Goal: Task Accomplishment & Management: Complete application form

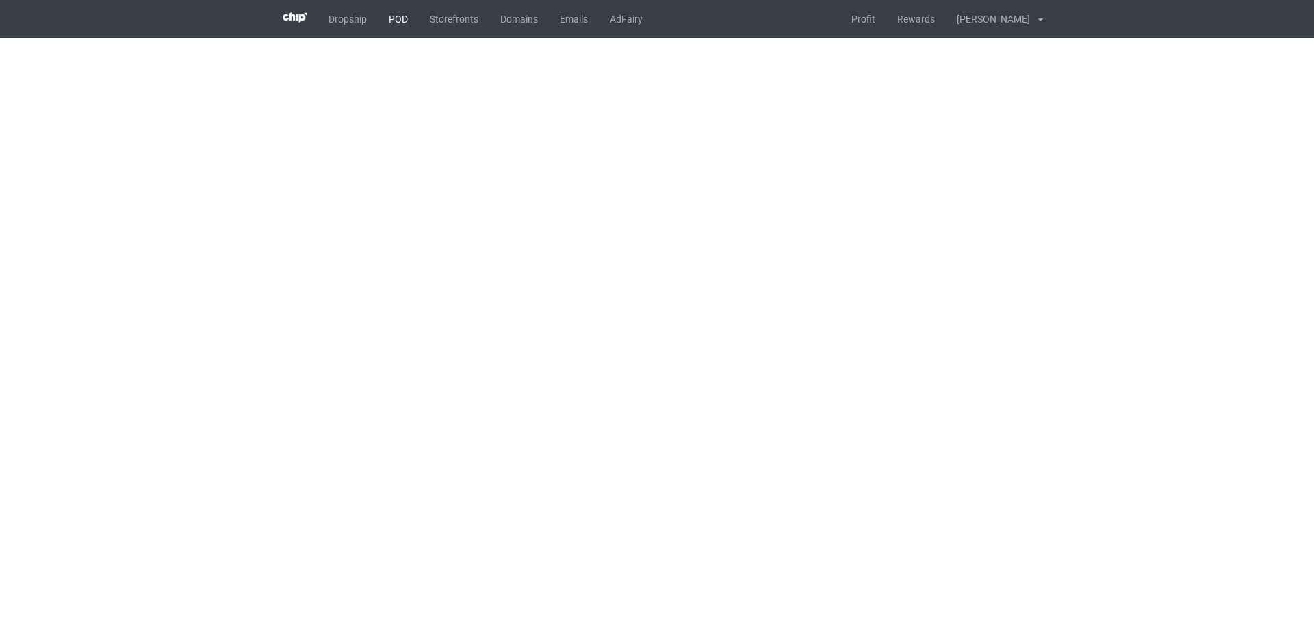
click at [398, 20] on link "POD" at bounding box center [398, 19] width 41 height 38
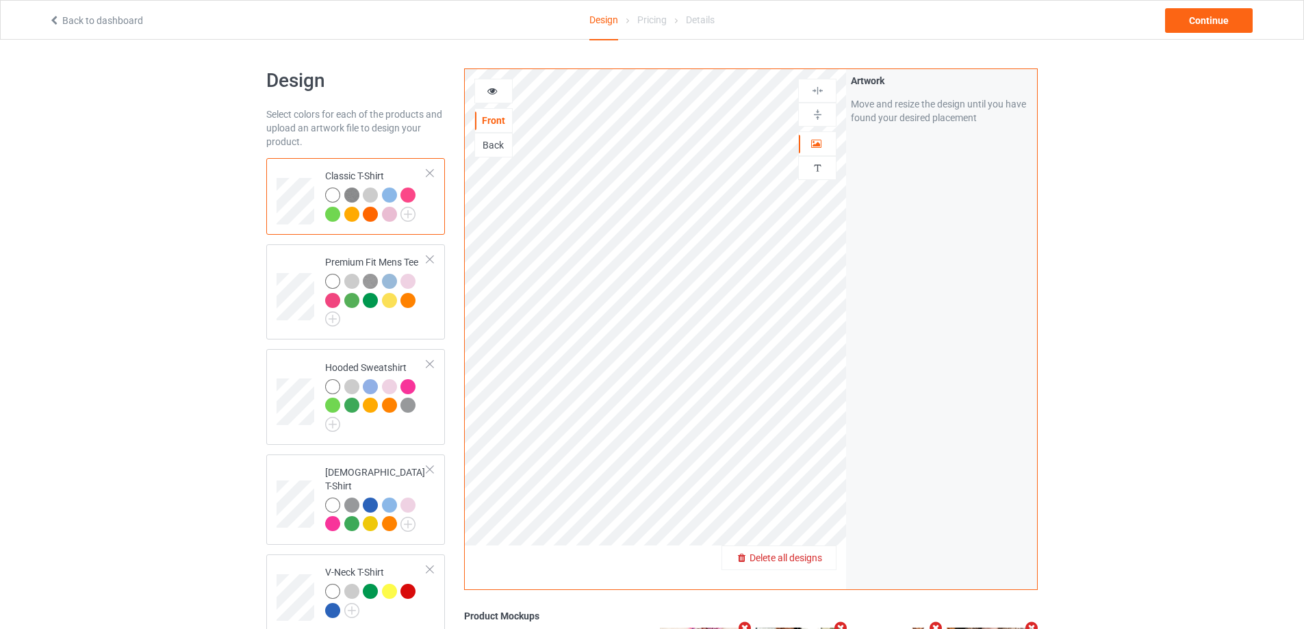
click at [820, 560] on span "Delete all designs" at bounding box center [785, 557] width 73 height 11
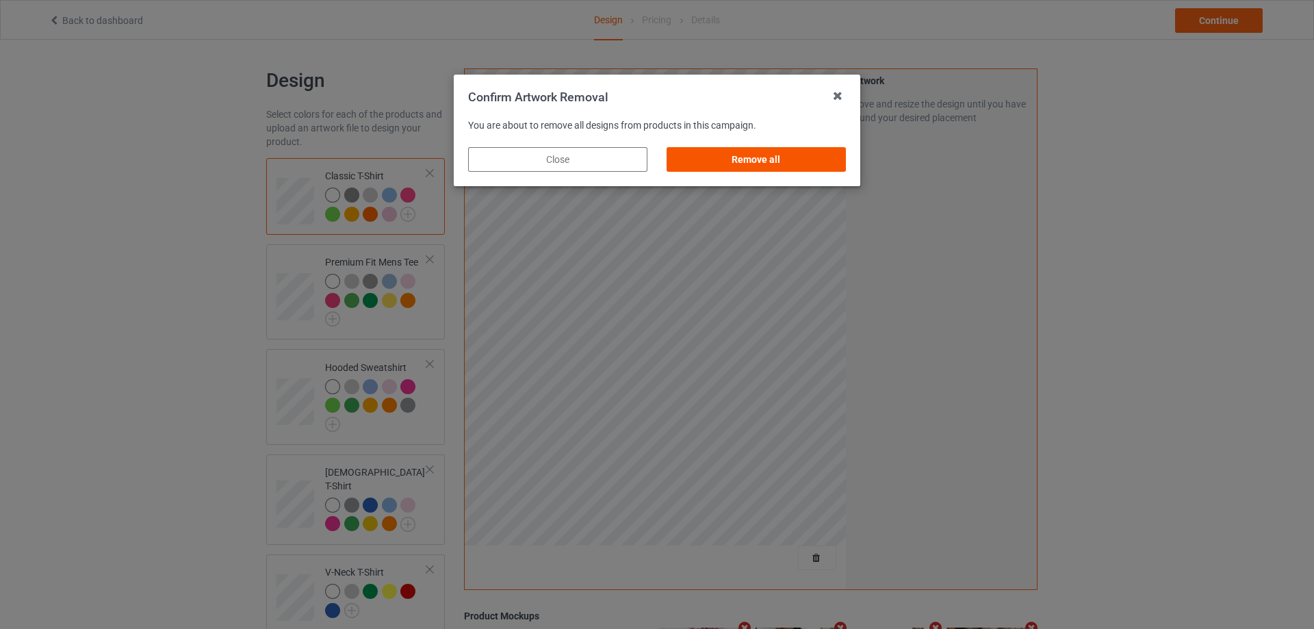
click at [753, 159] on div "Remove all" at bounding box center [755, 159] width 179 height 25
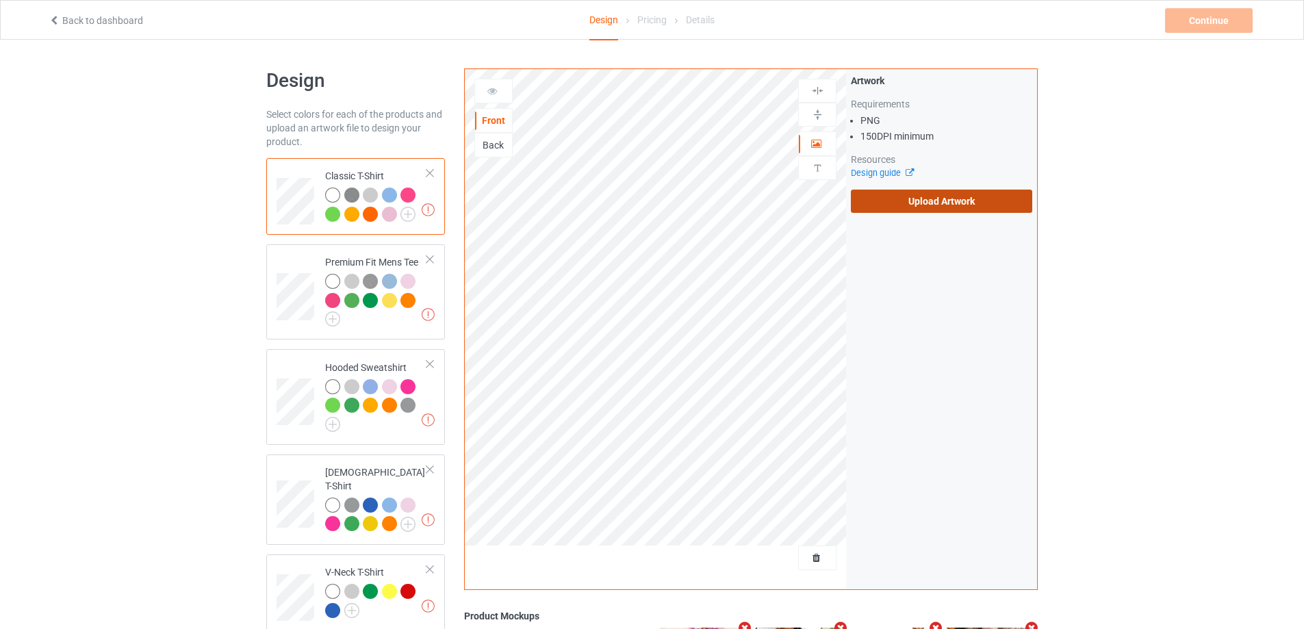
click at [951, 200] on label "Upload Artwork" at bounding box center [941, 201] width 181 height 23
click at [0, 0] on input "Upload Artwork" at bounding box center [0, 0] width 0 height 0
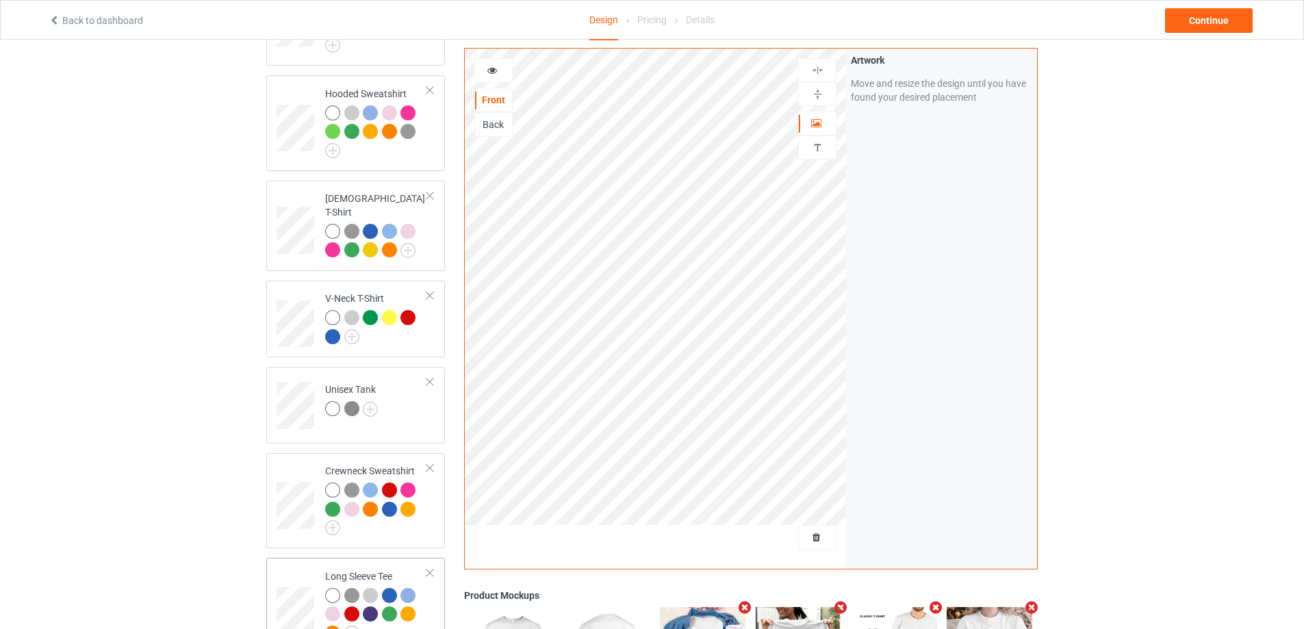
scroll to position [547, 0]
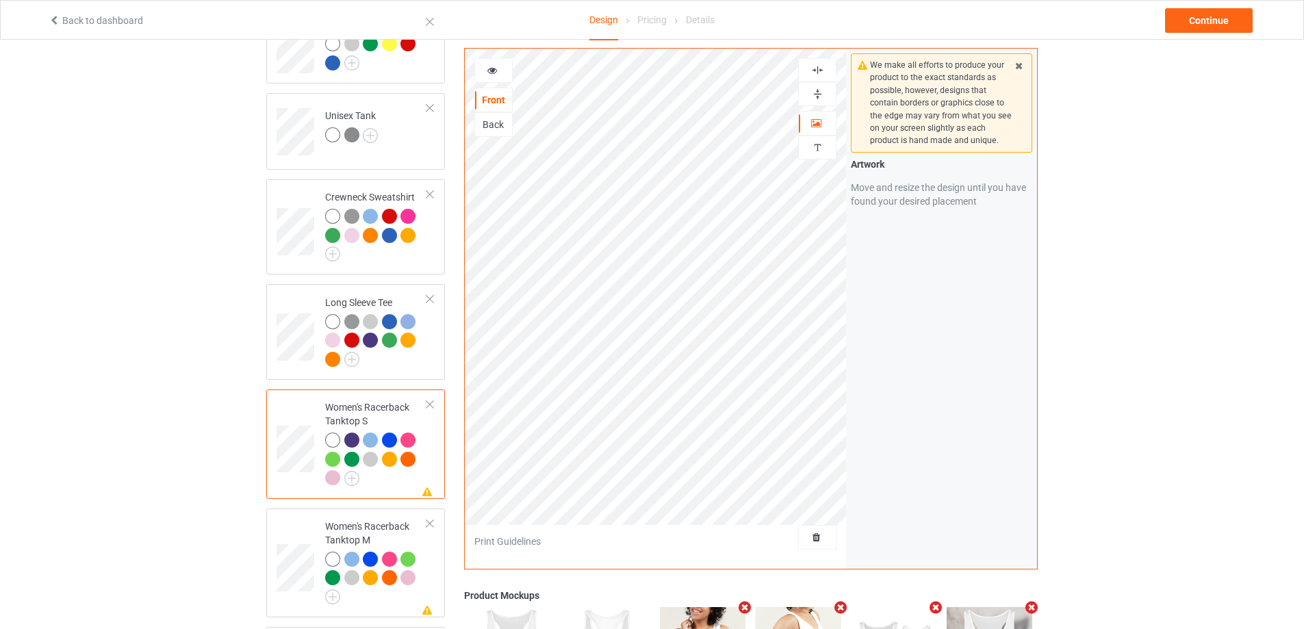
click at [824, 70] on div at bounding box center [817, 70] width 37 height 13
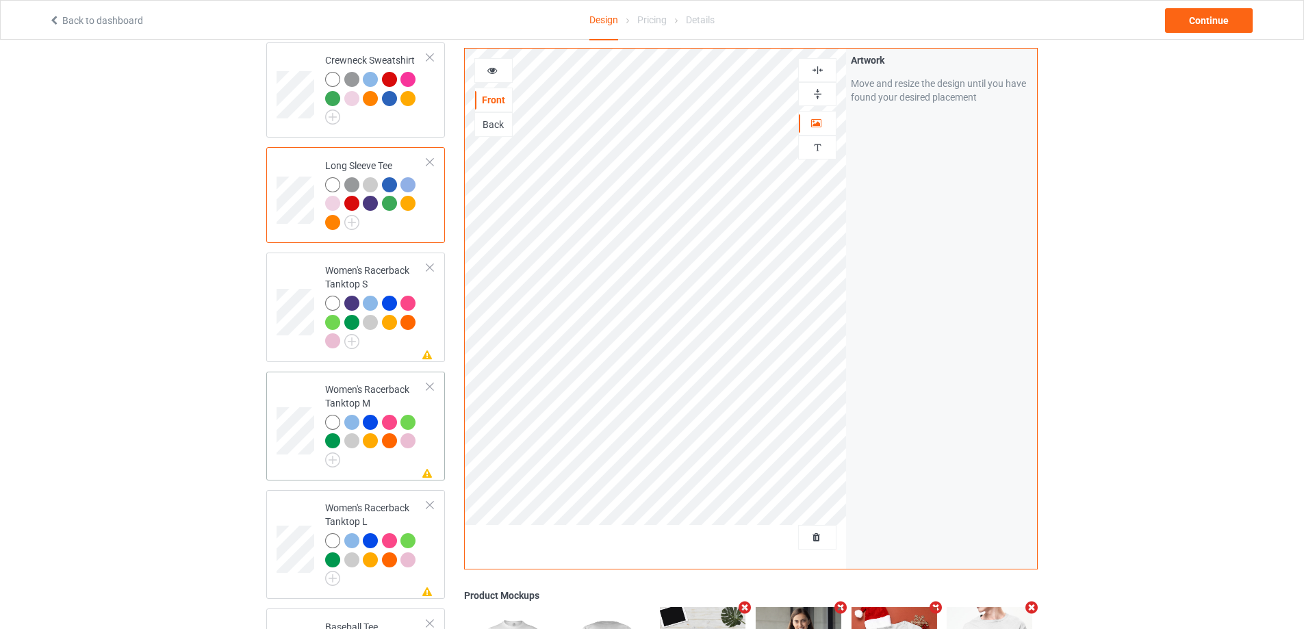
scroll to position [753, 0]
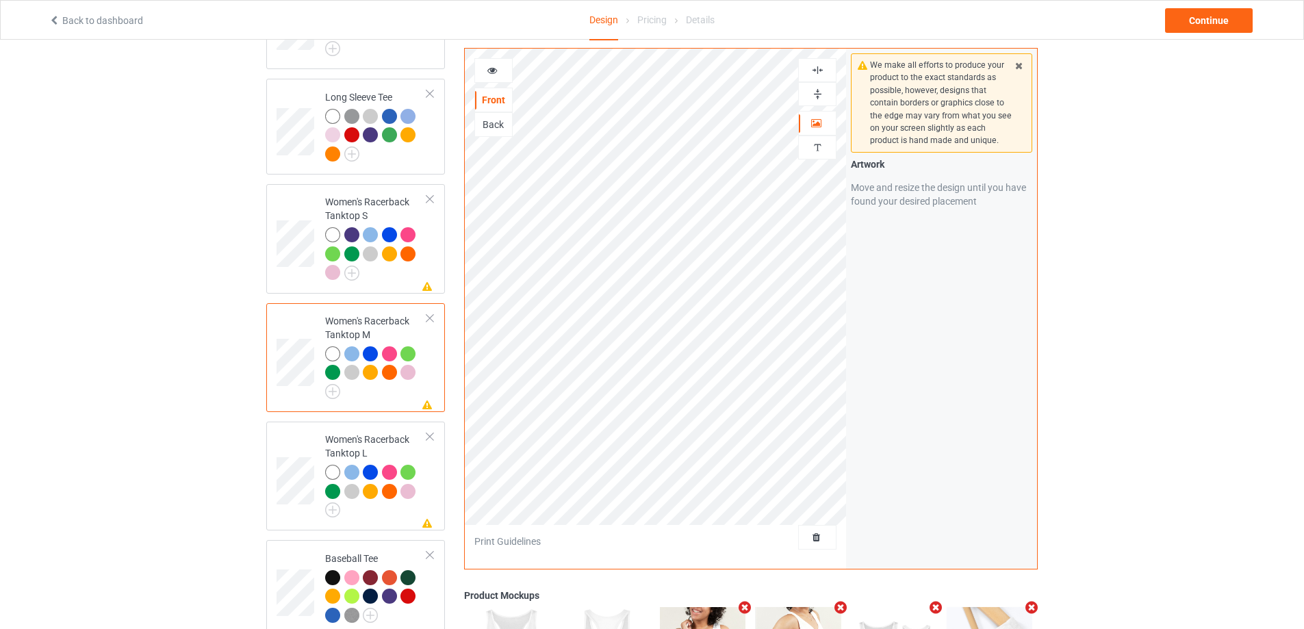
click at [814, 73] on img at bounding box center [817, 70] width 13 height 13
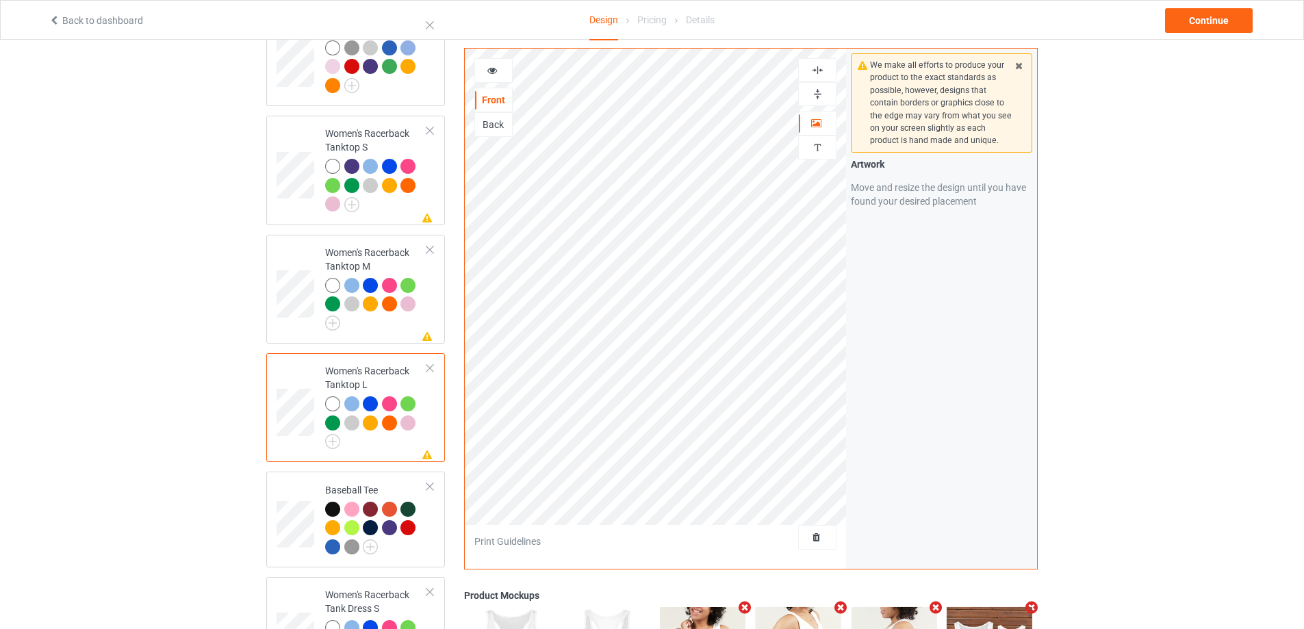
click at [819, 73] on img at bounding box center [817, 70] width 13 height 13
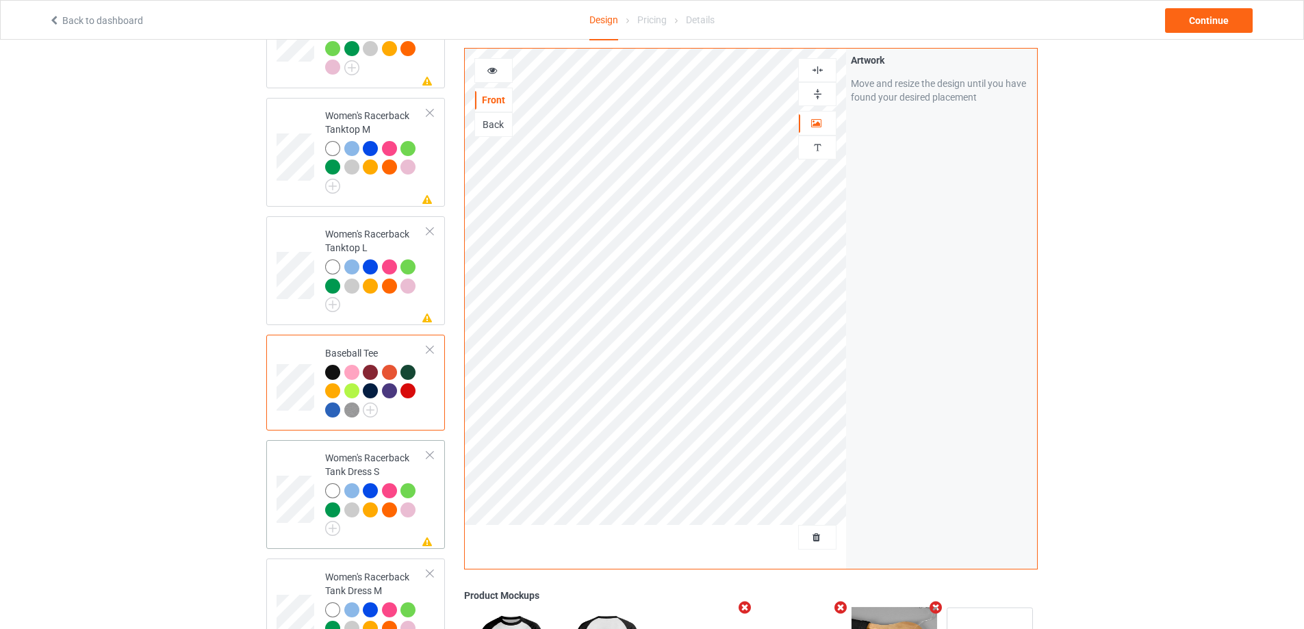
scroll to position [1095, 0]
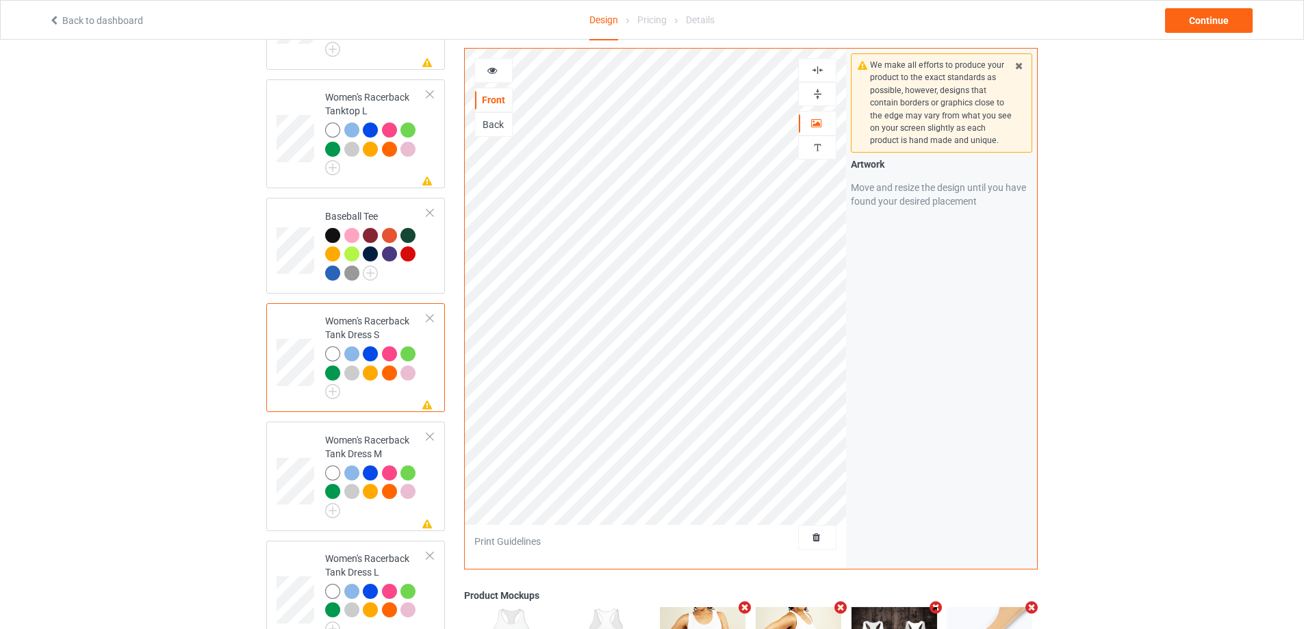
click at [818, 73] on img at bounding box center [817, 70] width 13 height 13
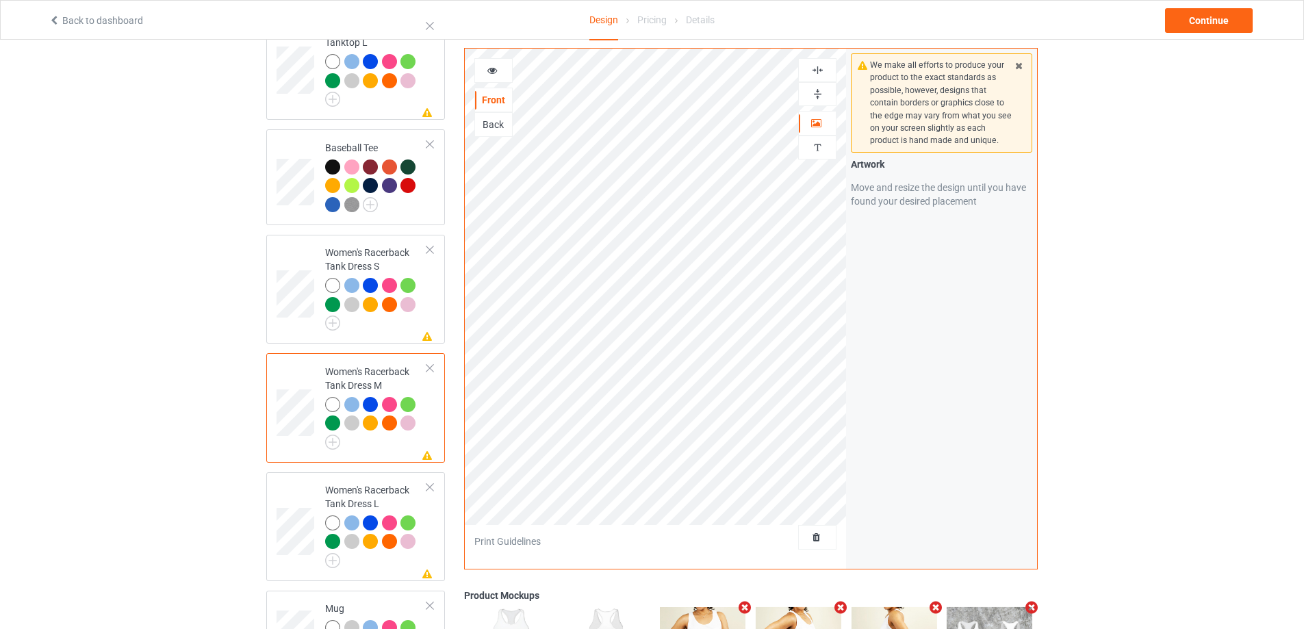
click at [820, 66] on img at bounding box center [817, 70] width 13 height 13
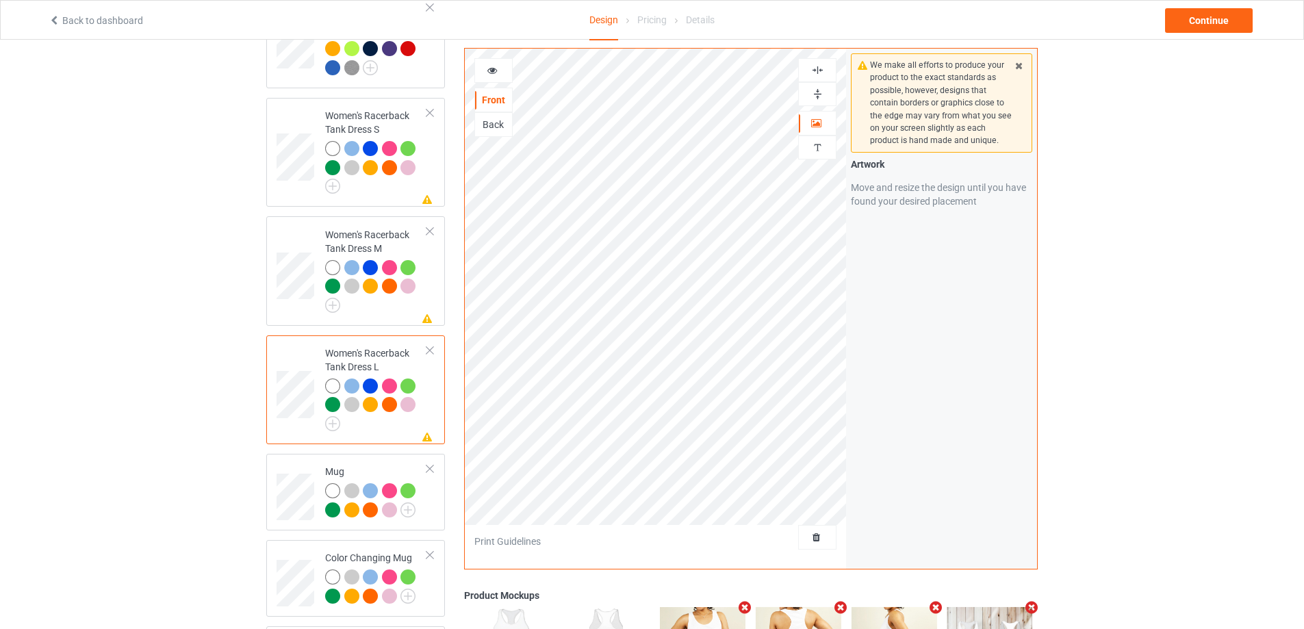
click at [814, 70] on img at bounding box center [817, 70] width 13 height 13
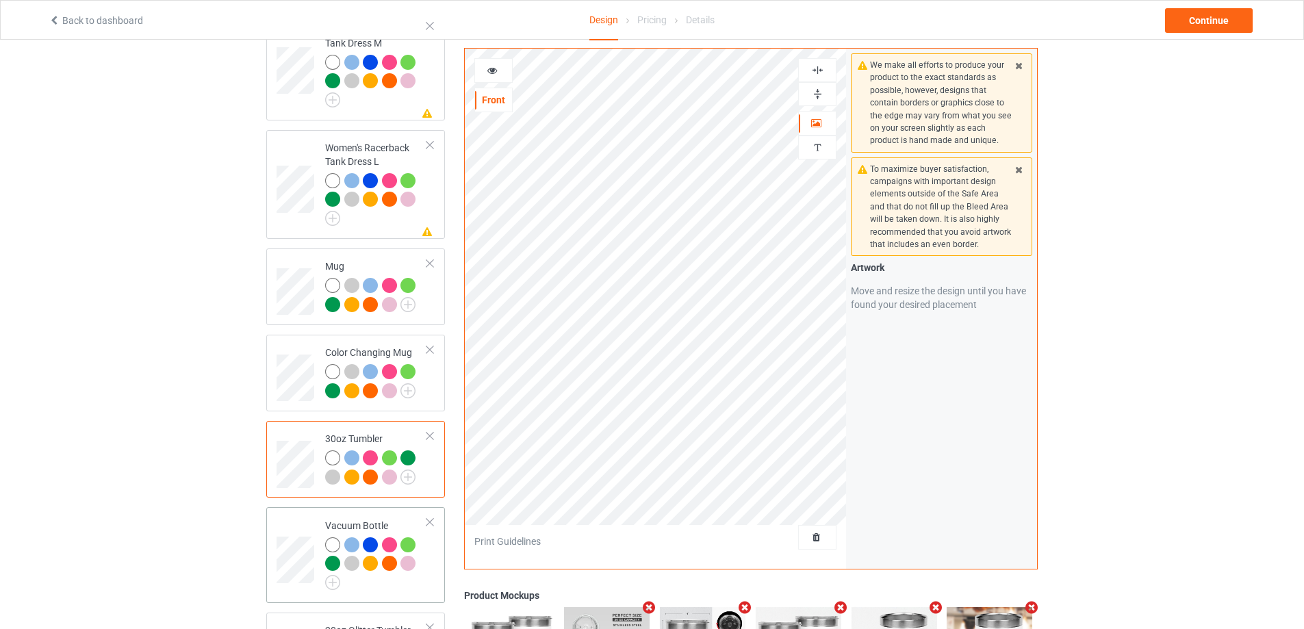
scroll to position [1642, 0]
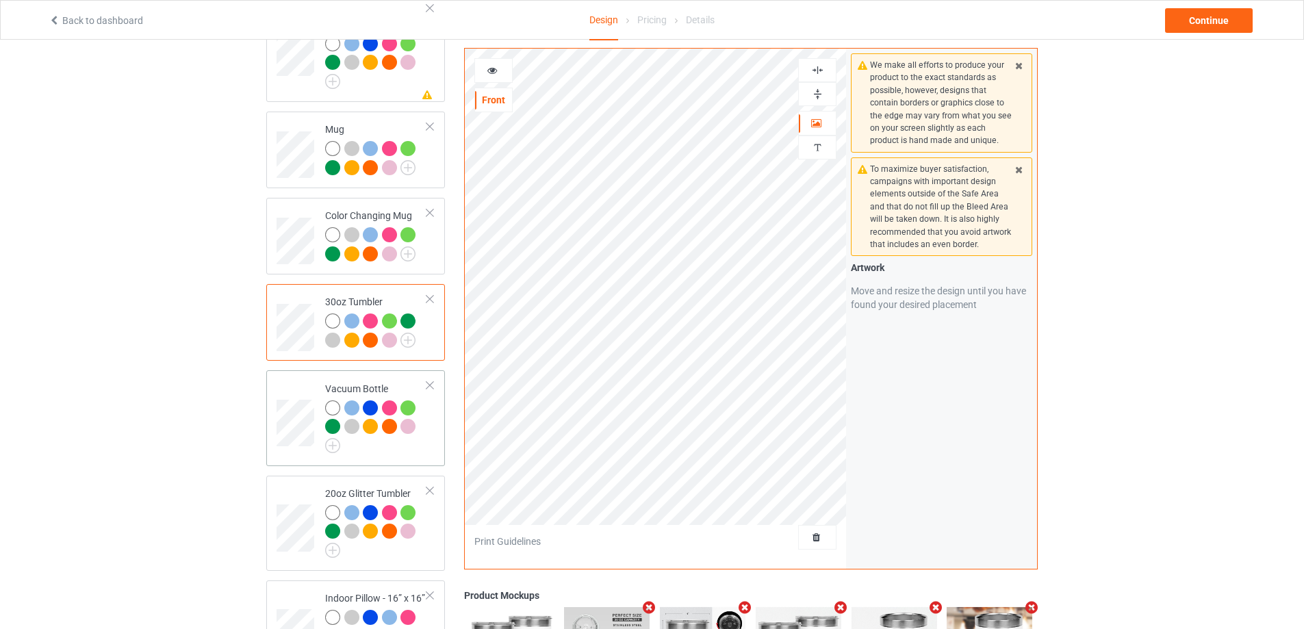
click at [272, 425] on div "Vacuum Bottle" at bounding box center [355, 417] width 179 height 95
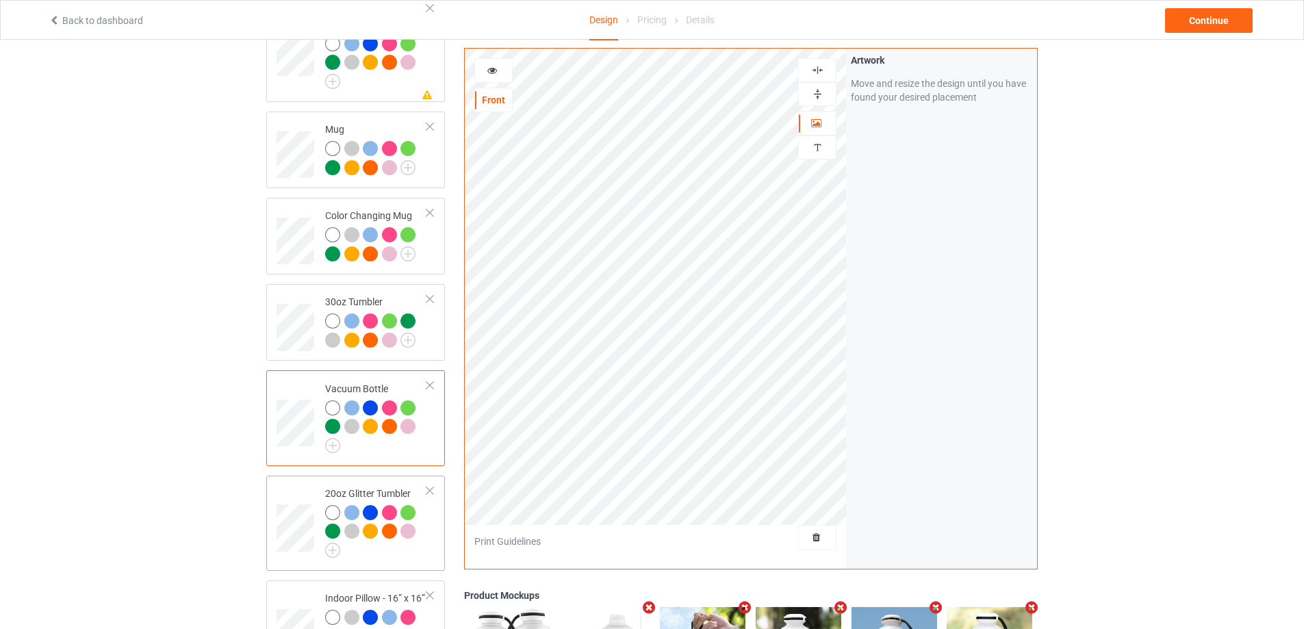
scroll to position [1779, 0]
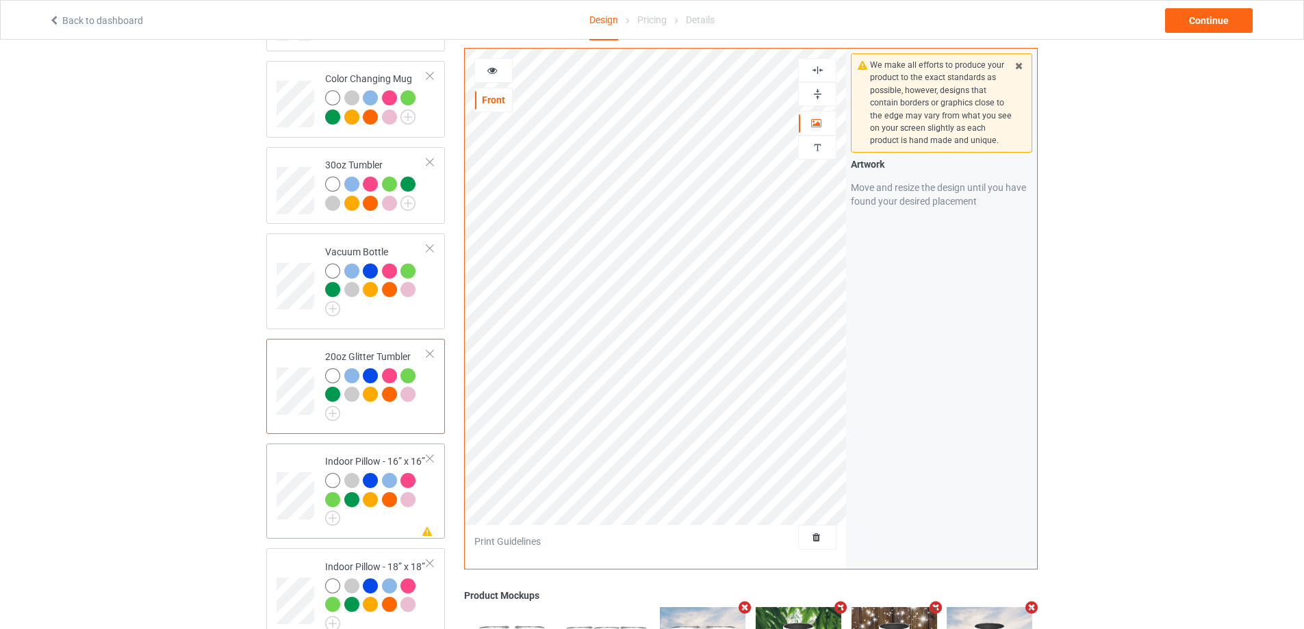
scroll to position [1916, 0]
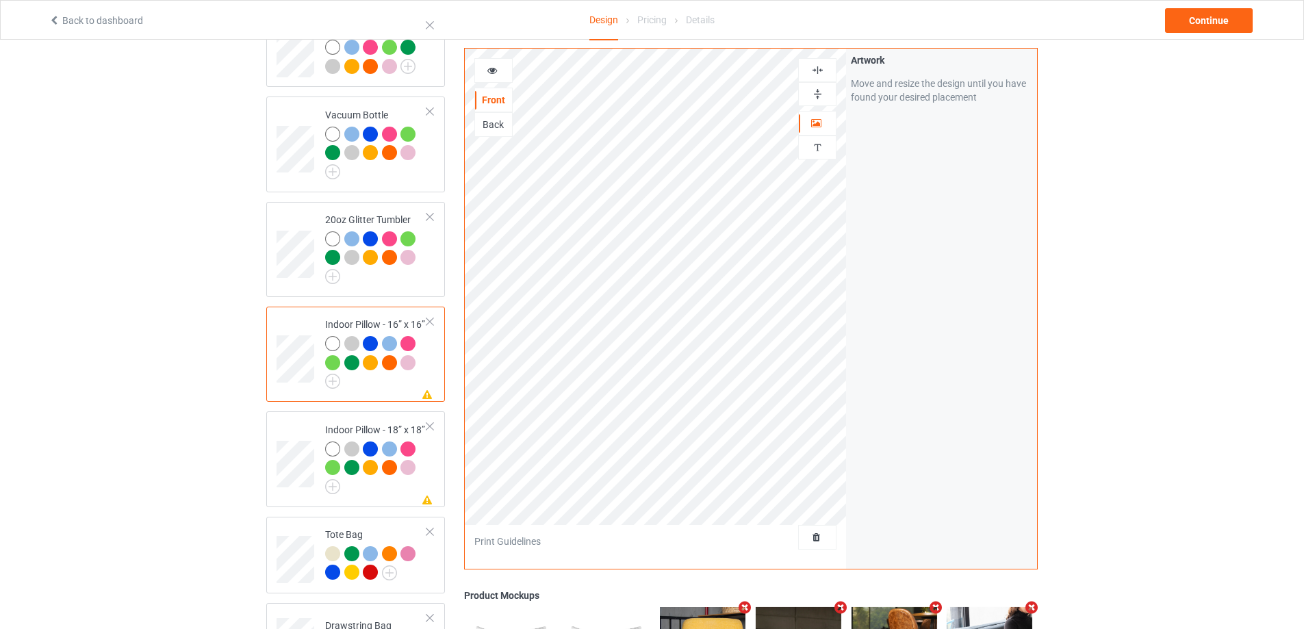
click at [823, 73] on img at bounding box center [817, 70] width 13 height 13
click at [822, 98] on img at bounding box center [817, 94] width 13 height 13
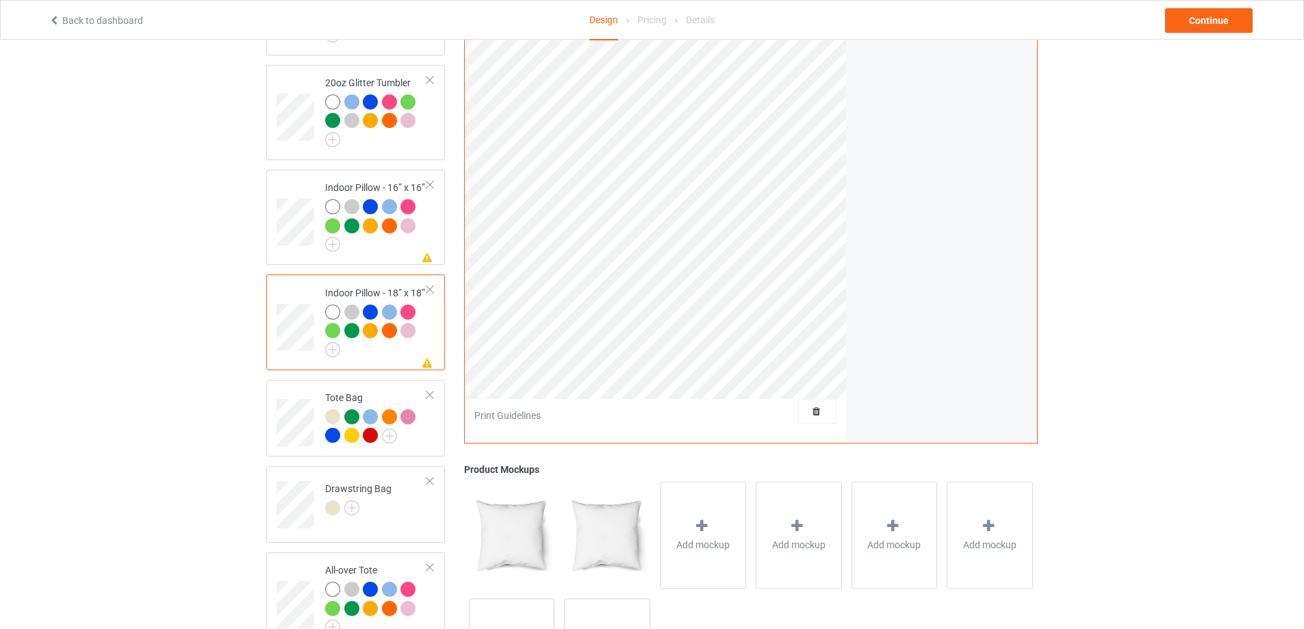
scroll to position [1848, 0]
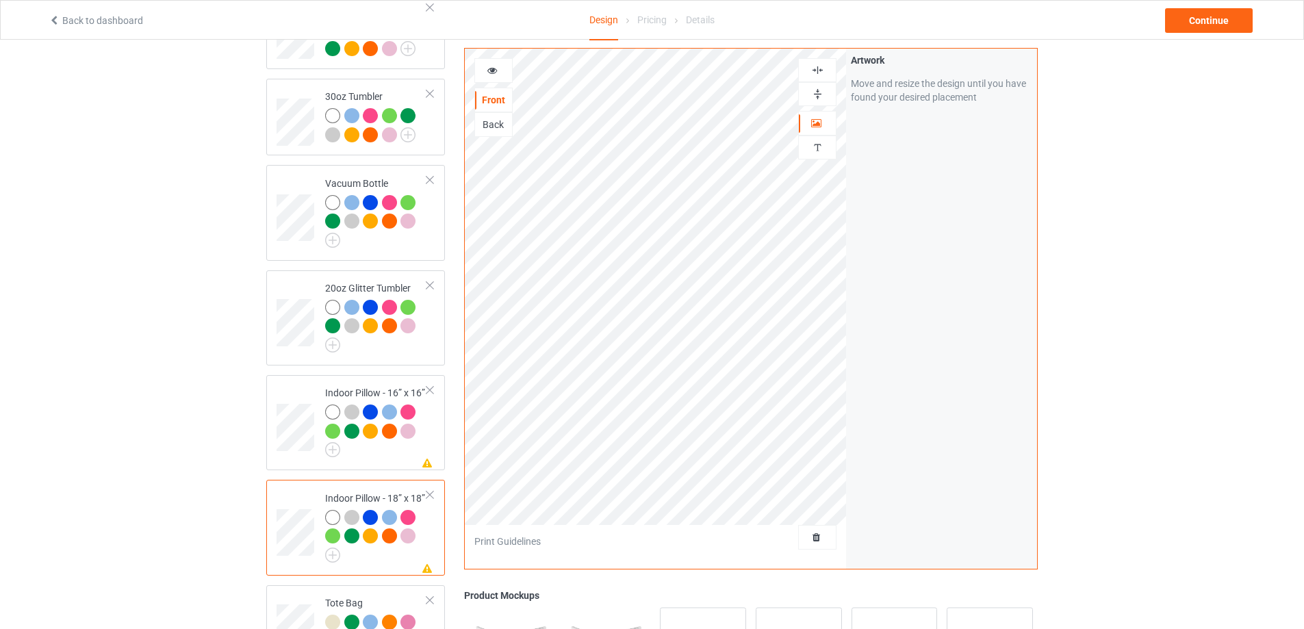
click at [825, 68] on div at bounding box center [817, 70] width 37 height 13
click at [816, 97] on img at bounding box center [817, 94] width 13 height 13
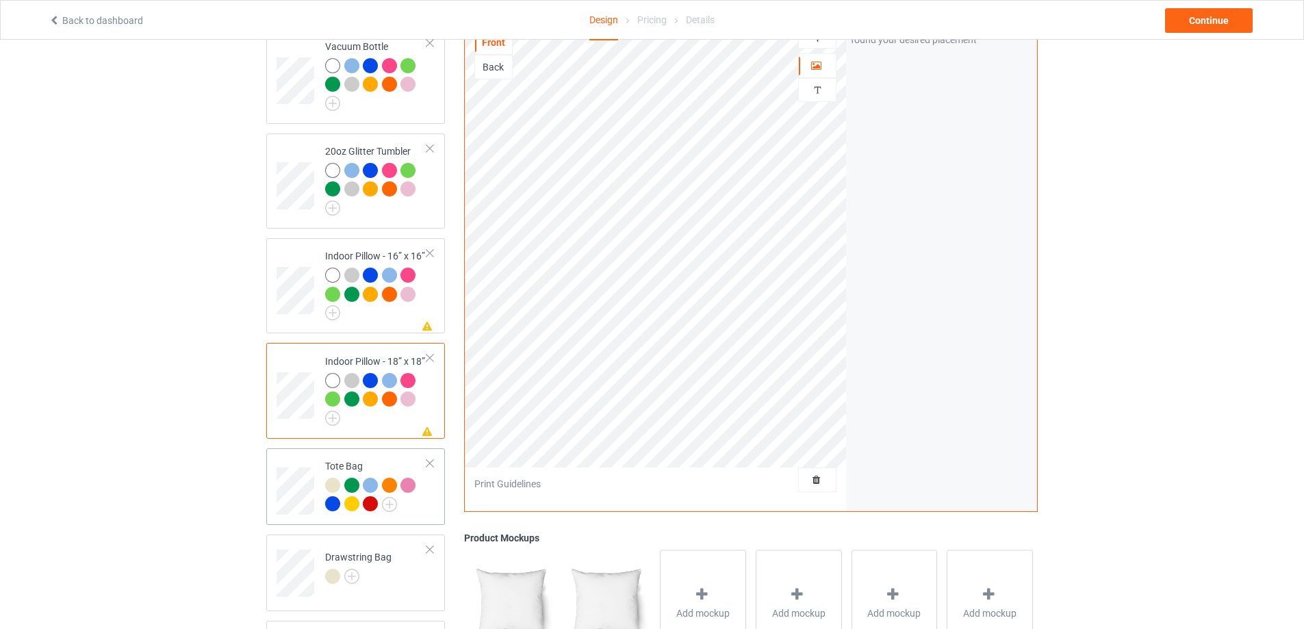
scroll to position [2121, 0]
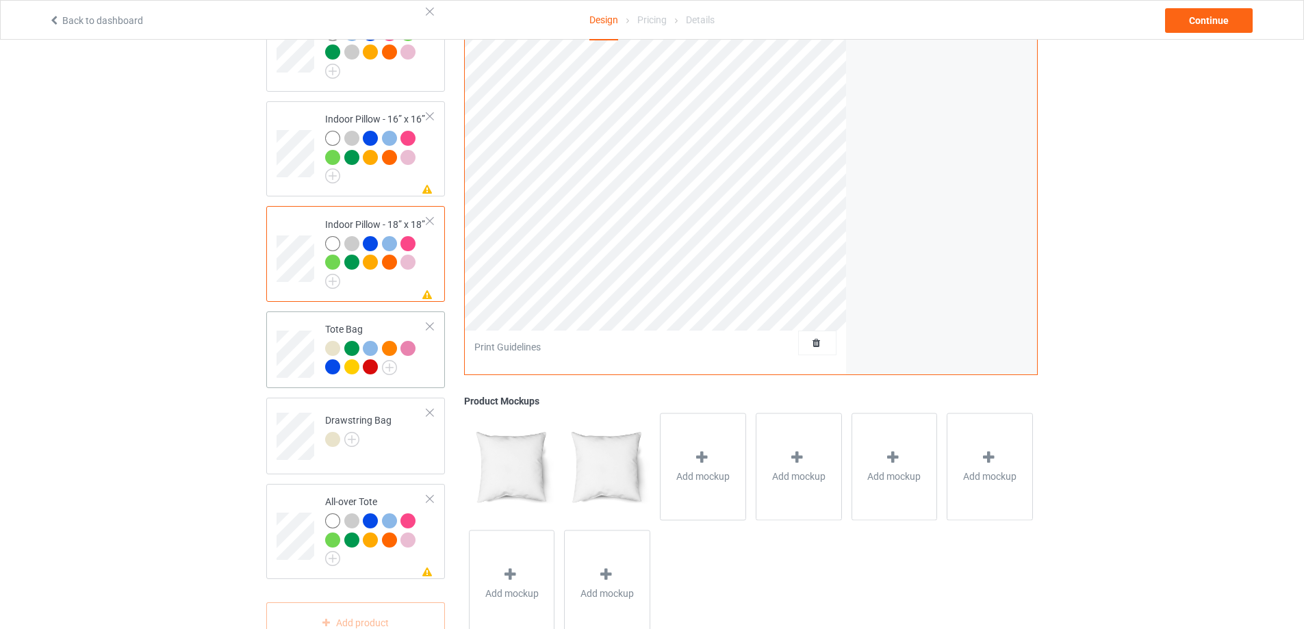
click at [306, 383] on td at bounding box center [296, 350] width 41 height 66
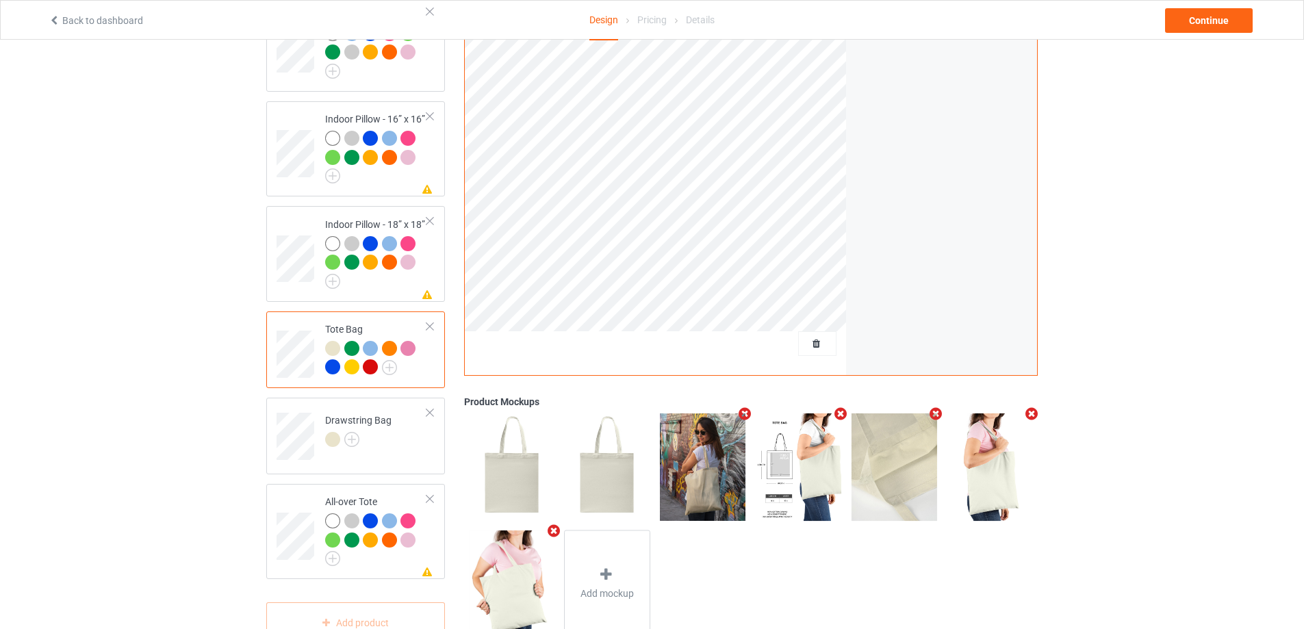
scroll to position [2166, 0]
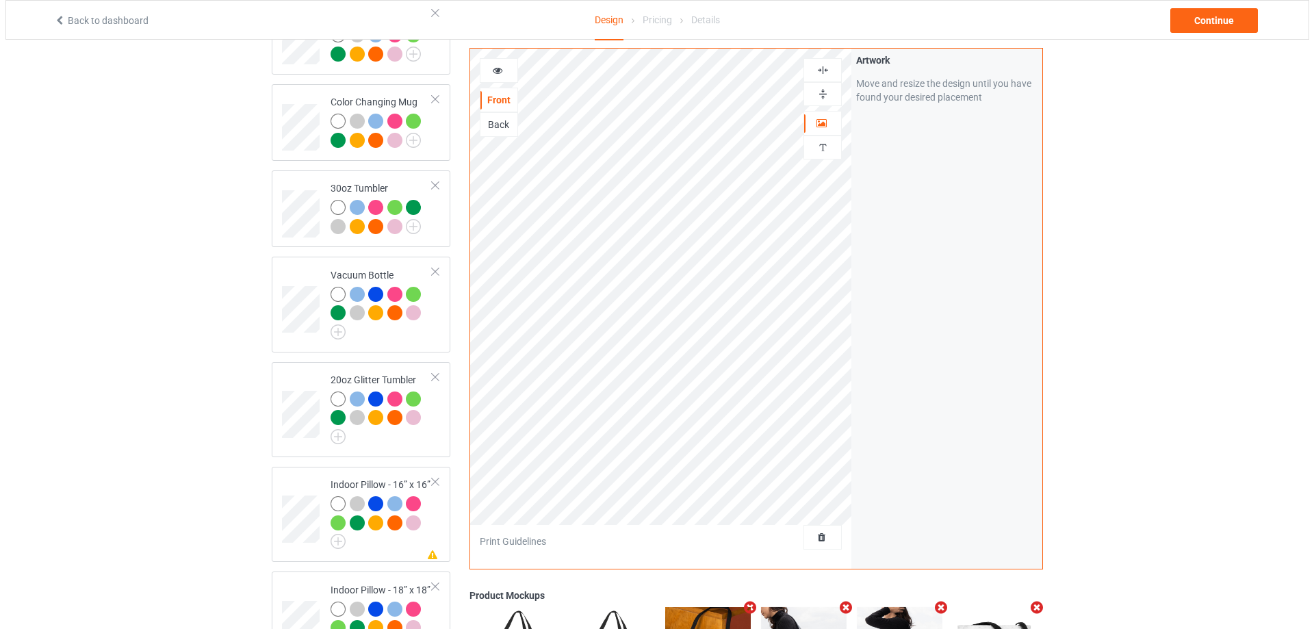
scroll to position [1687, 0]
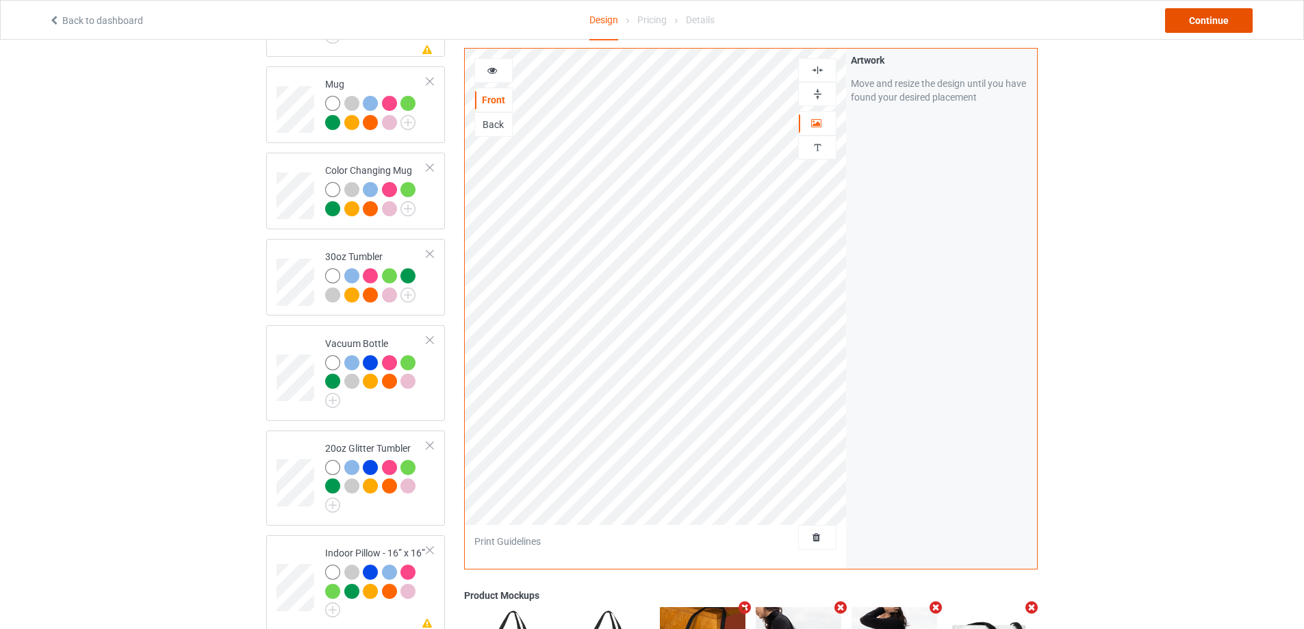
click at [1223, 19] on div "Continue" at bounding box center [1209, 20] width 88 height 25
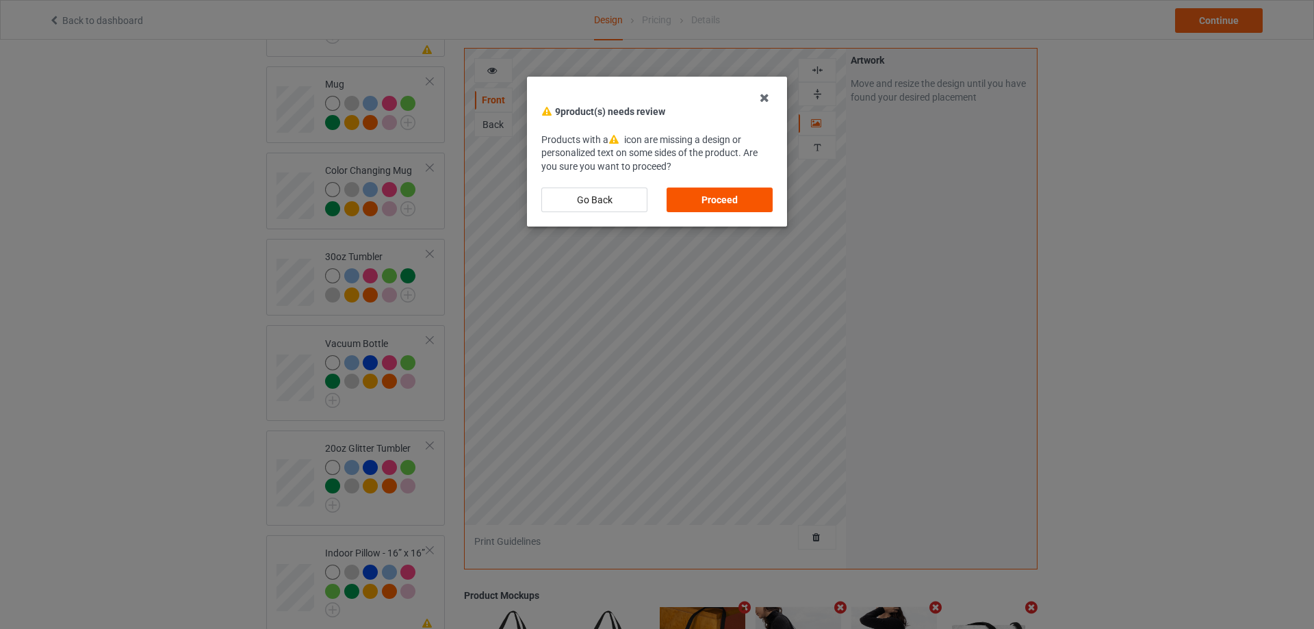
click at [731, 198] on div "Proceed" at bounding box center [719, 199] width 106 height 25
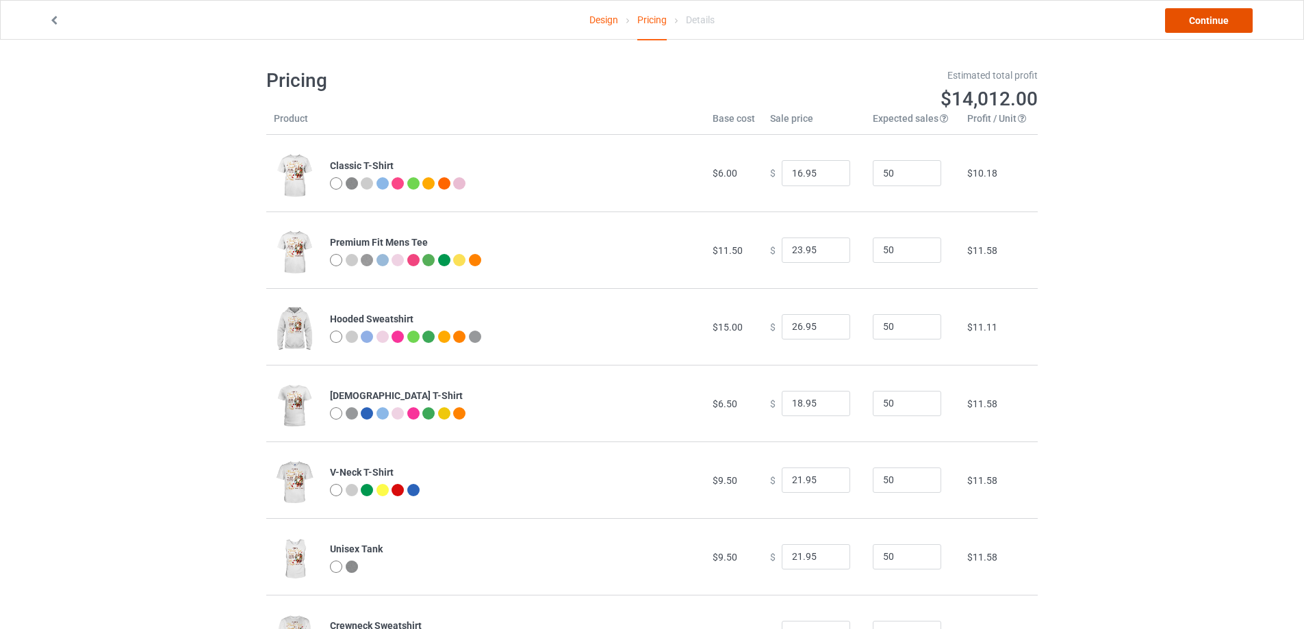
click at [1202, 23] on link "Continue" at bounding box center [1209, 20] width 88 height 25
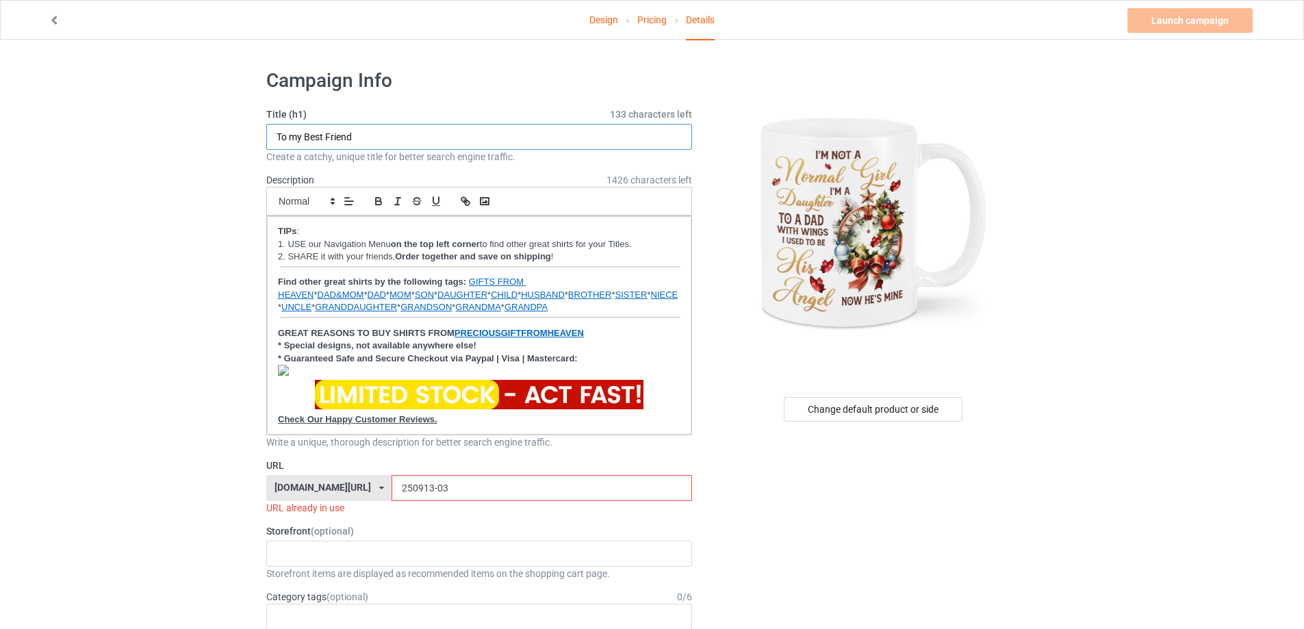
drag, startPoint x: 294, startPoint y: 148, endPoint x: 147, endPoint y: 146, distance: 147.1
type input "I'm not a nomal girl"
drag, startPoint x: 402, startPoint y: 491, endPoint x: 383, endPoint y: 491, distance: 19.2
click at [383, 491] on div "familyismytreasure.com/ ellytee.com/ elytee.com/ familyismytreasure.com/ ferrat…" at bounding box center [479, 488] width 426 height 26
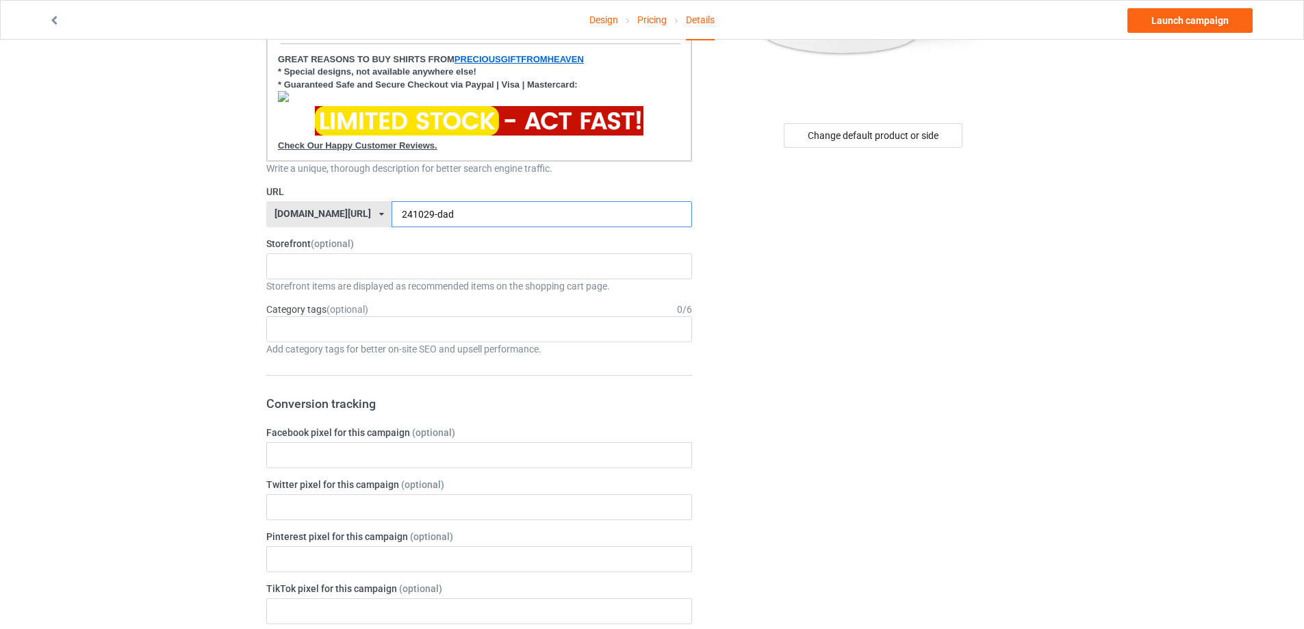
scroll to position [137, 0]
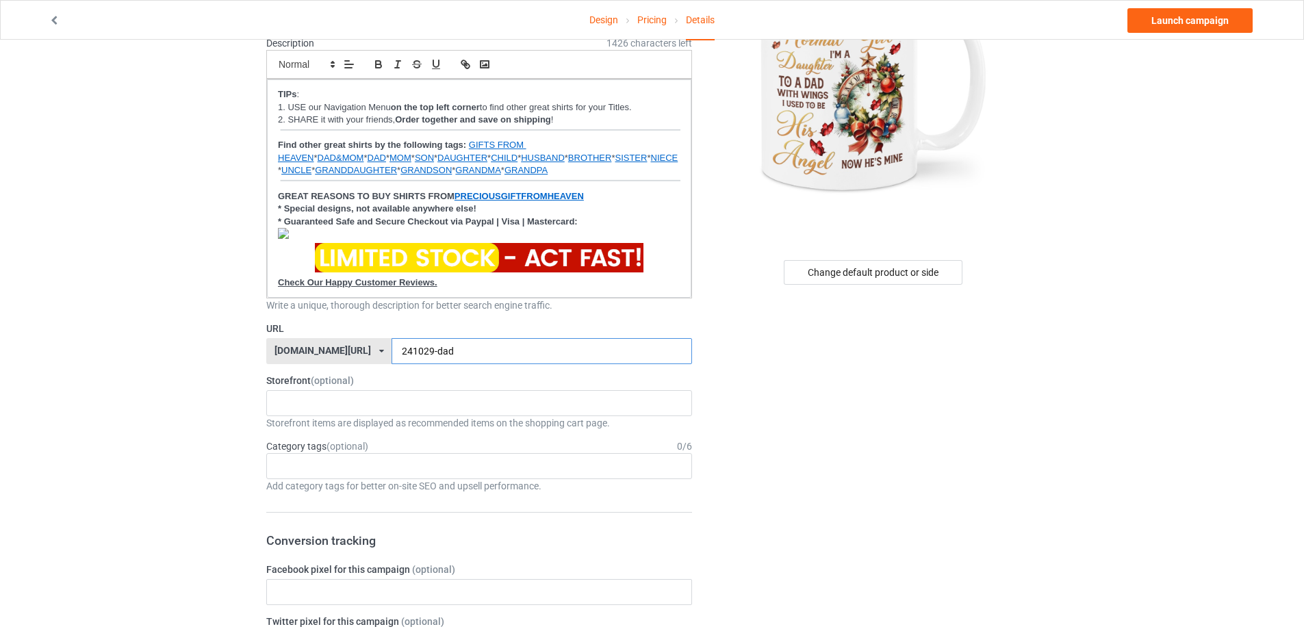
type input "241029-dad"
click at [371, 347] on div "[DOMAIN_NAME][URL]" at bounding box center [322, 351] width 96 height 10
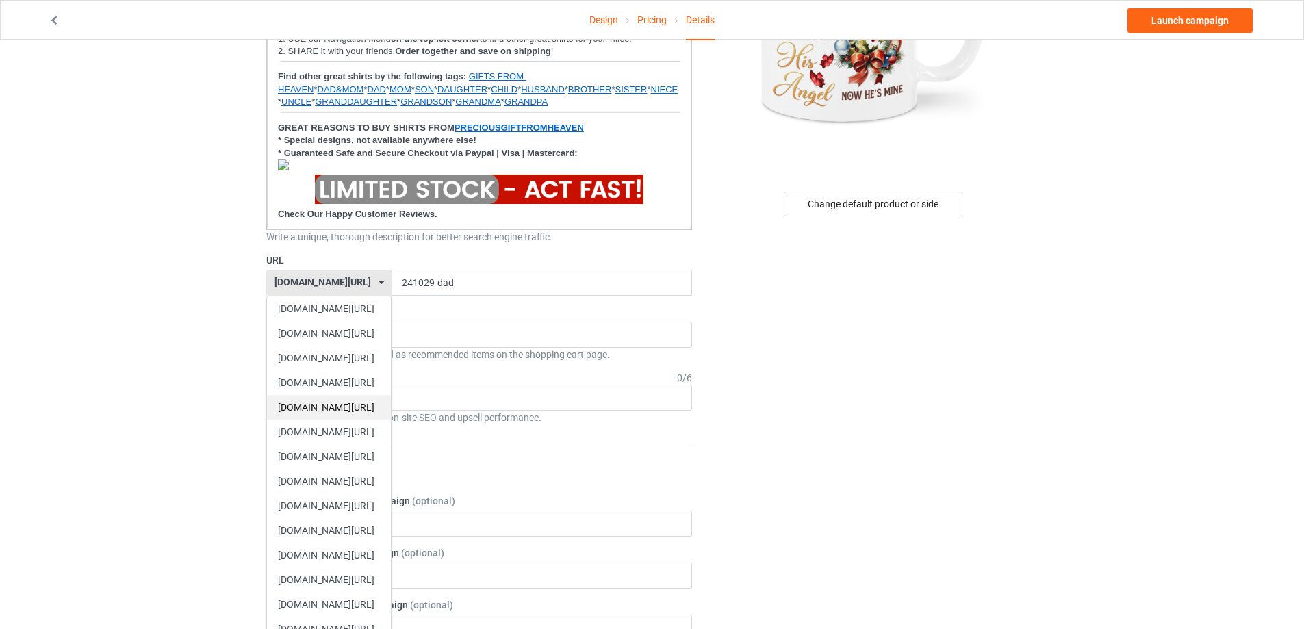
scroll to position [274, 0]
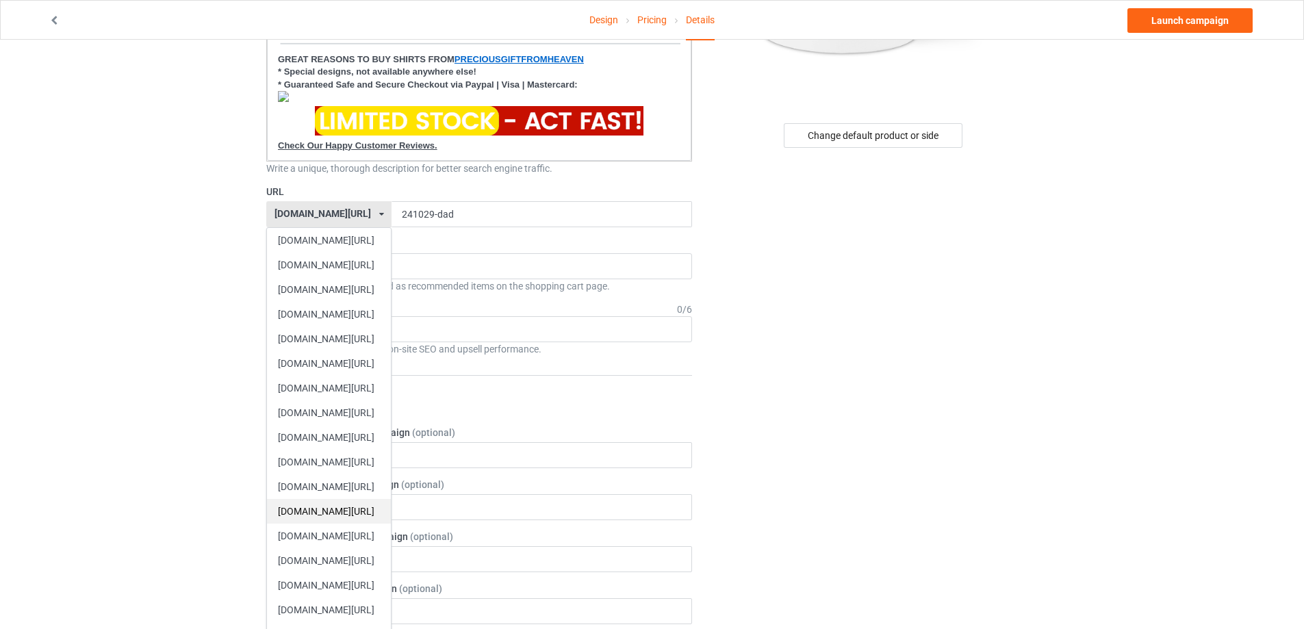
click at [353, 511] on div "[DOMAIN_NAME][URL]" at bounding box center [329, 511] width 124 height 25
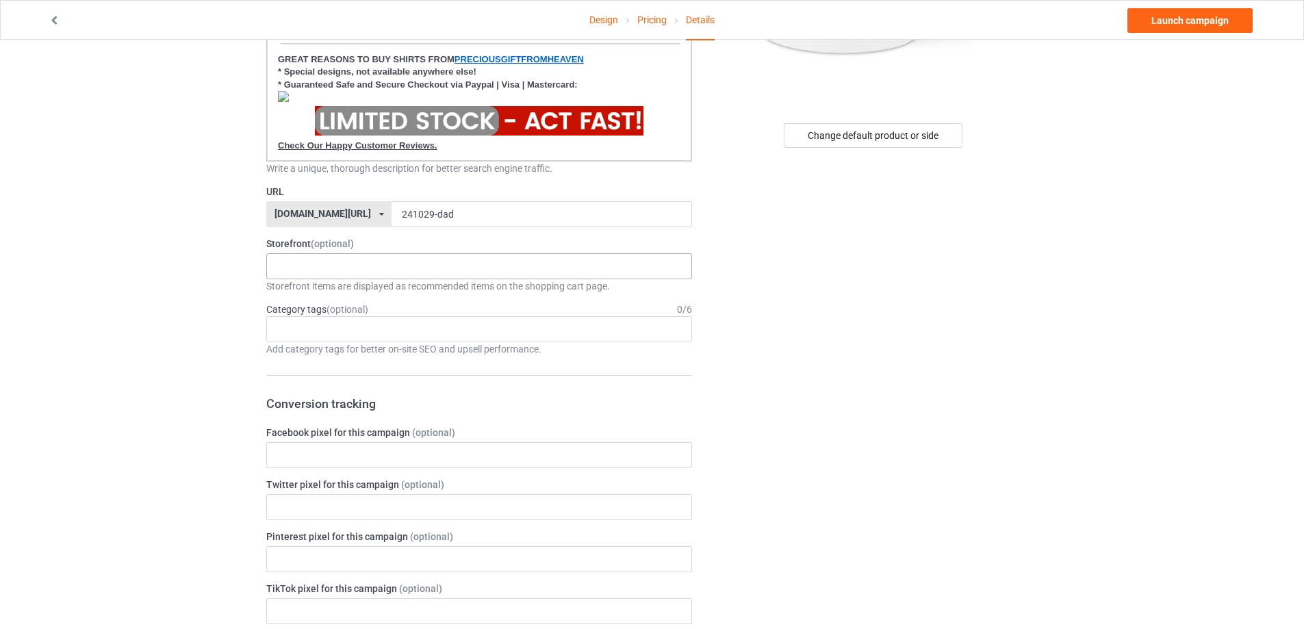
click at [326, 267] on div "Bespoke Designs I Miss My Brother I Miss My Parents For my Son in heaven For my…" at bounding box center [479, 266] width 426 height 26
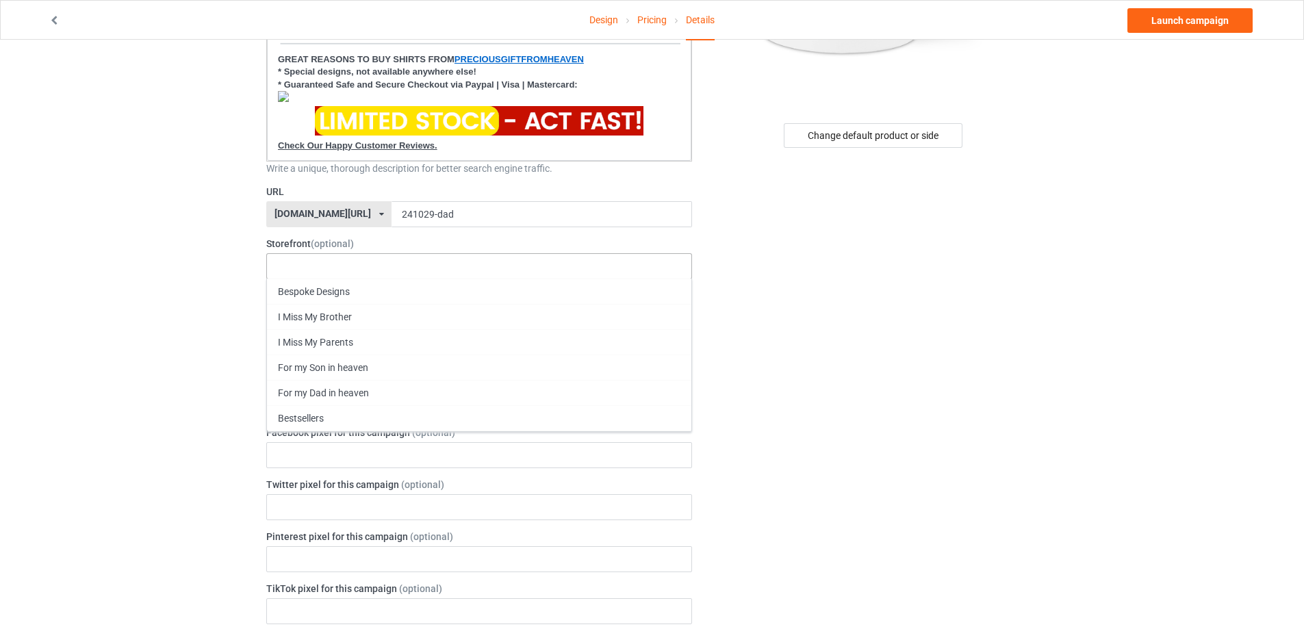
click at [375, 270] on div "Bespoke Designs I Miss My Brother I Miss My Parents For my Son in heaven For my…" at bounding box center [479, 266] width 426 height 26
type input "d"
type input "đ"
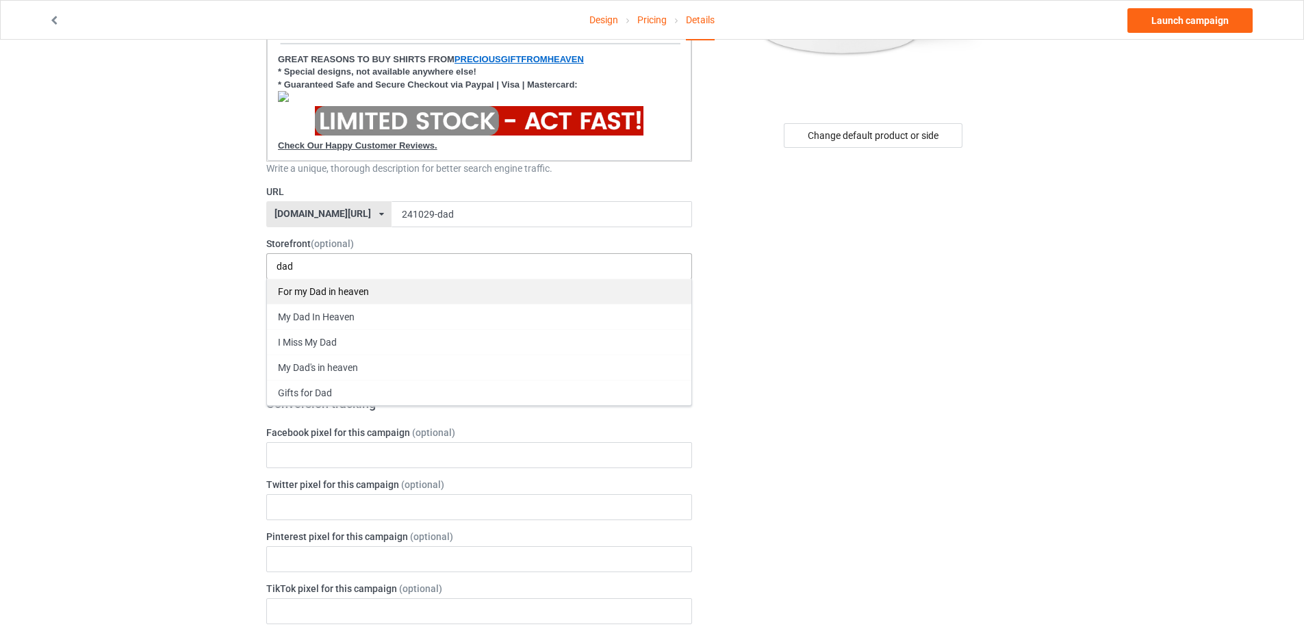
type input "dad"
click at [356, 293] on div "For my Dad in heaven" at bounding box center [479, 290] width 424 height 25
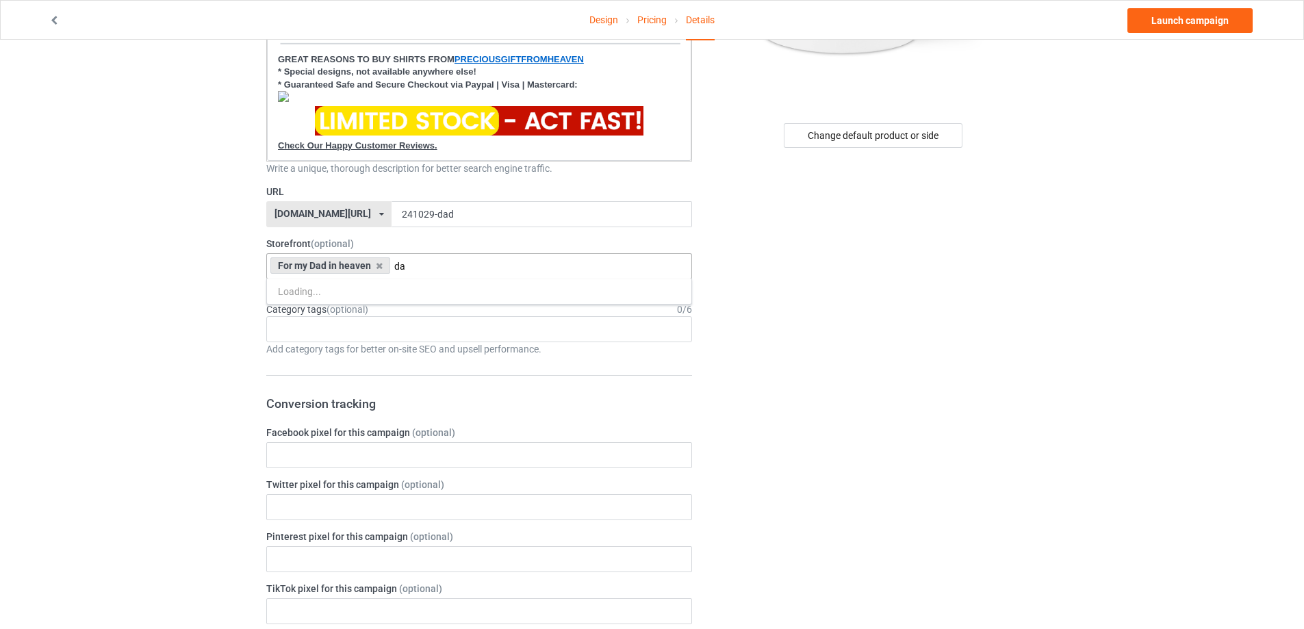
type input "d"
type input "đ"
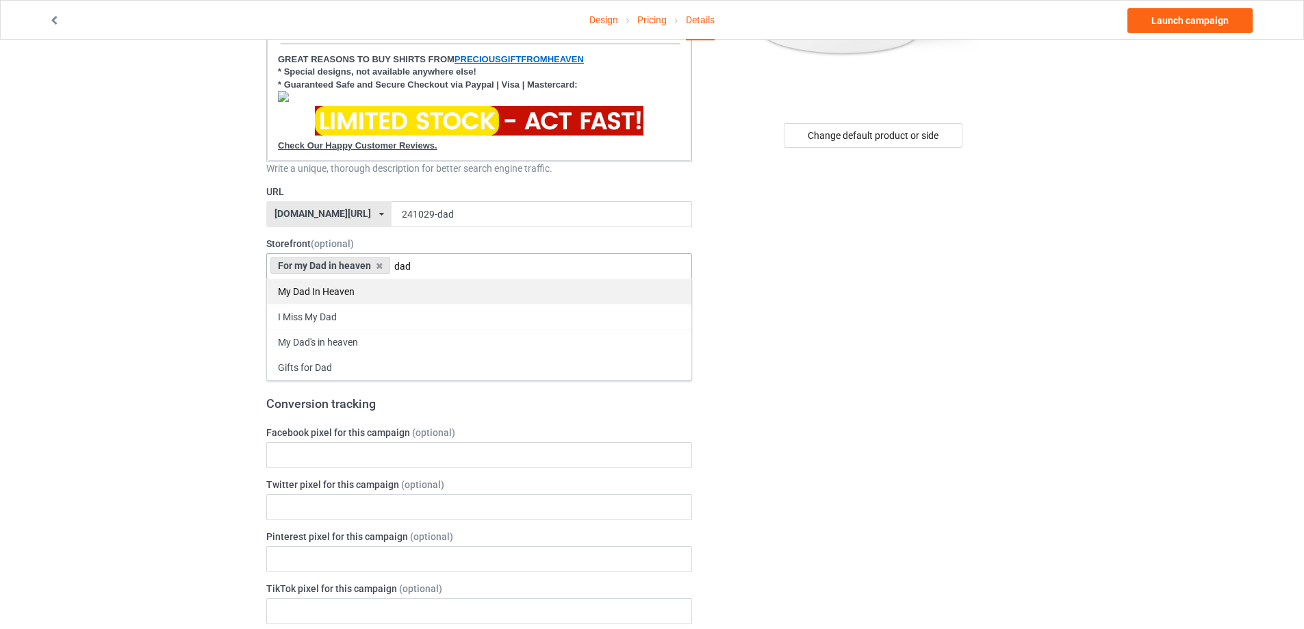
type input "dad"
click at [354, 295] on div "My Dad In Heaven" at bounding box center [479, 290] width 424 height 25
click at [352, 298] on div "I Miss My Dad" at bounding box center [479, 290] width 424 height 25
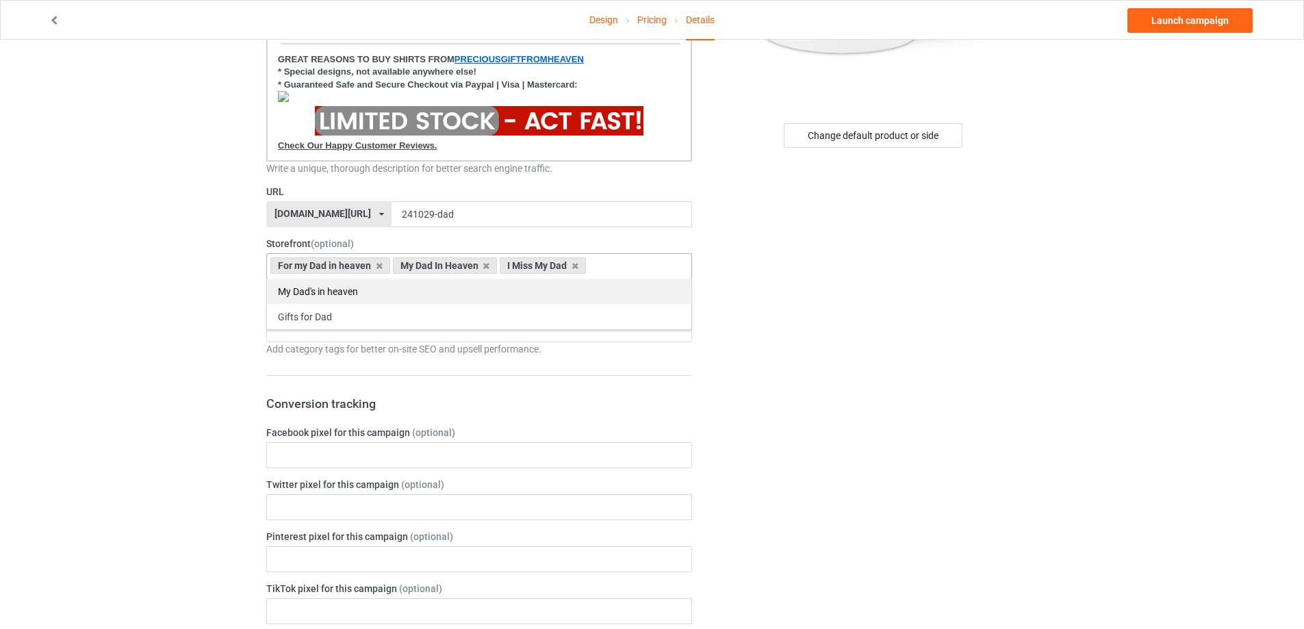
click at [354, 298] on div "My Dad's in heaven" at bounding box center [479, 290] width 424 height 25
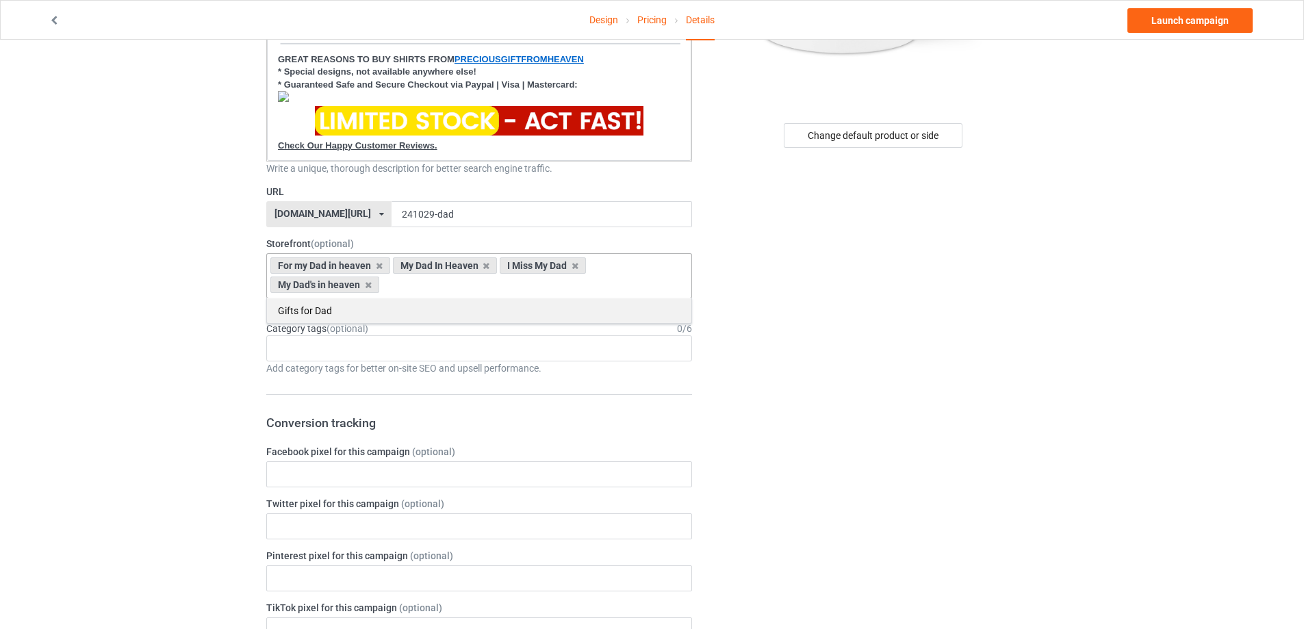
click at [350, 307] on div "Gifts for Dad" at bounding box center [479, 310] width 424 height 25
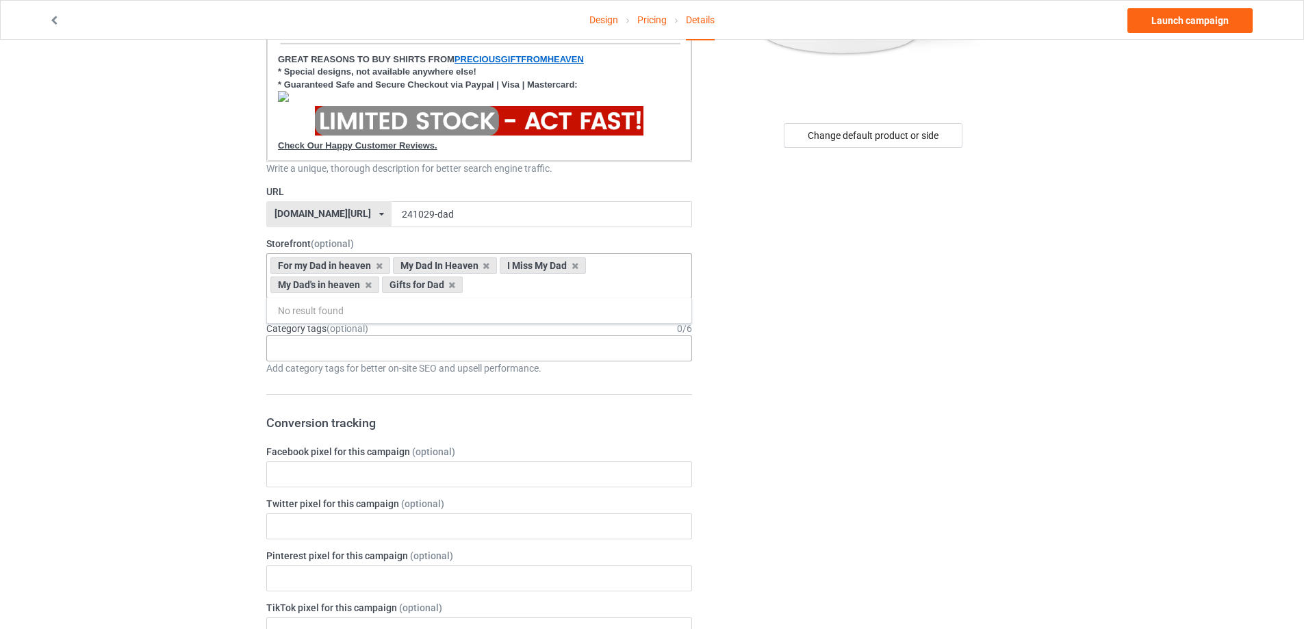
click at [367, 354] on div "Age > 1-19 > 1 Age > 1-12 Months > 1 Month Age > 1-12 Months Age > 1-19 Age > 1…" at bounding box center [479, 348] width 426 height 26
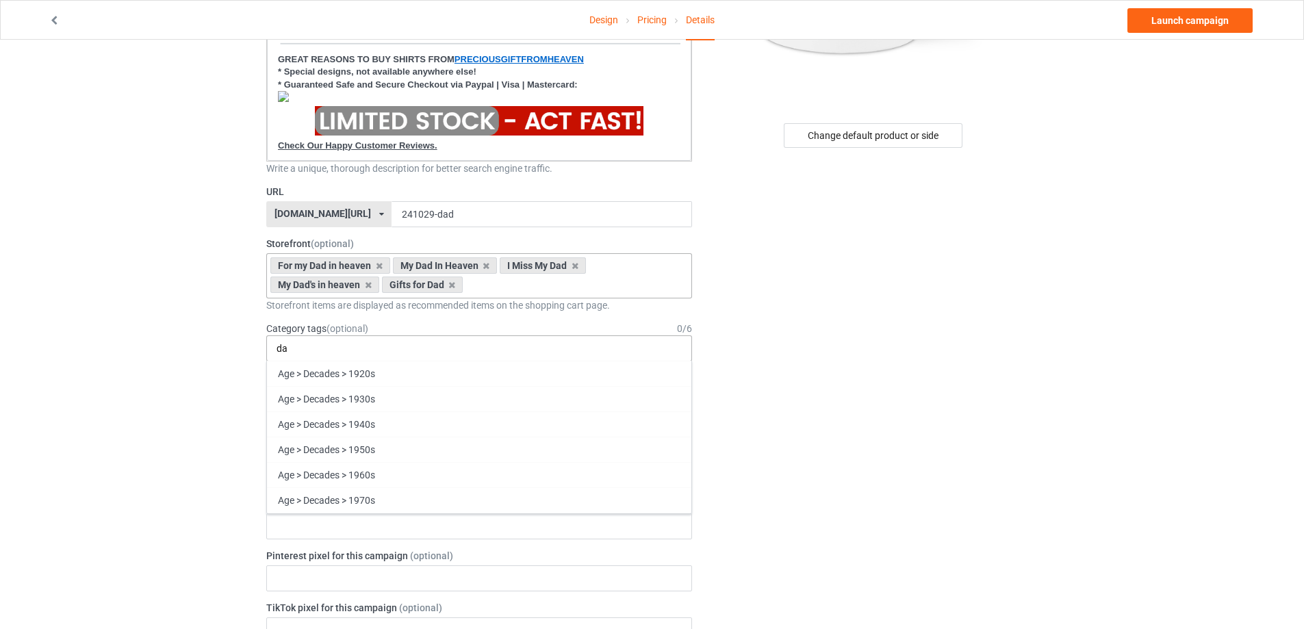
type input "d"
type input "đ"
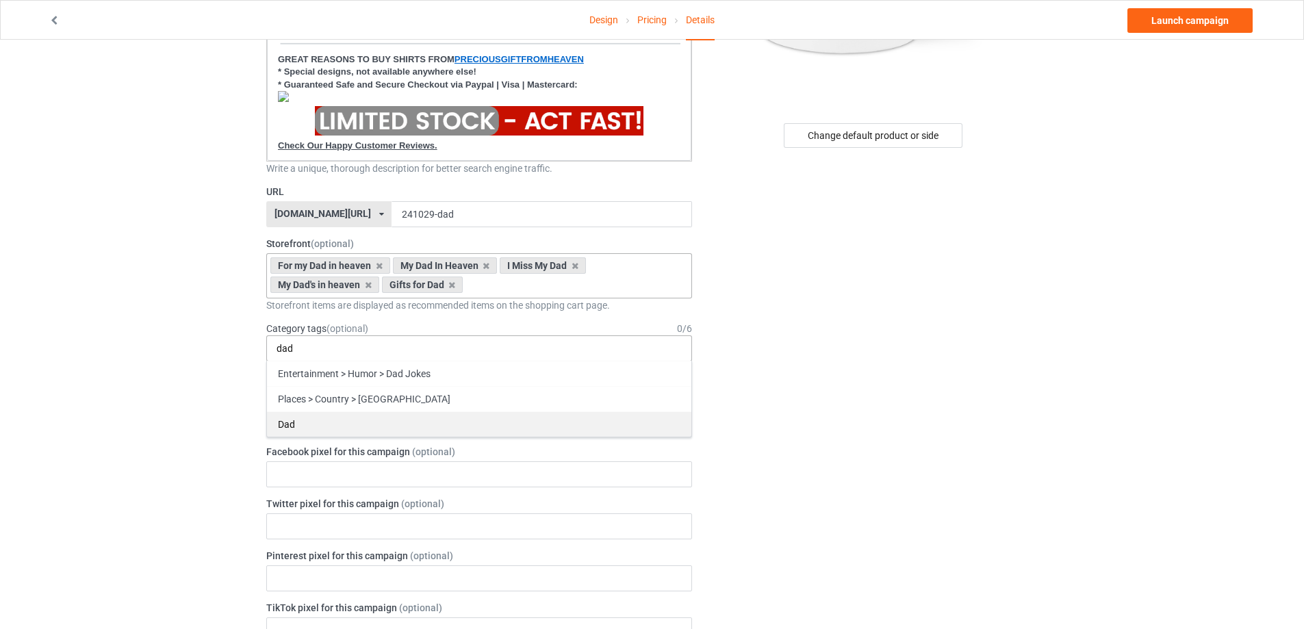
type input "dad"
click at [399, 424] on div "Dad" at bounding box center [479, 423] width 424 height 25
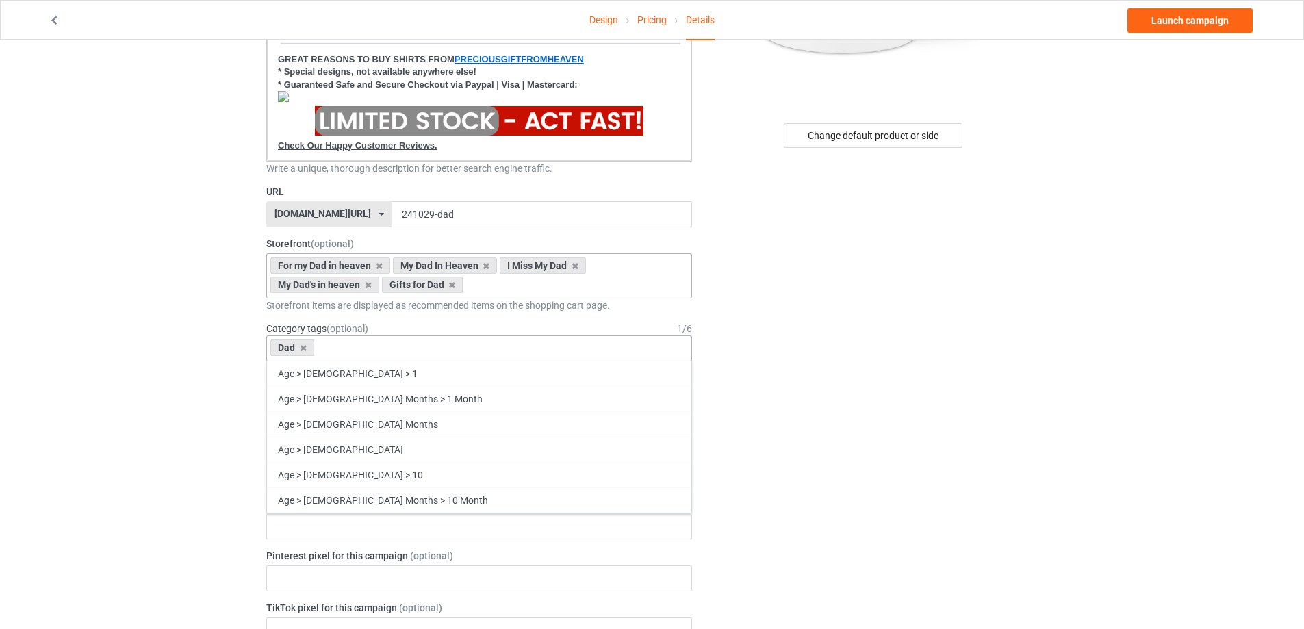
click at [923, 391] on div "Change default product or side" at bounding box center [874, 565] width 346 height 1560
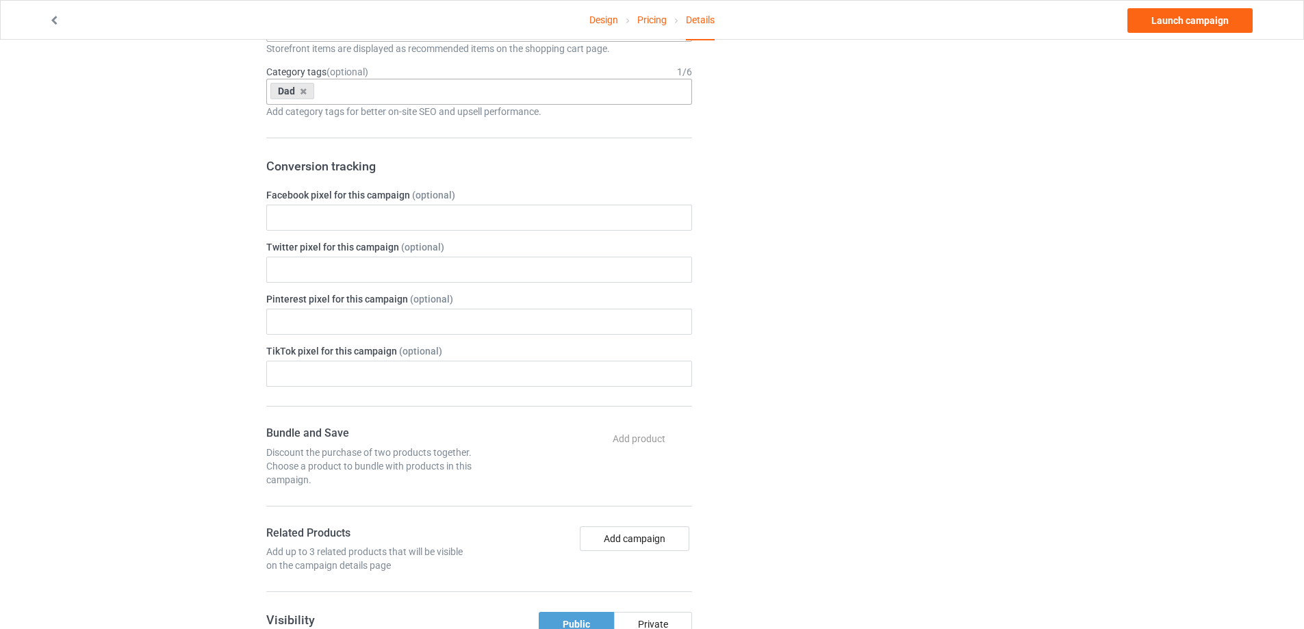
scroll to position [51, 0]
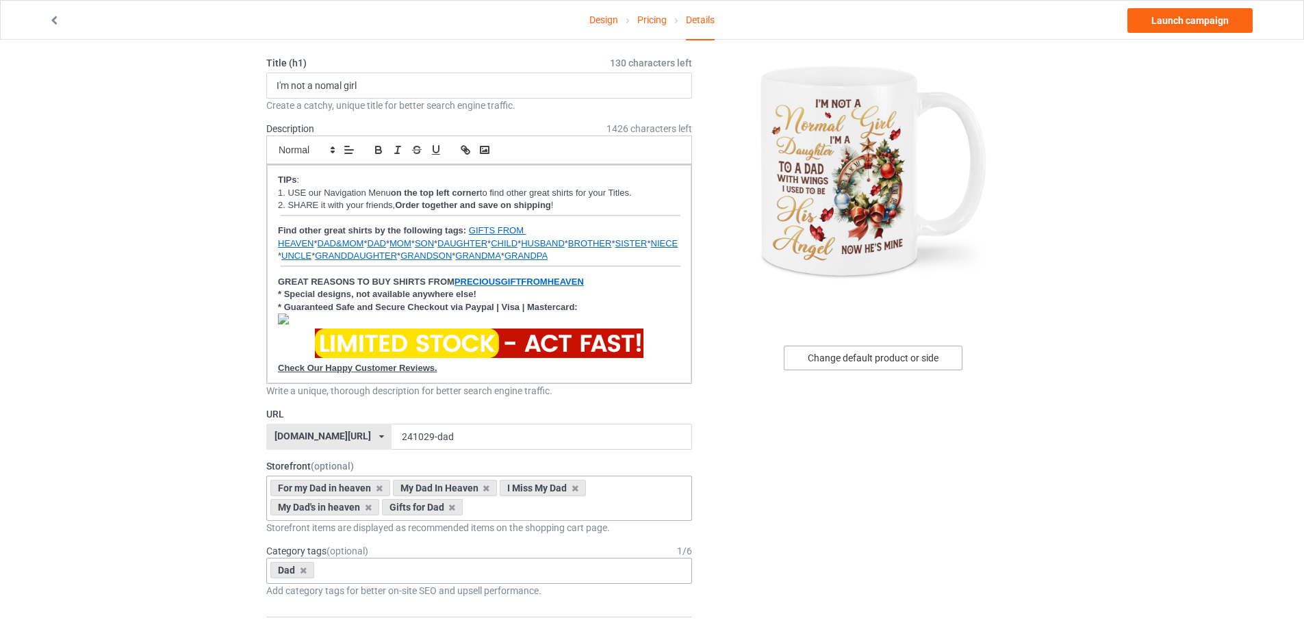
click at [912, 362] on div "Change default product or side" at bounding box center [872, 358] width 179 height 25
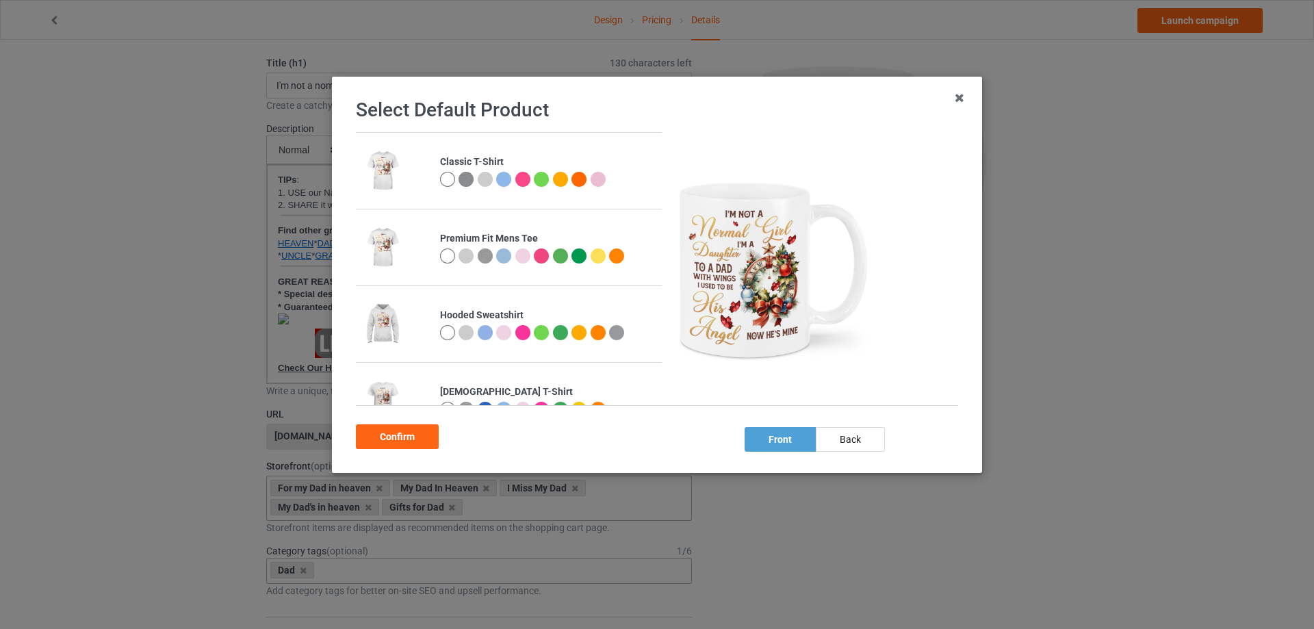
click at [444, 182] on div at bounding box center [447, 179] width 15 height 15
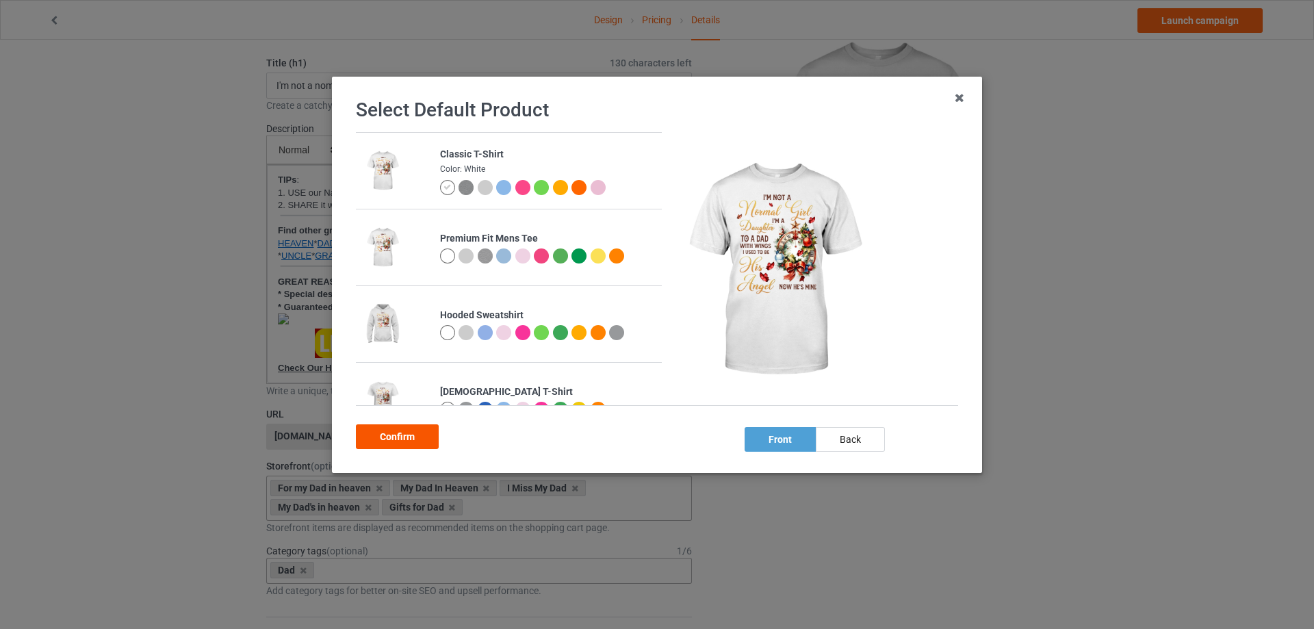
click at [411, 432] on div "Confirm" at bounding box center [397, 436] width 83 height 25
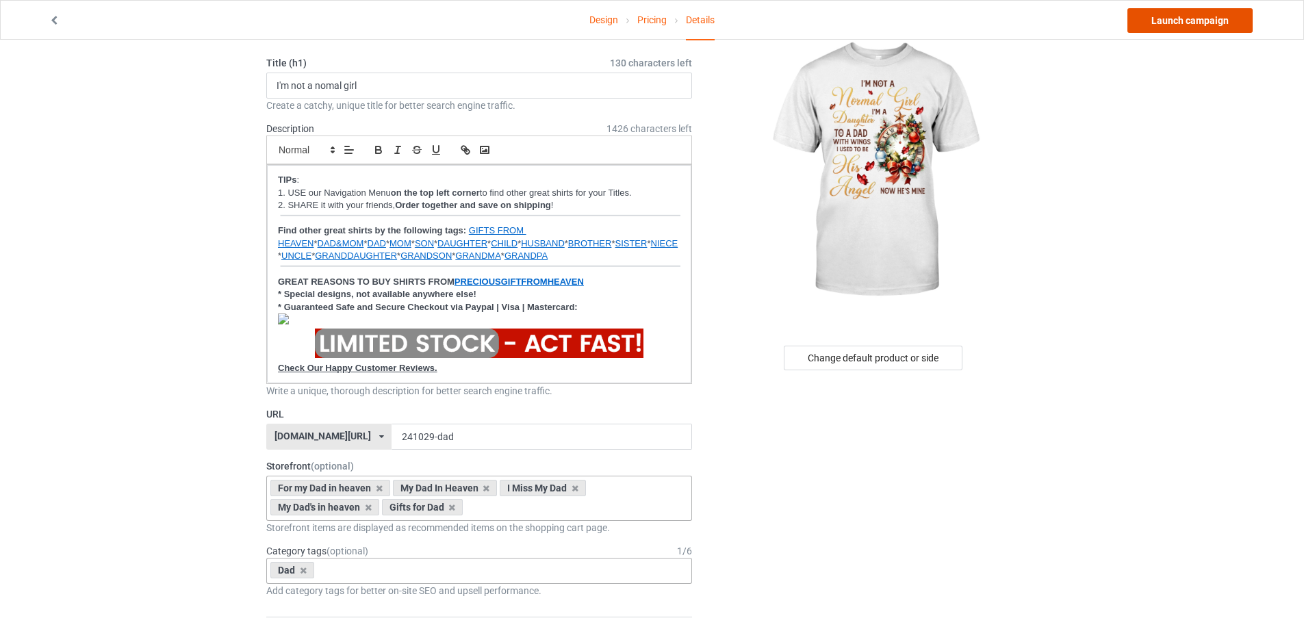
click at [1208, 25] on link "Launch campaign" at bounding box center [1189, 20] width 125 height 25
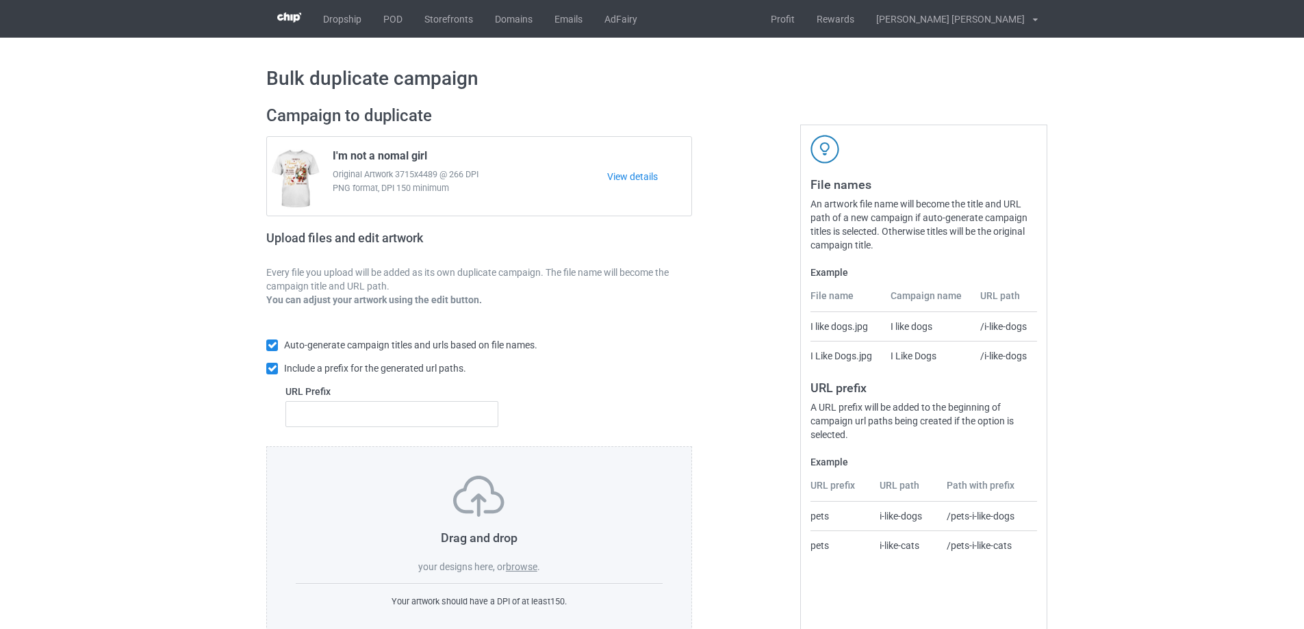
click at [526, 567] on label "browse" at bounding box center [521, 566] width 31 height 11
click at [0, 0] on input "browse" at bounding box center [0, 0] width 0 height 0
click at [526, 564] on label "browse" at bounding box center [521, 566] width 31 height 11
click at [0, 0] on input "browse" at bounding box center [0, 0] width 0 height 0
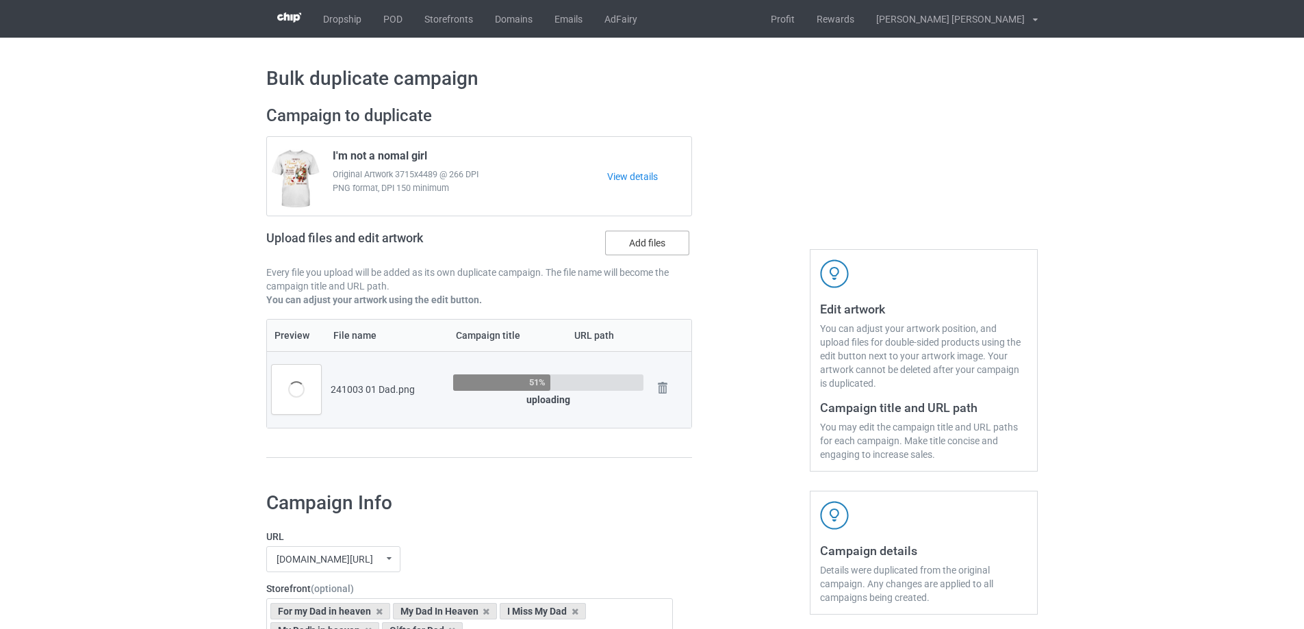
click at [649, 244] on label "Add files" at bounding box center [647, 243] width 84 height 25
click at [0, 0] on input "Add files" at bounding box center [0, 0] width 0 height 0
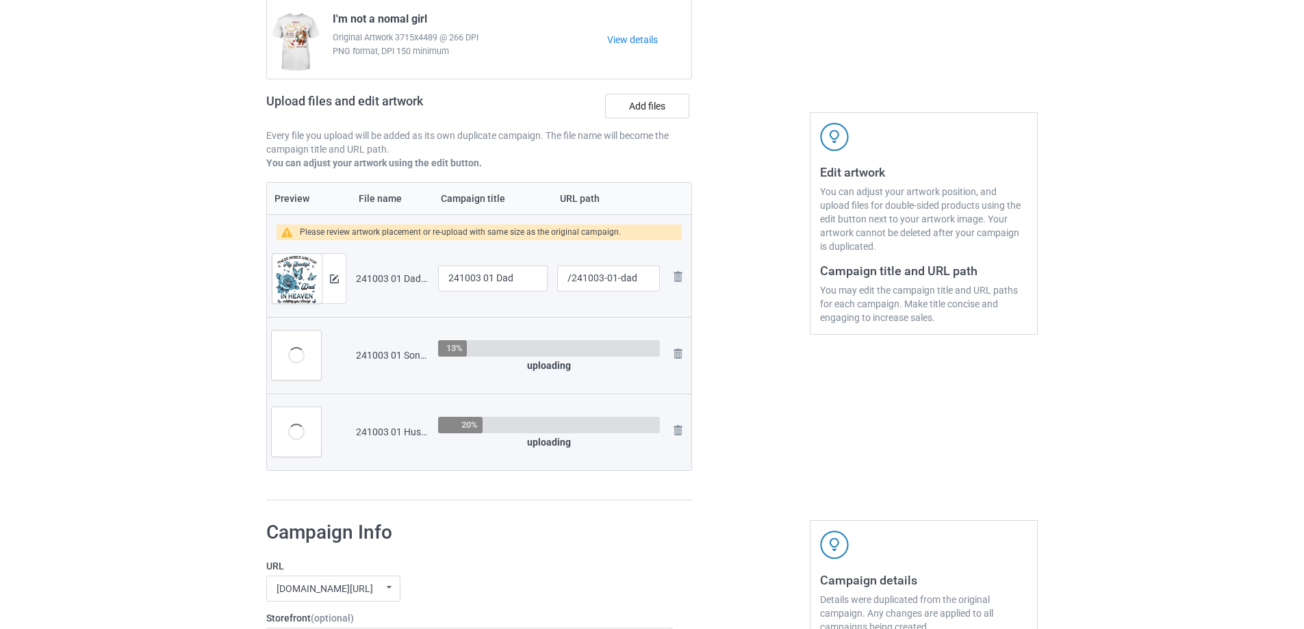
scroll to position [274, 0]
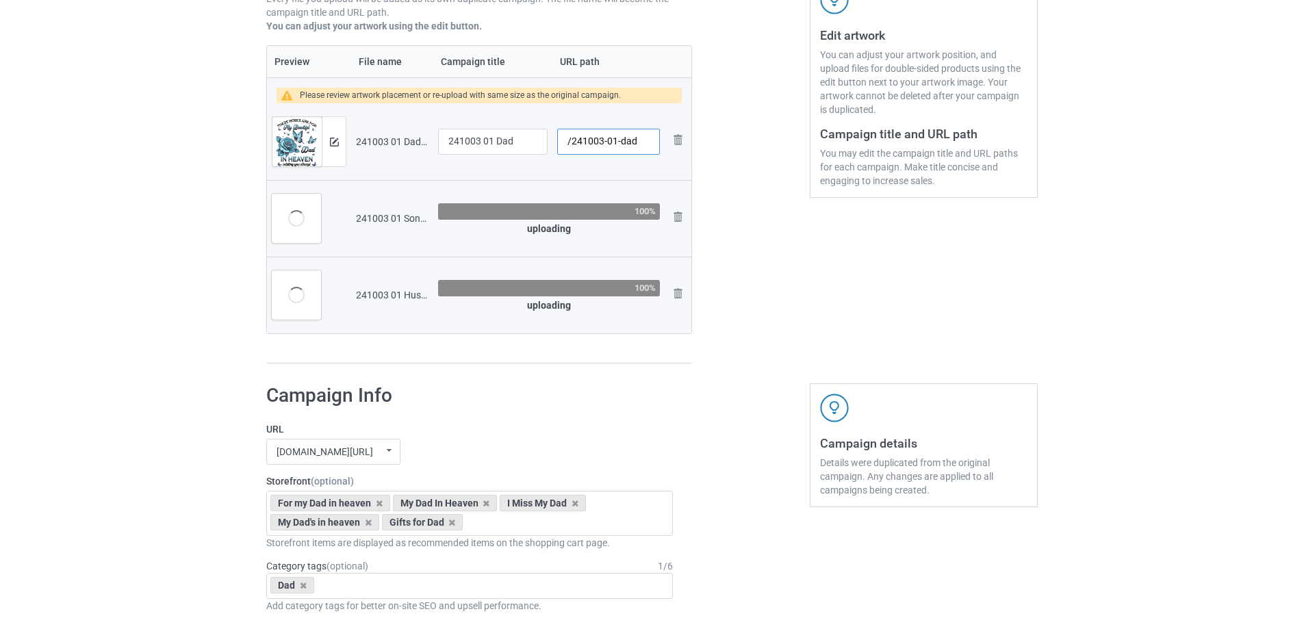
drag, startPoint x: 615, startPoint y: 144, endPoint x: 639, endPoint y: 143, distance: 24.0
click at [639, 143] on input "/241003-01-dad" at bounding box center [608, 142] width 103 height 26
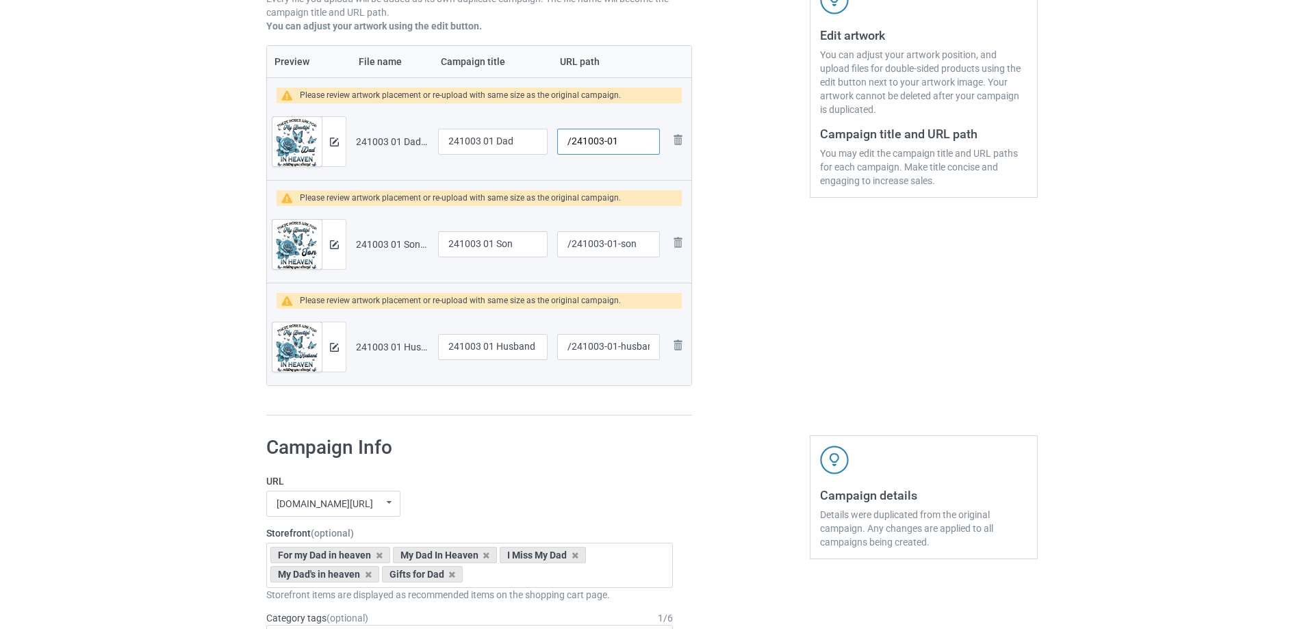
type input "/241003-01"
drag, startPoint x: 611, startPoint y: 245, endPoint x: 640, endPoint y: 246, distance: 29.5
click at [640, 246] on input "/241003-01-son" at bounding box center [608, 244] width 103 height 26
type input "/241003-02"
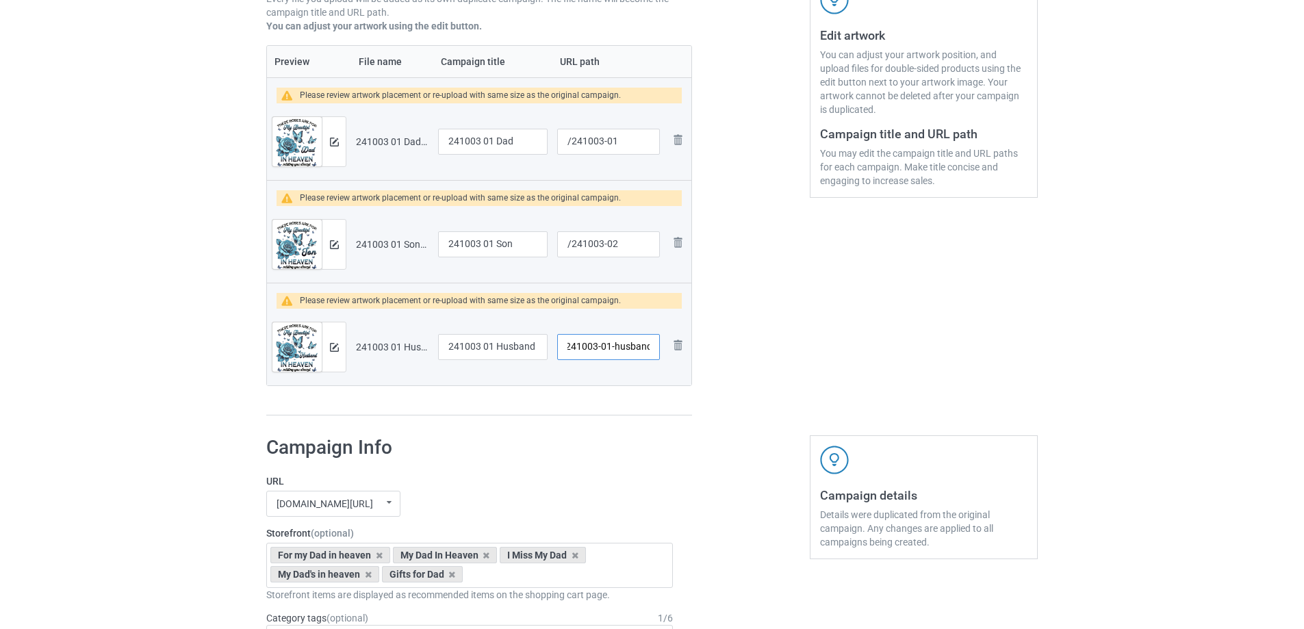
drag, startPoint x: 610, startPoint y: 351, endPoint x: 653, endPoint y: 352, distance: 43.1
click at [653, 352] on input "/241003-01-husband" at bounding box center [608, 347] width 103 height 26
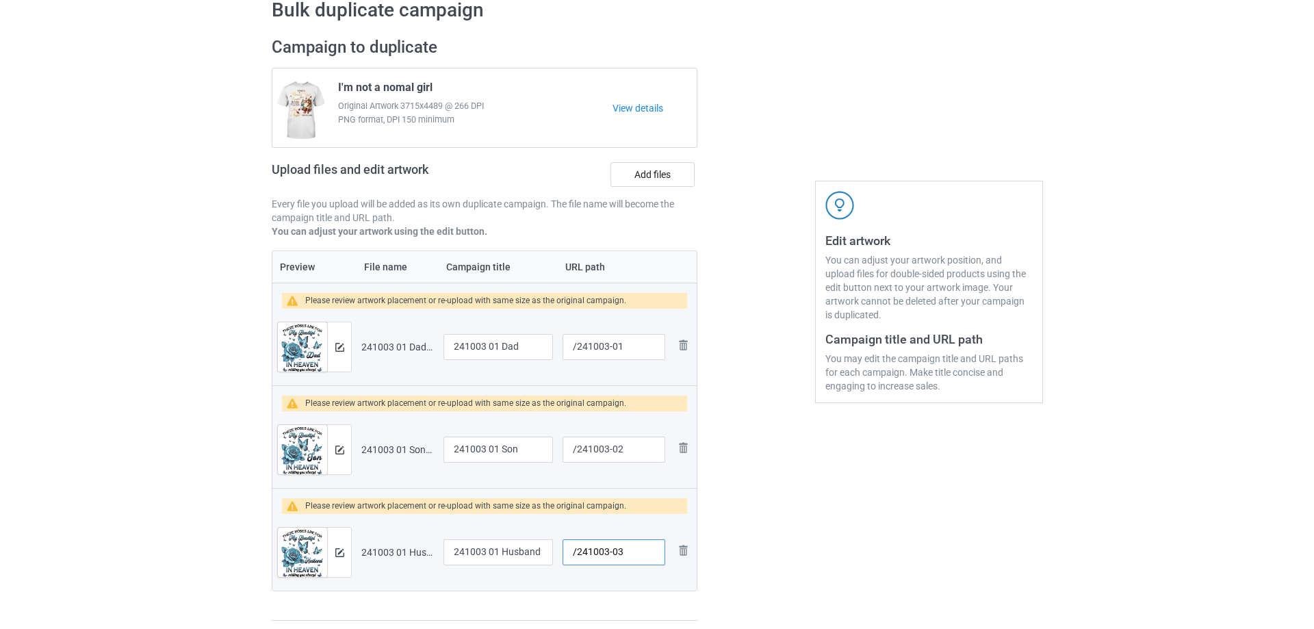
scroll to position [137, 0]
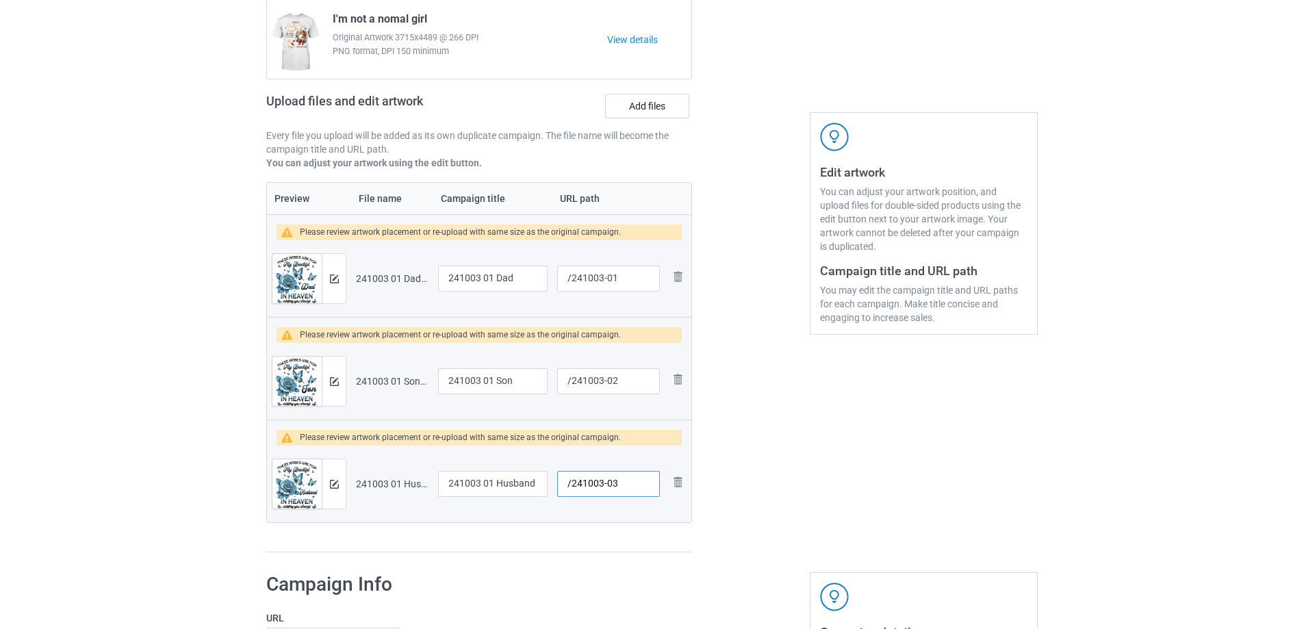
type input "/241003-03"
click at [495, 278] on input "241003 01 Dad" at bounding box center [492, 278] width 109 height 26
drag, startPoint x: 493, startPoint y: 278, endPoint x: 393, endPoint y: 278, distance: 99.2
click at [396, 278] on tr "Preview and edit artwork 241003 01 Dad.png 241003 01 Dad /241003-01 Remove file" at bounding box center [479, 278] width 424 height 77
drag, startPoint x: 490, startPoint y: 279, endPoint x: 419, endPoint y: 280, distance: 71.2
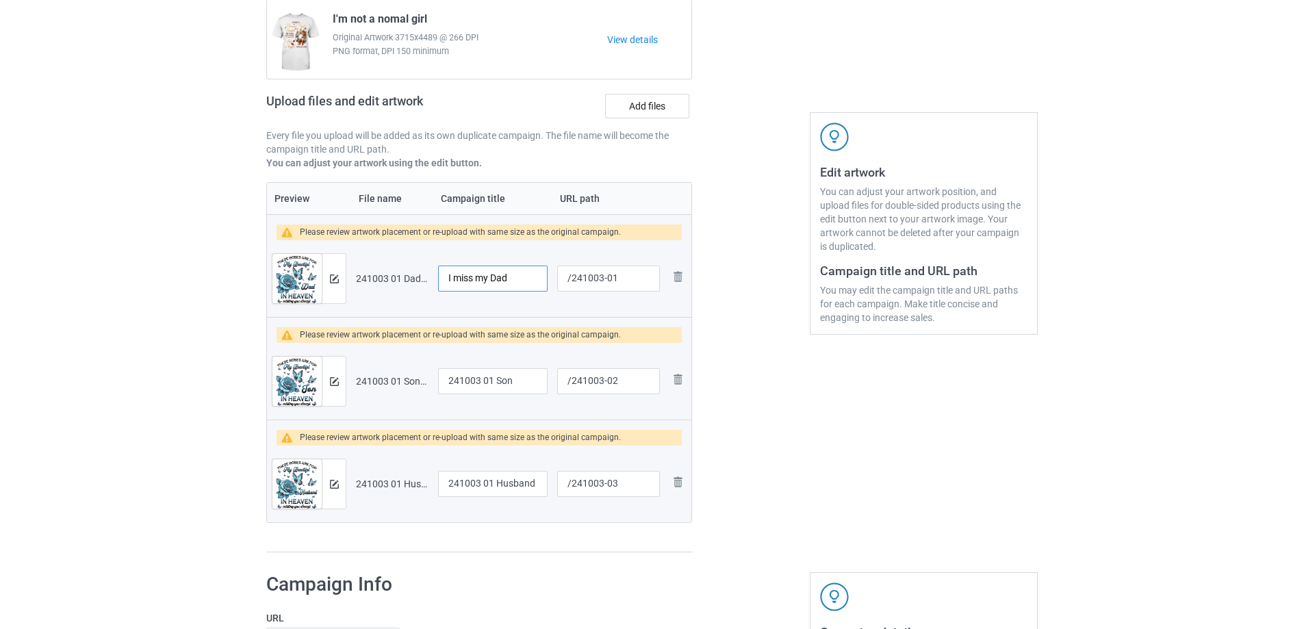
click at [419, 280] on tr "Preview and edit artwork 241003 01 Dad.png I miss my Dad /241003-01 Remove file" at bounding box center [479, 278] width 424 height 77
type input "I miss my Dad"
drag, startPoint x: 493, startPoint y: 382, endPoint x: 354, endPoint y: 385, distance: 138.9
click at [354, 385] on tr "Preview and edit artwork 241003 01 Son.png 241003 01 Son /241003-02 Remove file" at bounding box center [479, 381] width 424 height 77
paste input "I miss my"
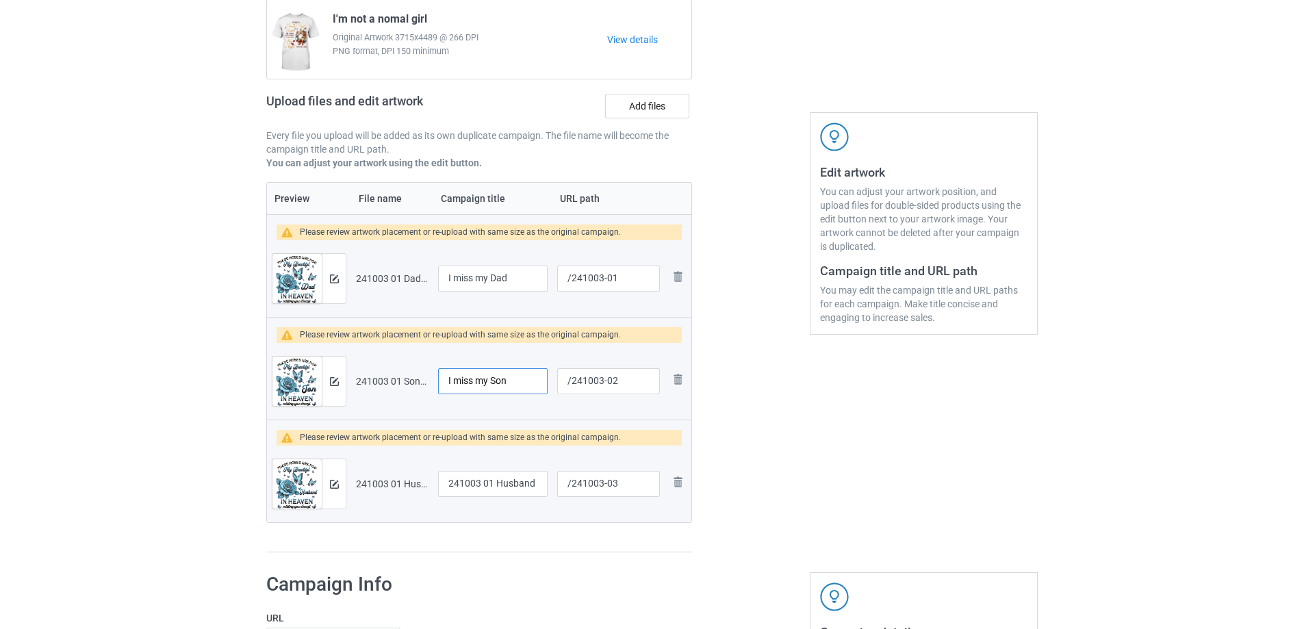
type input "I miss my Son"
drag, startPoint x: 493, startPoint y: 484, endPoint x: 390, endPoint y: 484, distance: 102.6
click at [391, 484] on tr "Preview and edit artwork 241003 01 Husband.png 241003 01 Husband /241003-03 Rem…" at bounding box center [479, 483] width 424 height 77
paste input "I miss my"
type input "I miss my Husband"
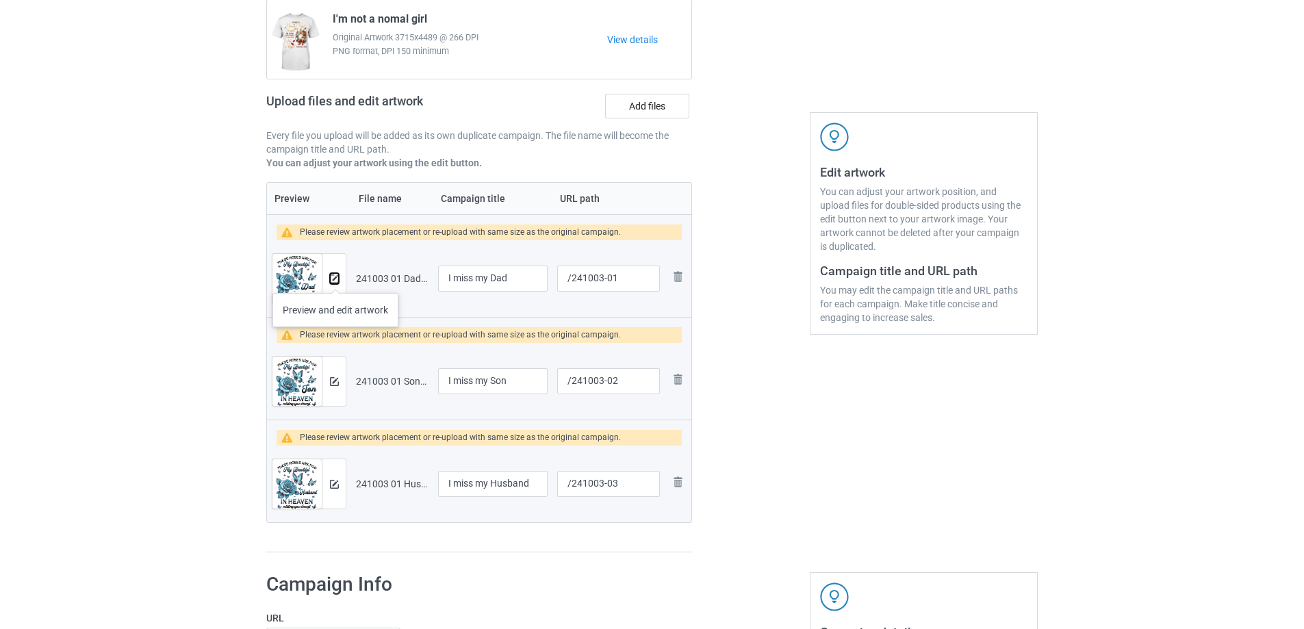
click at [335, 279] on img at bounding box center [334, 278] width 9 height 9
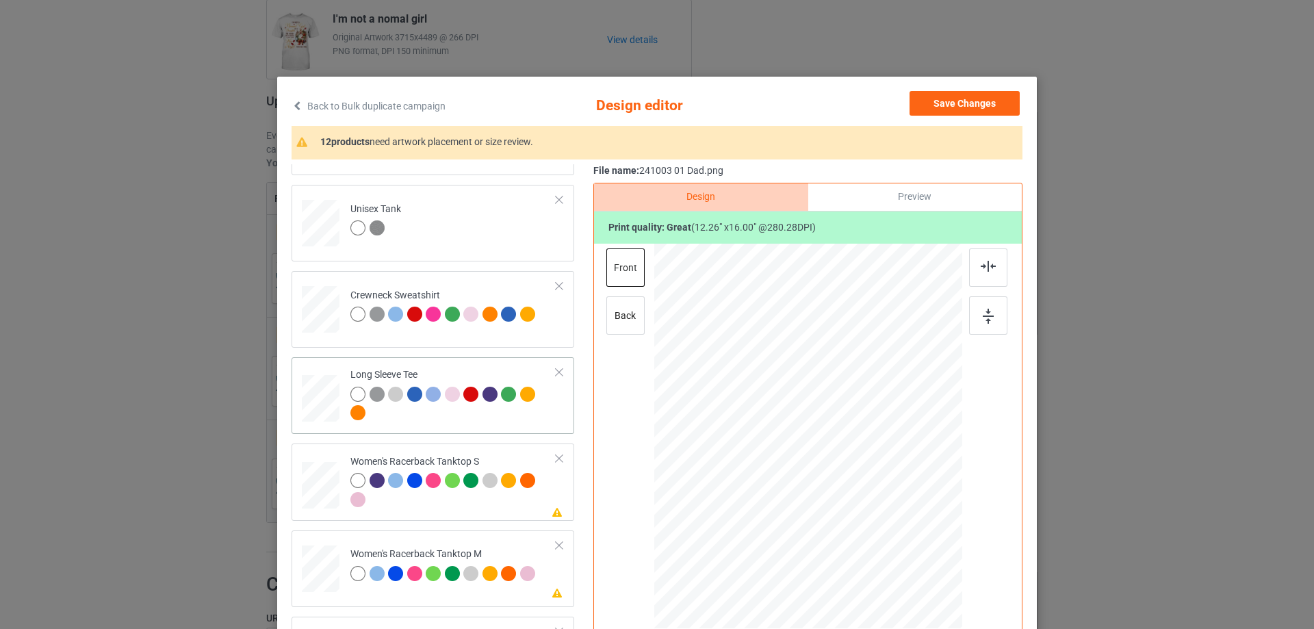
scroll to position [547, 0]
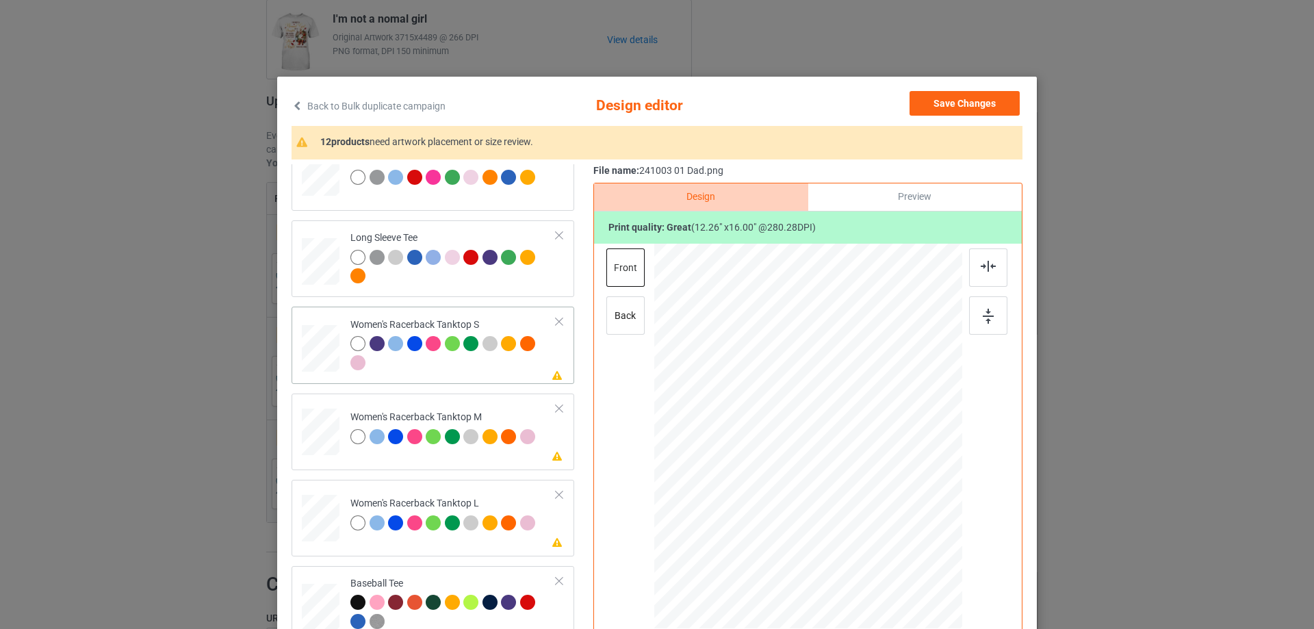
drag, startPoint x: 300, startPoint y: 343, endPoint x: 327, endPoint y: 359, distance: 31.0
click at [302, 345] on div at bounding box center [320, 348] width 37 height 47
drag, startPoint x: 895, startPoint y: 555, endPoint x: 875, endPoint y: 523, distance: 37.6
click at [875, 523] on div at bounding box center [876, 524] width 12 height 12
click at [825, 501] on div at bounding box center [811, 459] width 135 height 176
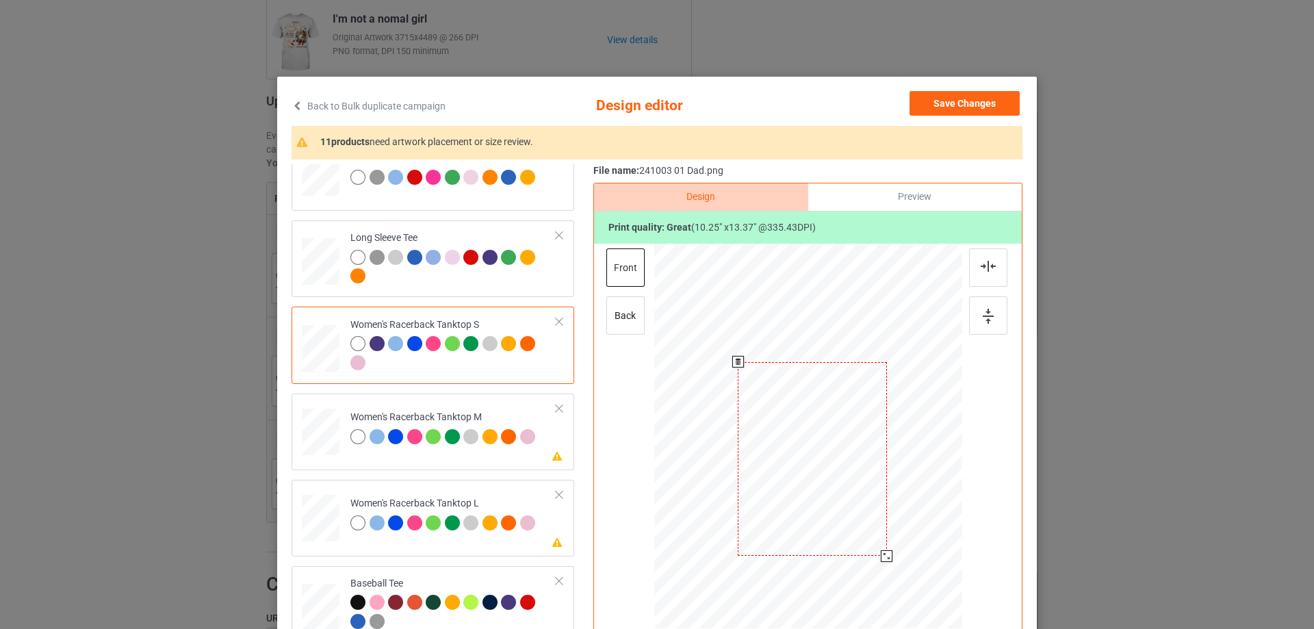
drag, startPoint x: 876, startPoint y: 545, endPoint x: 879, endPoint y: 558, distance: 12.6
click at [881, 558] on div at bounding box center [887, 556] width 12 height 12
drag, startPoint x: 853, startPoint y: 532, endPoint x: 853, endPoint y: 539, distance: 7.5
click at [853, 539] on div at bounding box center [812, 467] width 149 height 194
click at [987, 282] on div at bounding box center [988, 267] width 38 height 38
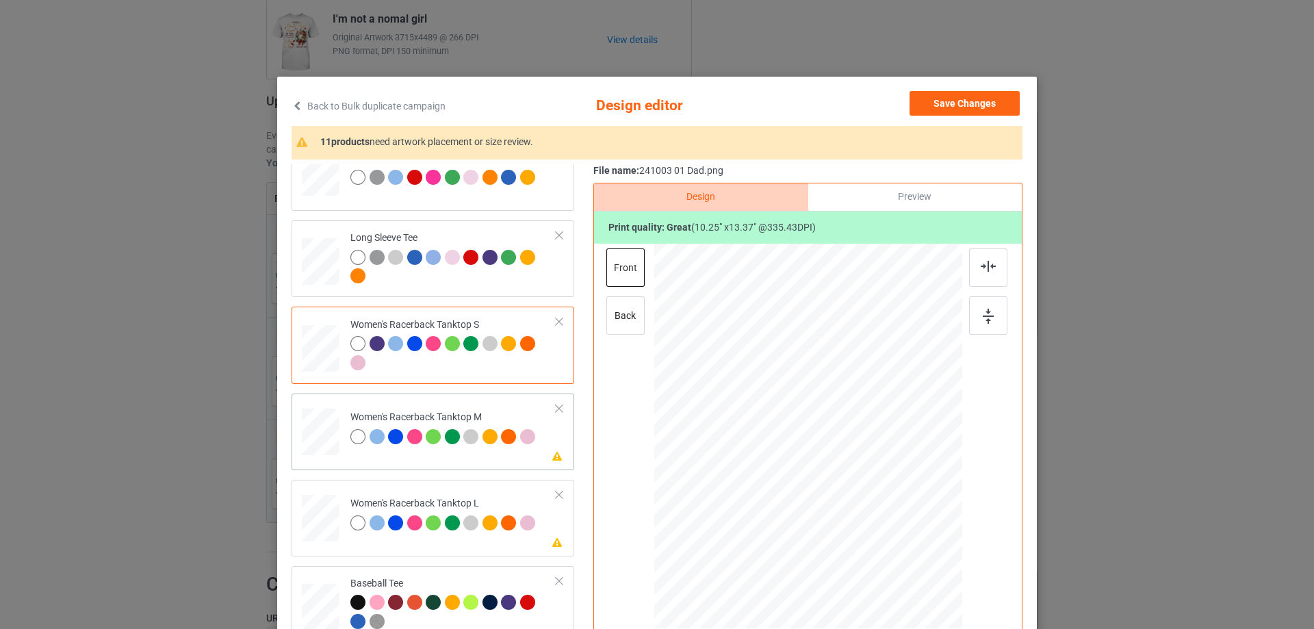
click at [313, 428] on div at bounding box center [321, 432] width 38 height 47
drag, startPoint x: 896, startPoint y: 558, endPoint x: 886, endPoint y: 532, distance: 28.0
click at [886, 532] on div at bounding box center [808, 436] width 308 height 385
drag, startPoint x: 853, startPoint y: 514, endPoint x: 859, endPoint y: 554, distance: 40.2
click at [859, 554] on div at bounding box center [814, 475] width 153 height 199
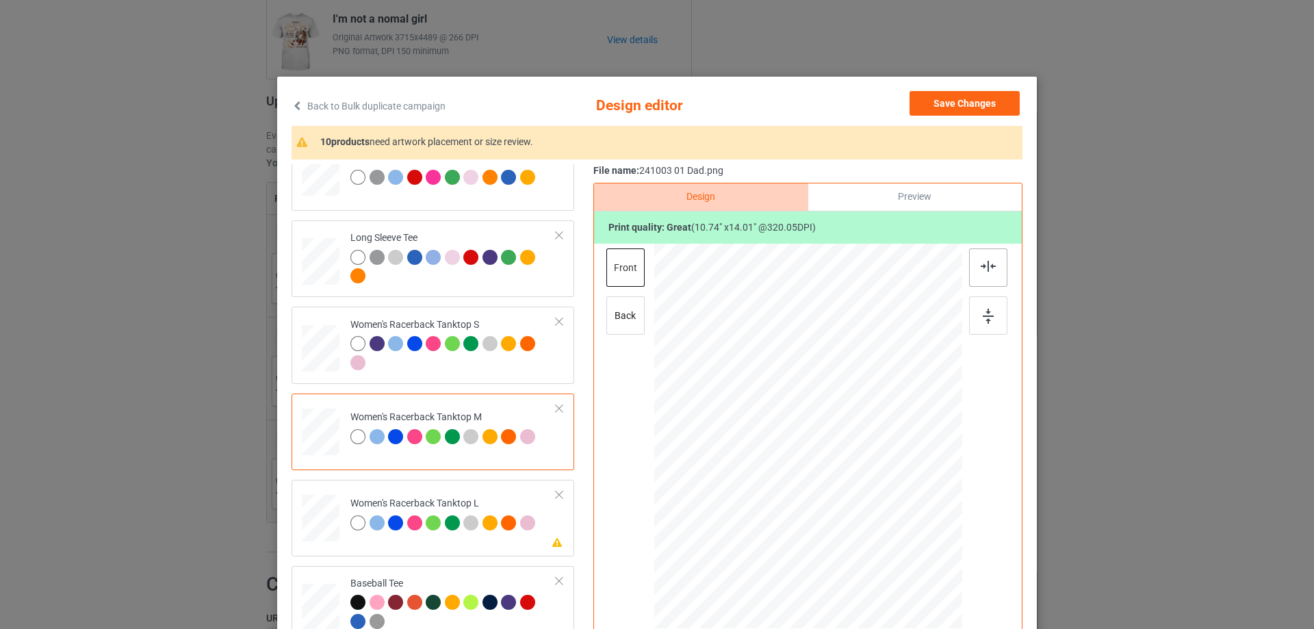
click at [979, 275] on div at bounding box center [988, 267] width 38 height 38
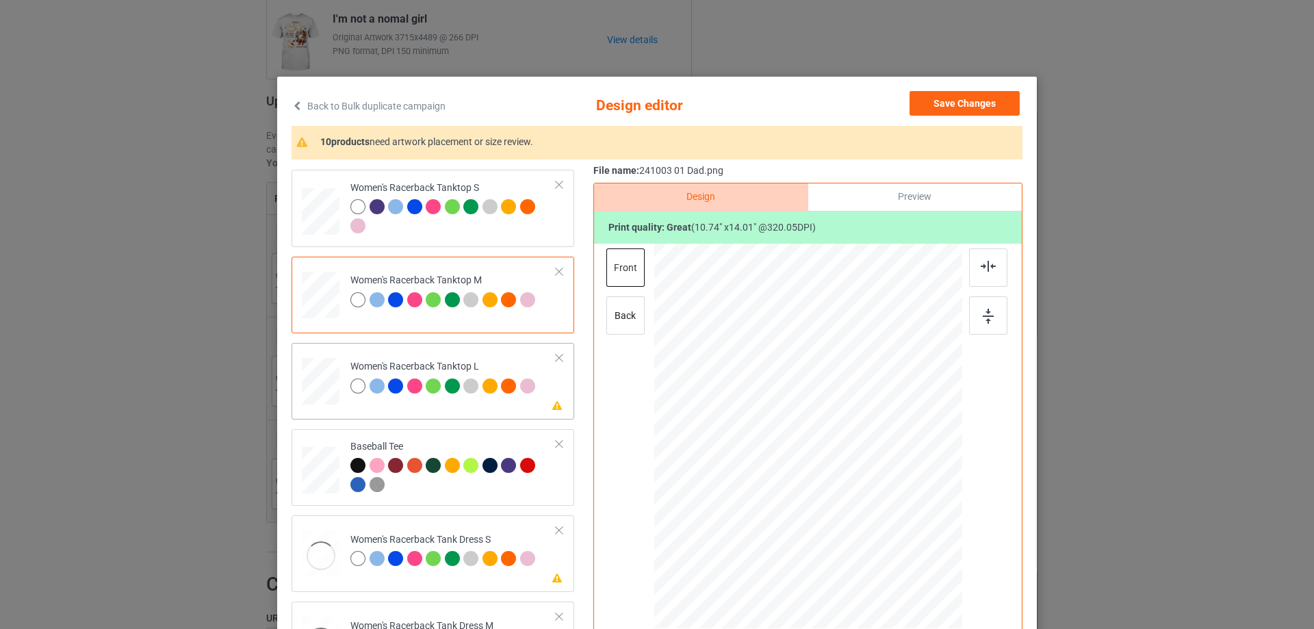
click at [328, 389] on div at bounding box center [321, 381] width 38 height 45
drag, startPoint x: 897, startPoint y: 559, endPoint x: 881, endPoint y: 526, distance: 36.7
click at [881, 526] on div at bounding box center [808, 436] width 308 height 367
drag, startPoint x: 809, startPoint y: 482, endPoint x: 812, endPoint y: 515, distance: 32.9
click at [812, 515] on div at bounding box center [810, 468] width 142 height 185
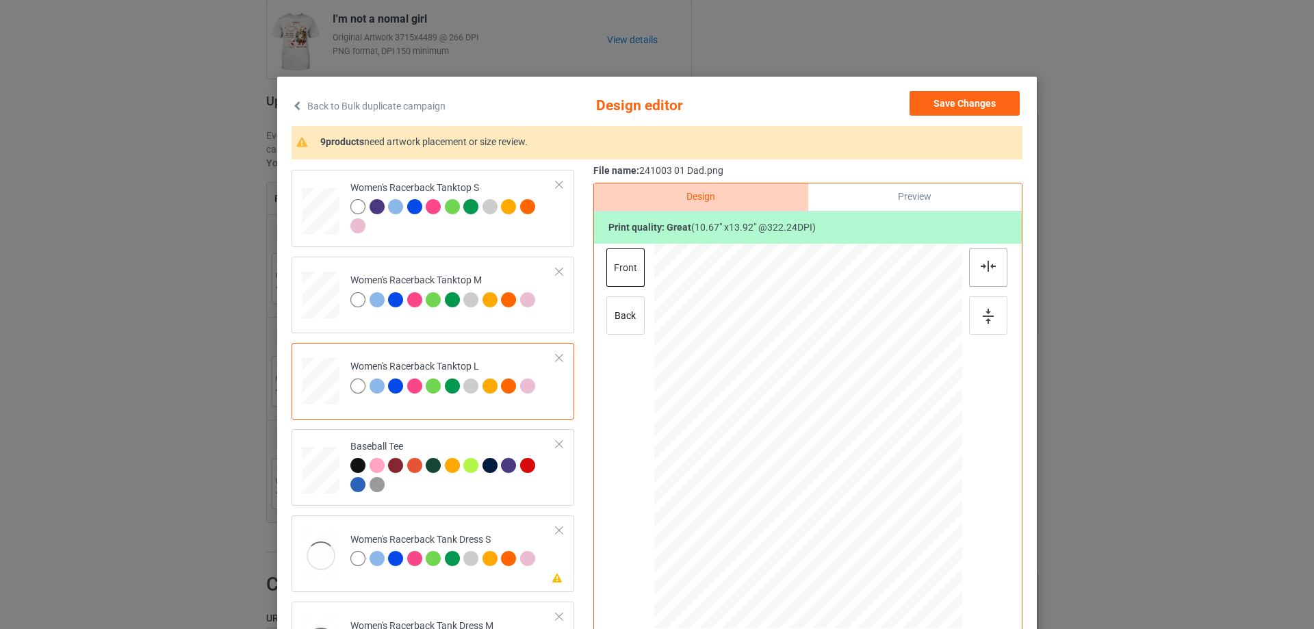
click at [987, 270] on img at bounding box center [988, 266] width 15 height 11
click at [316, 467] on div at bounding box center [320, 467] width 15 height 18
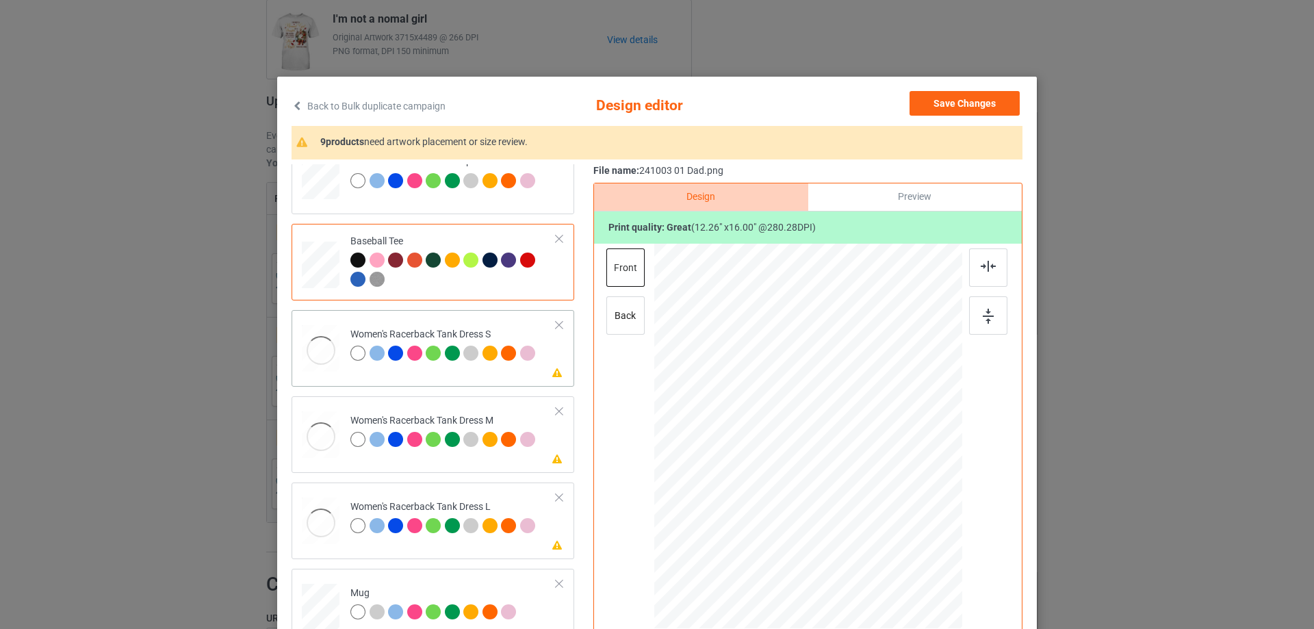
click at [319, 354] on div at bounding box center [321, 350] width 38 height 51
click at [857, 505] on div at bounding box center [808, 438] width 356 height 389
click at [796, 479] on div at bounding box center [808, 438] width 356 height 389
click at [361, 383] on div "Please review artwork placement Women's Racerback Tank Dress S" at bounding box center [433, 348] width 283 height 77
click at [310, 441] on div at bounding box center [321, 436] width 38 height 51
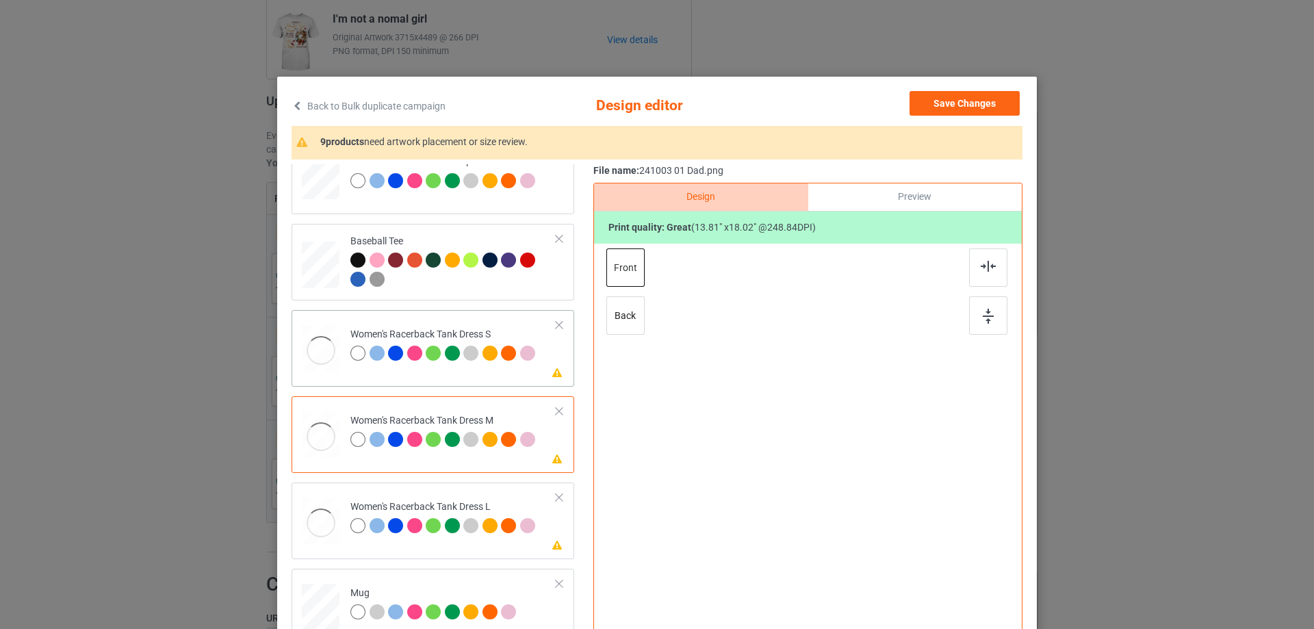
click at [313, 350] on div at bounding box center [321, 350] width 38 height 51
click at [838, 506] on div at bounding box center [808, 438] width 356 height 389
click at [374, 408] on td "Please review artwork placement Women's Racerback Tank Dress M" at bounding box center [453, 432] width 221 height 60
click at [378, 367] on td "Please review artwork placement Women's Racerback Tank Dress S" at bounding box center [453, 345] width 221 height 60
click at [389, 407] on td "Please review artwork placement Women's Racerback Tank Dress M" at bounding box center [453, 432] width 221 height 60
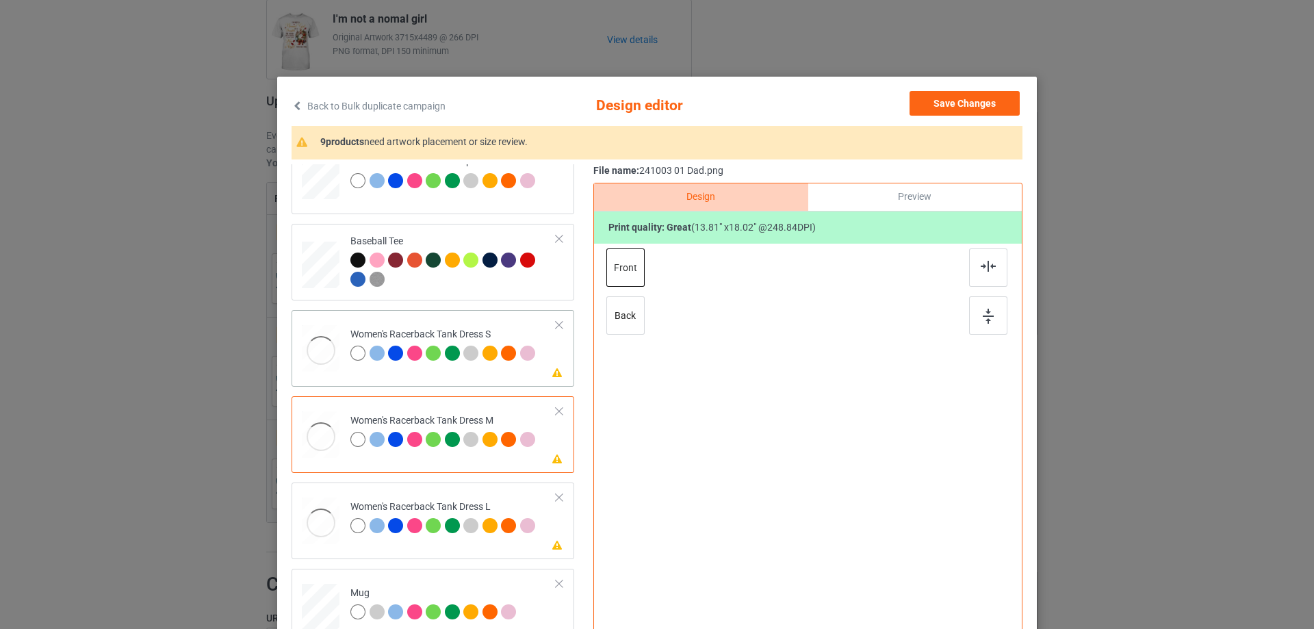
click at [398, 376] on td "Please review artwork placement Women's Racerback Tank Dress S" at bounding box center [453, 345] width 221 height 60
click at [292, 255] on div "Baseball Tee" at bounding box center [433, 262] width 283 height 77
click at [314, 361] on div at bounding box center [321, 350] width 38 height 51
click at [831, 504] on div at bounding box center [808, 438] width 356 height 389
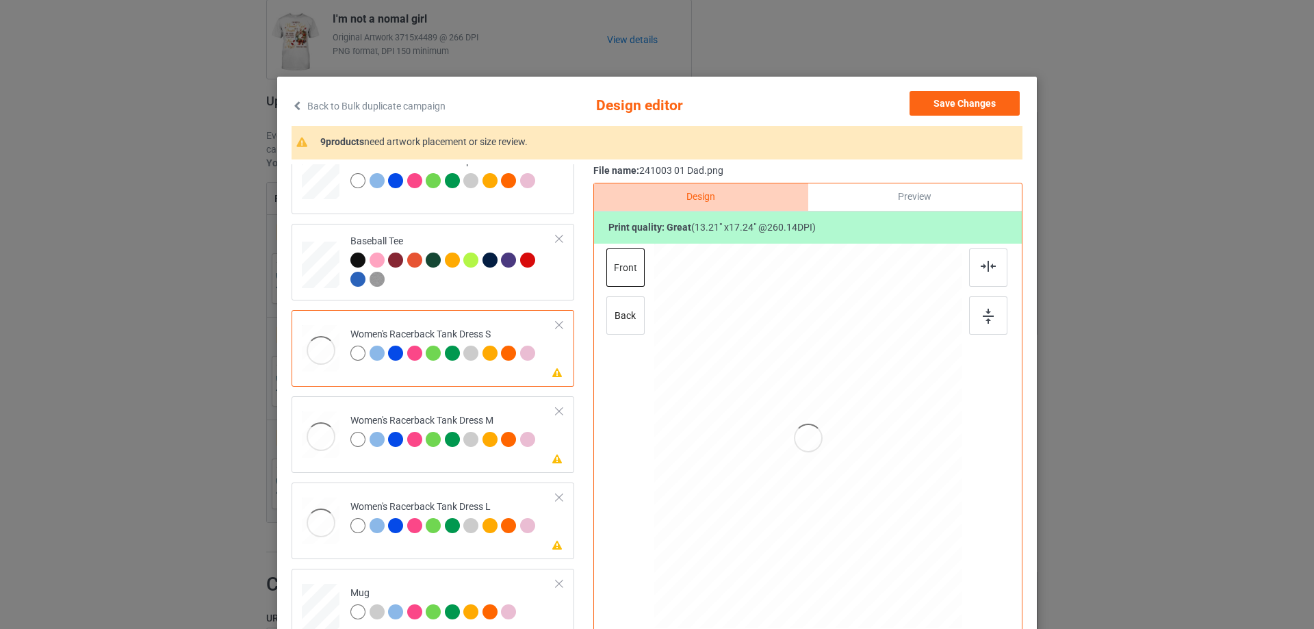
click at [831, 504] on div at bounding box center [808, 438] width 356 height 389
click at [458, 383] on div "Please review artwork placement Women's Racerback Tank Dress S" at bounding box center [433, 348] width 283 height 77
click at [467, 466] on div "Please review artwork placement Women's Racerback Tank Dress M" at bounding box center [433, 434] width 283 height 77
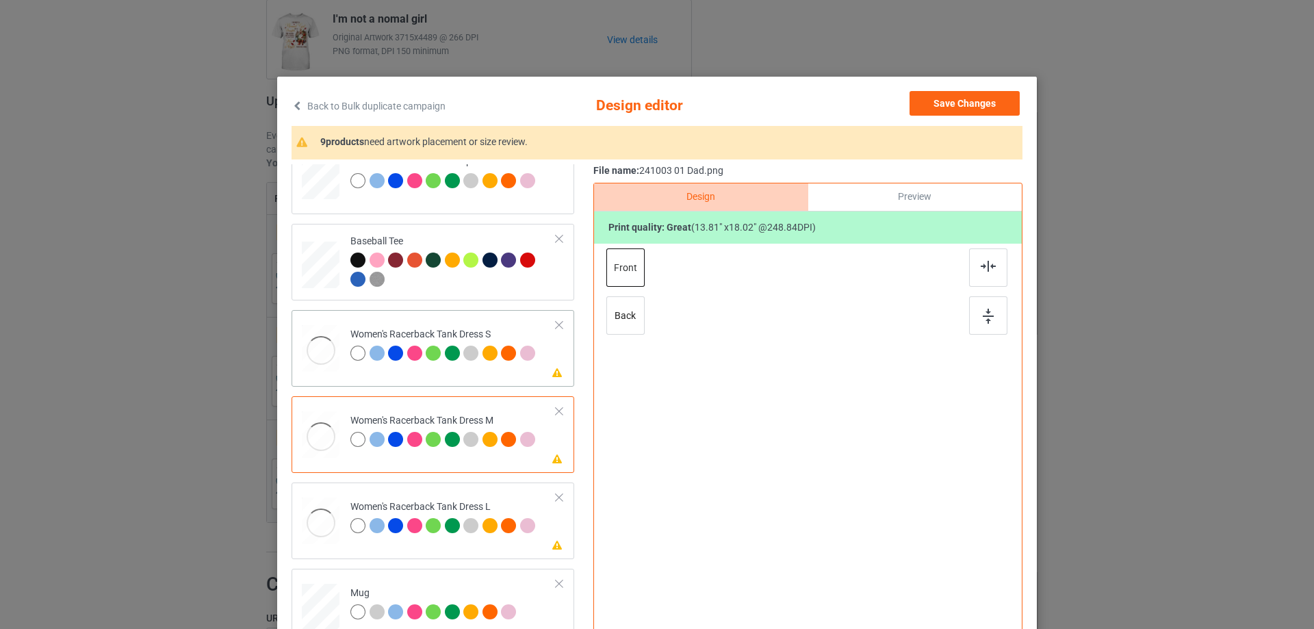
click at [480, 371] on td "Please review artwork placement Women's Racerback Tank Dress S" at bounding box center [453, 345] width 221 height 60
click at [819, 462] on div at bounding box center [808, 438] width 356 height 389
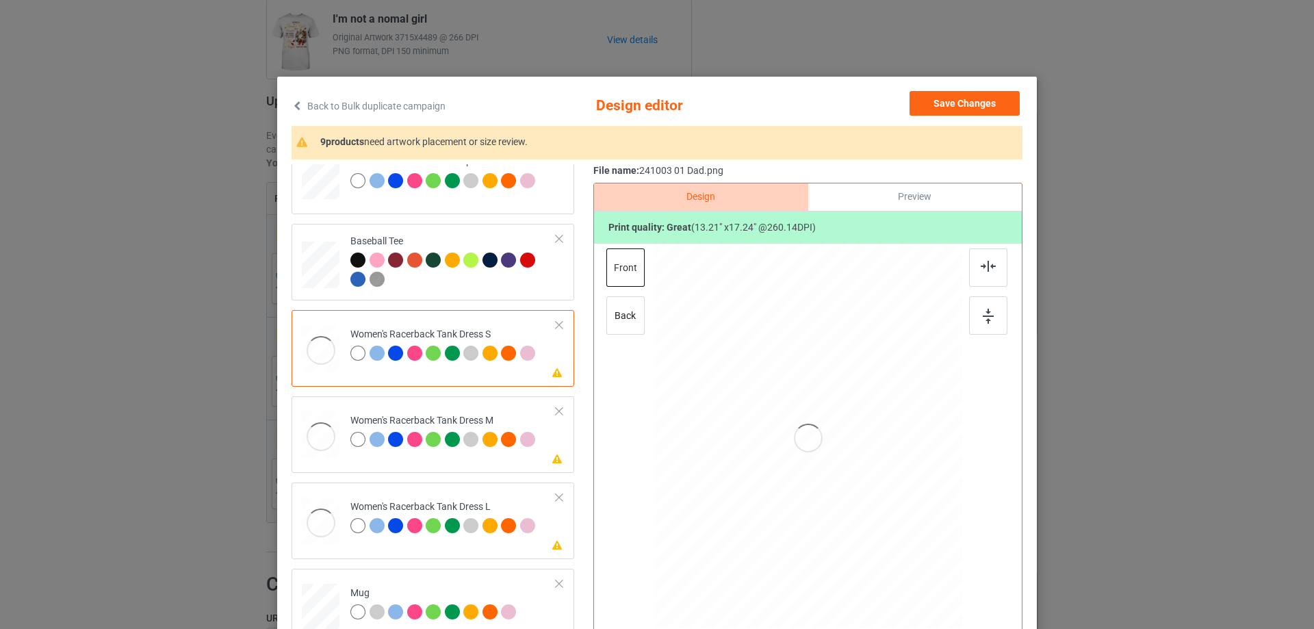
click at [315, 334] on div at bounding box center [321, 350] width 38 height 51
click at [327, 352] on div at bounding box center [321, 350] width 38 height 51
click at [1000, 101] on button "Save Changes" at bounding box center [964, 103] width 110 height 25
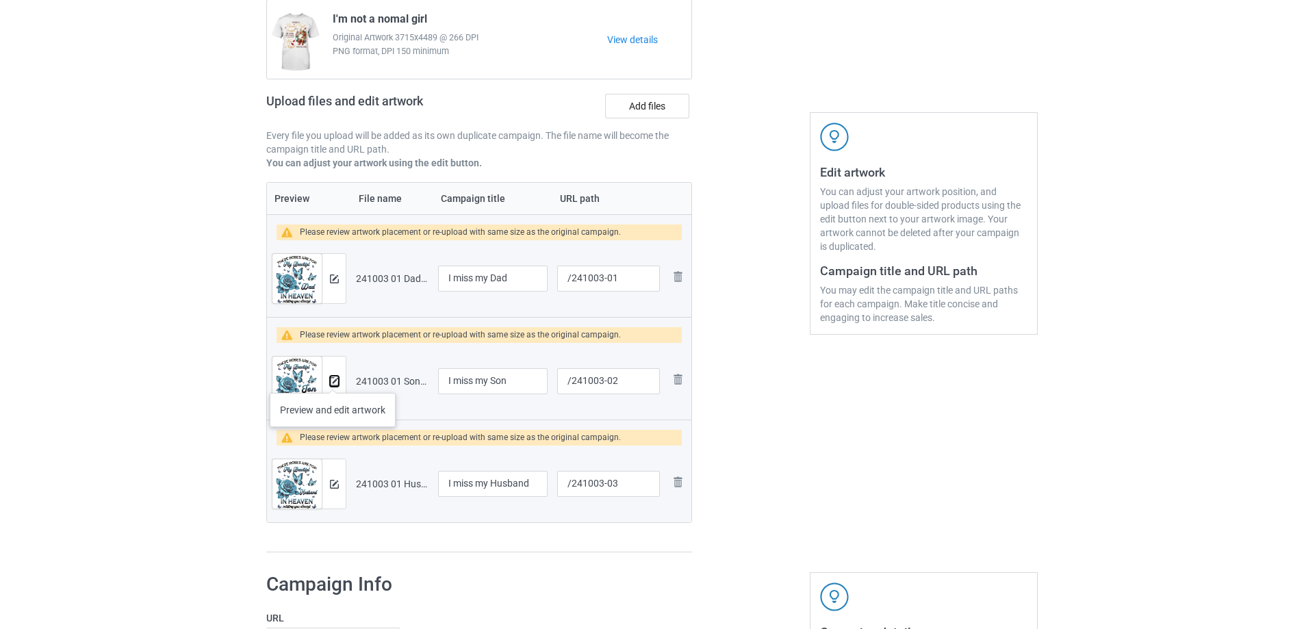
click at [333, 378] on img at bounding box center [334, 381] width 9 height 9
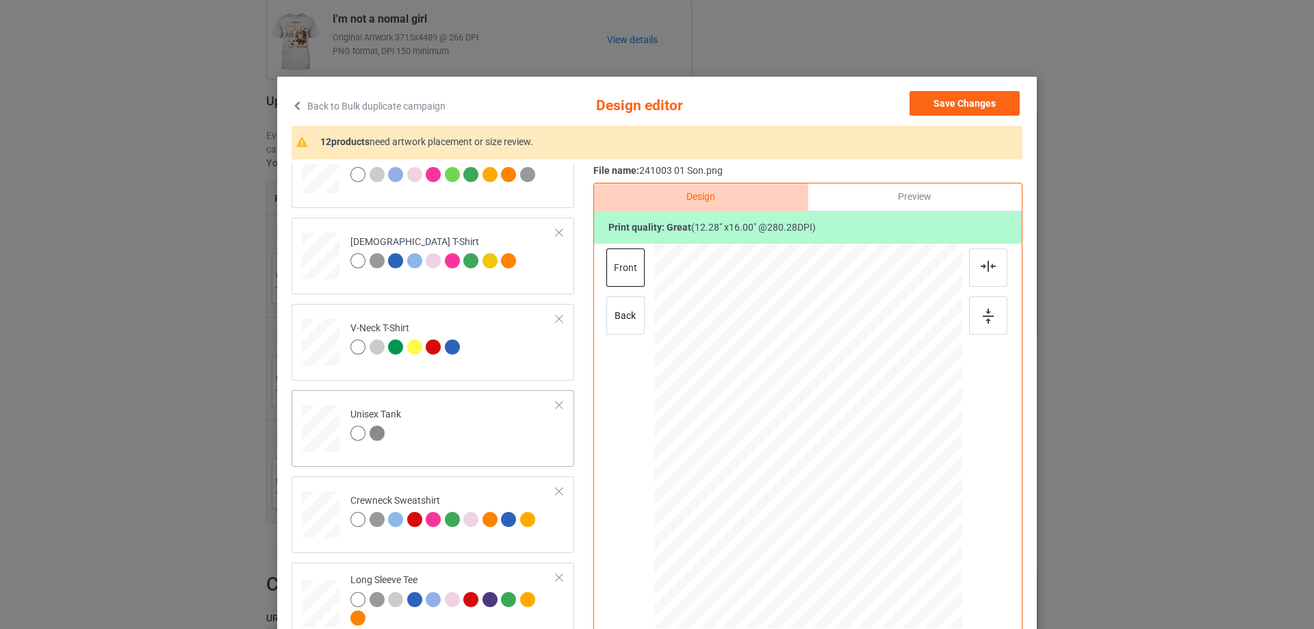
scroll to position [479, 0]
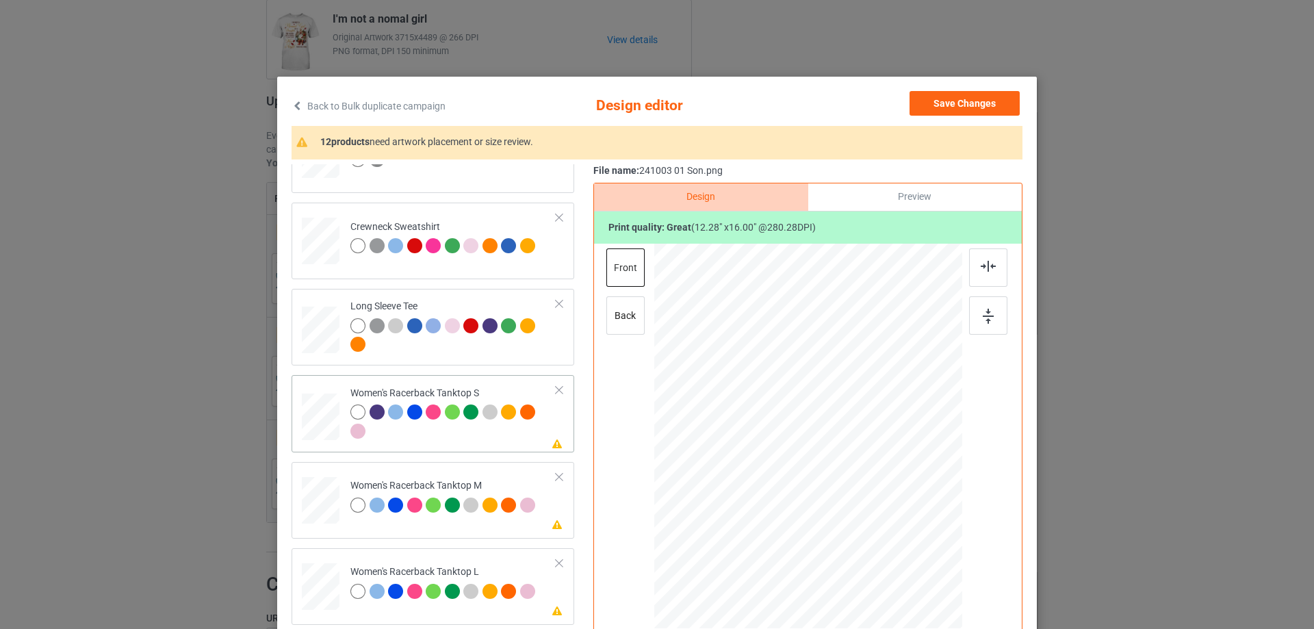
click at [323, 432] on div at bounding box center [320, 416] width 37 height 47
click at [883, 534] on div at bounding box center [885, 536] width 12 height 12
click at [844, 540] on div at bounding box center [808, 471] width 153 height 200
click at [981, 274] on div at bounding box center [988, 267] width 38 height 38
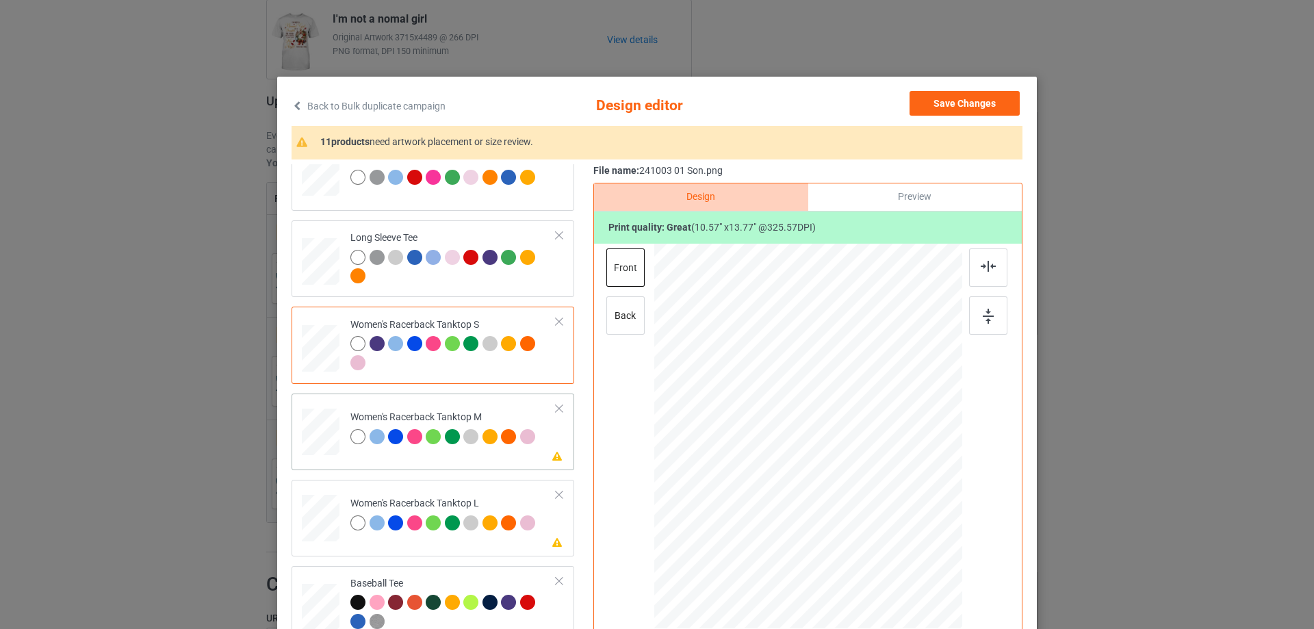
click at [337, 435] on td at bounding box center [322, 429] width 41 height 60
drag, startPoint x: 895, startPoint y: 557, endPoint x: 831, endPoint y: 499, distance: 86.2
click at [883, 538] on div at bounding box center [889, 542] width 12 height 12
drag, startPoint x: 831, startPoint y: 499, endPoint x: 828, endPoint y: 536, distance: 37.8
click at [828, 536] on div at bounding box center [803, 474] width 153 height 200
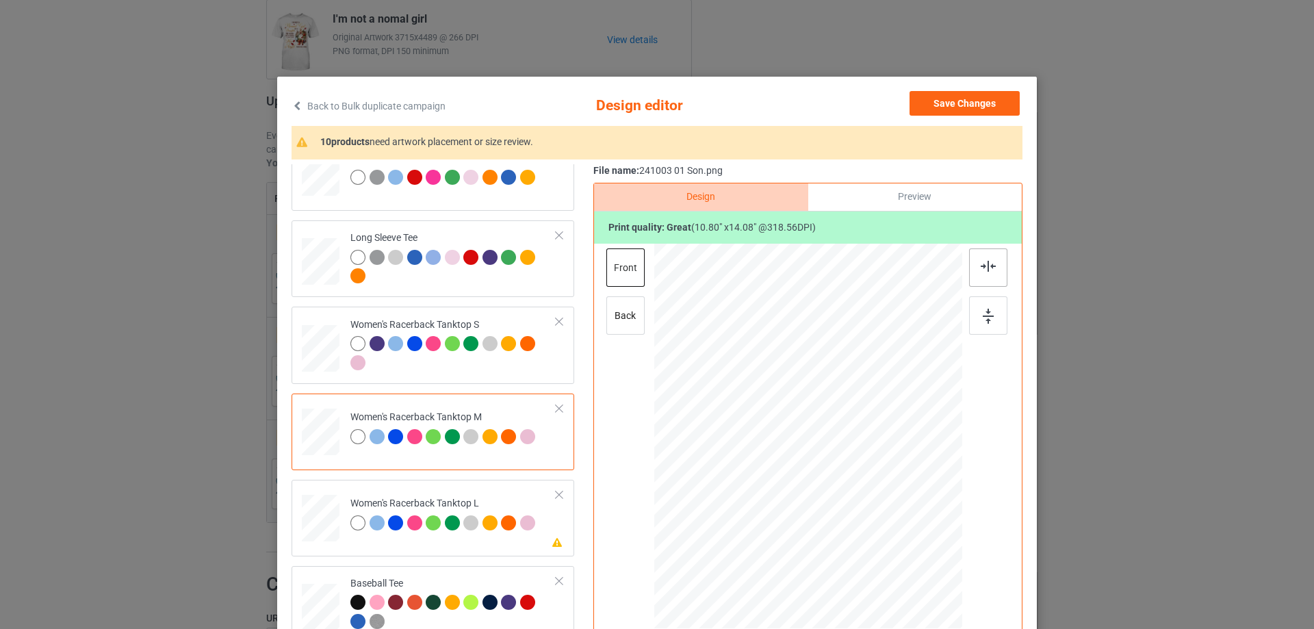
click at [981, 268] on img at bounding box center [988, 266] width 15 height 11
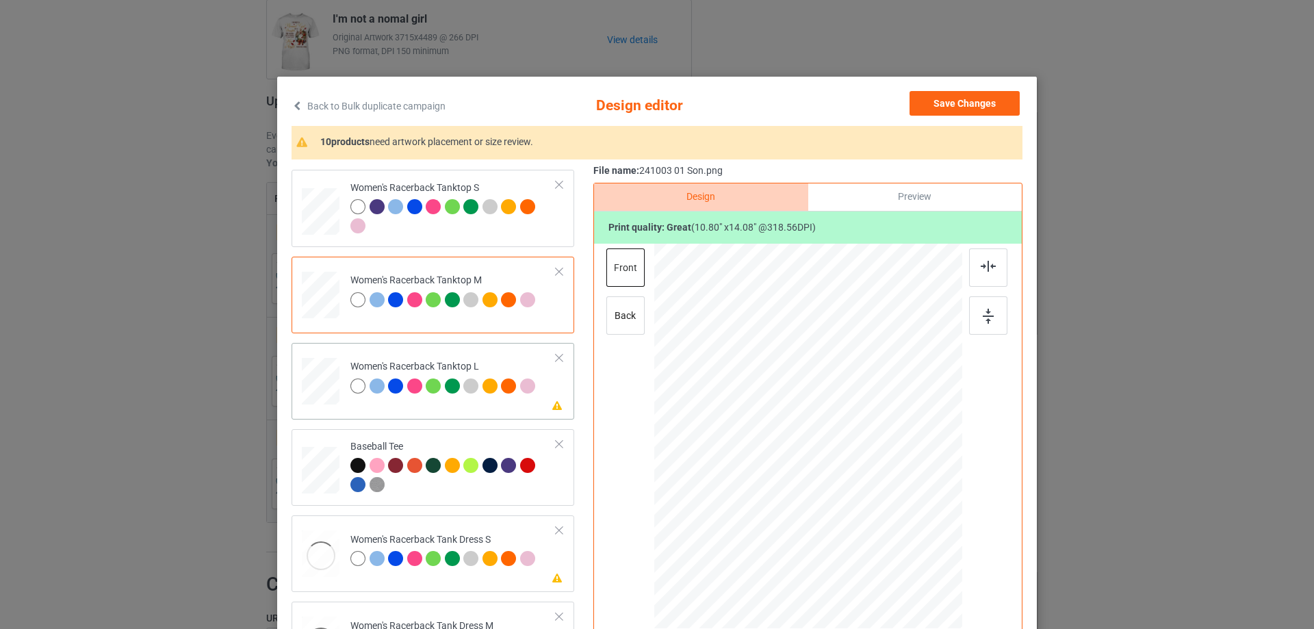
click at [322, 381] on div at bounding box center [321, 381] width 38 height 45
drag, startPoint x: 894, startPoint y: 558, endPoint x: 877, endPoint y: 540, distance: 24.2
click at [880, 540] on div at bounding box center [886, 538] width 12 height 12
drag, startPoint x: 850, startPoint y: 504, endPoint x: 848, endPoint y: 546, distance: 41.8
click at [848, 546] on div at bounding box center [806, 478] width 155 height 203
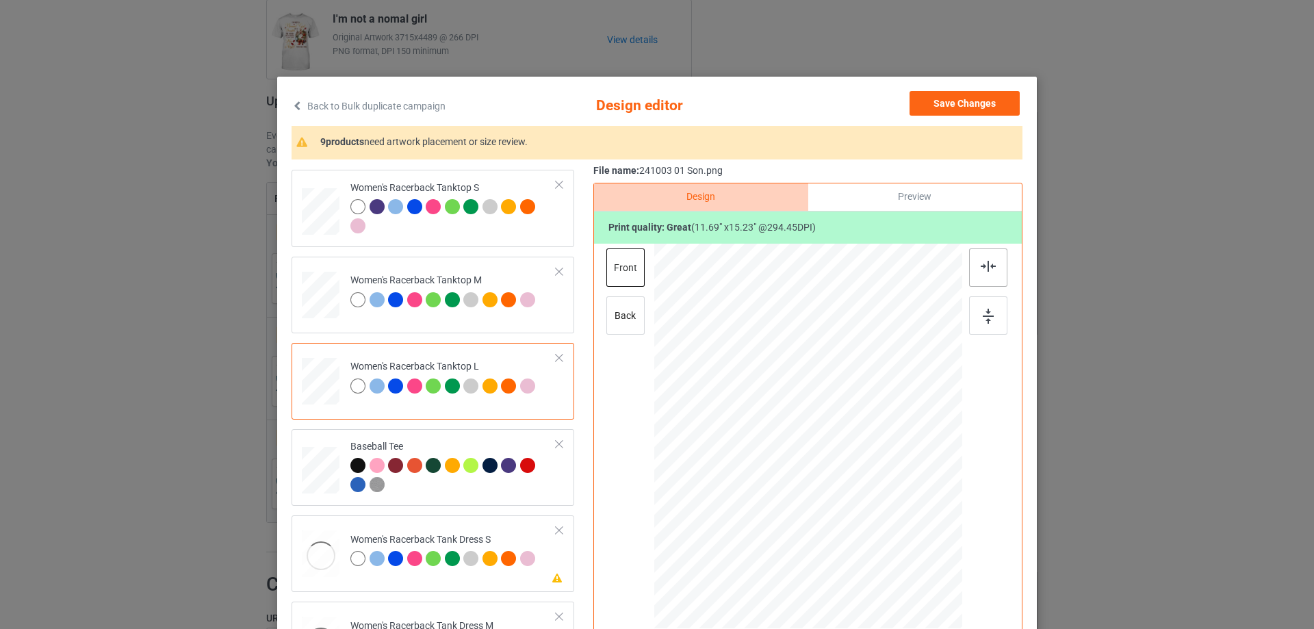
click at [981, 268] on img at bounding box center [988, 266] width 15 height 11
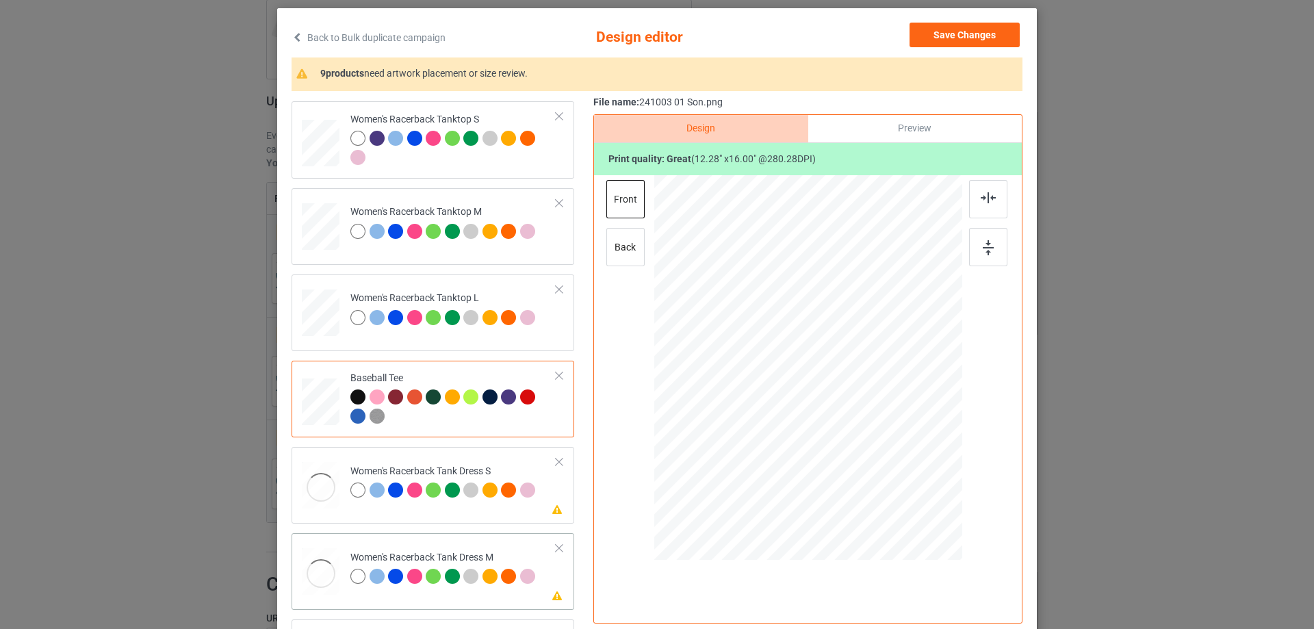
scroll to position [821, 0]
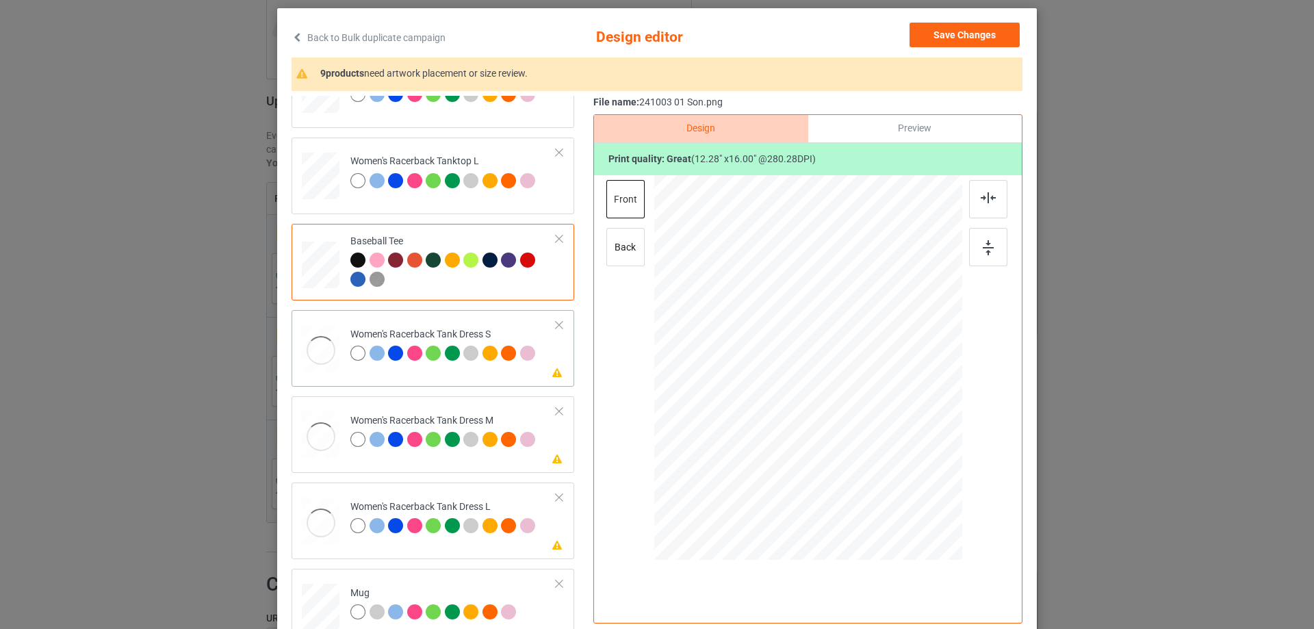
click at [318, 343] on div at bounding box center [321, 350] width 38 height 51
